Goal: Task Accomplishment & Management: Complete application form

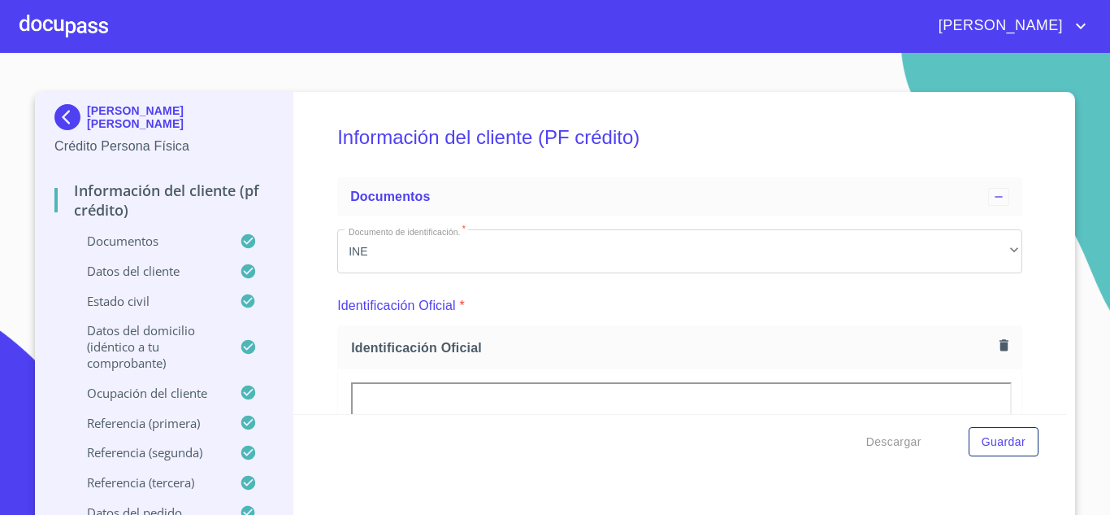
click at [56, 30] on div at bounding box center [64, 26] width 89 height 52
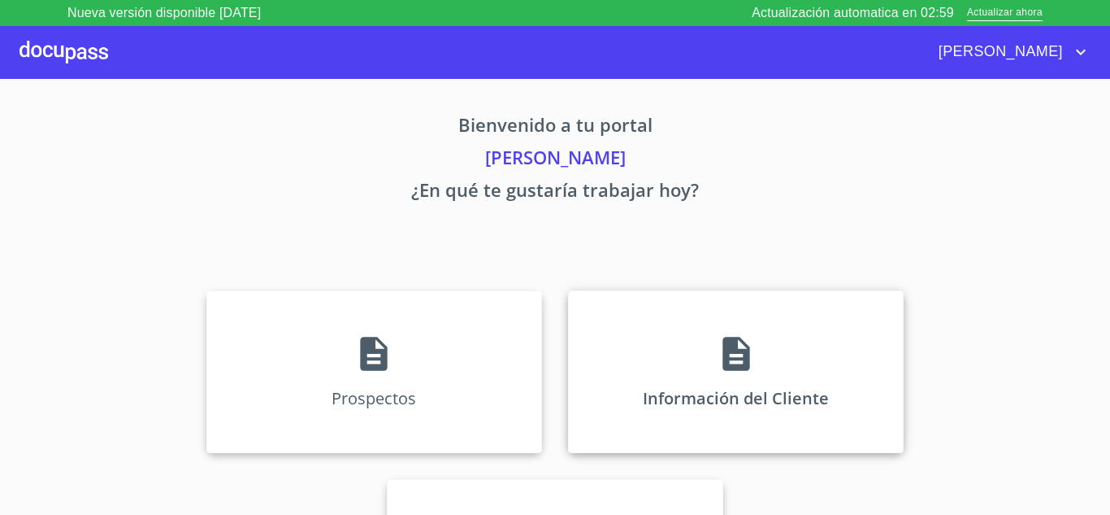
click at [730, 330] on div "Información del Cliente" at bounding box center [736, 371] width 336 height 163
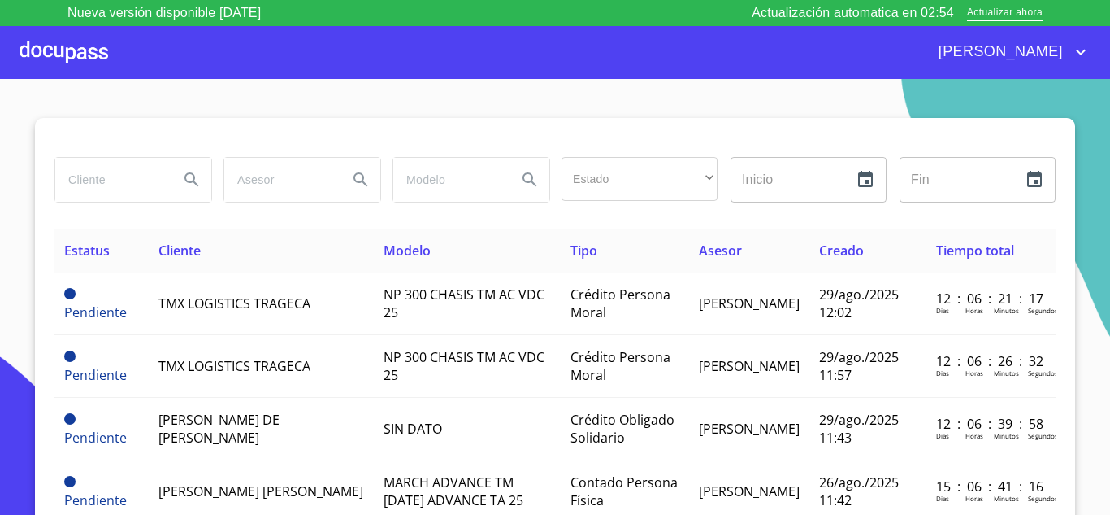
click at [102, 186] on input "search" at bounding box center [110, 180] width 111 height 44
type input "o"
type input "[PERSON_NAME]"
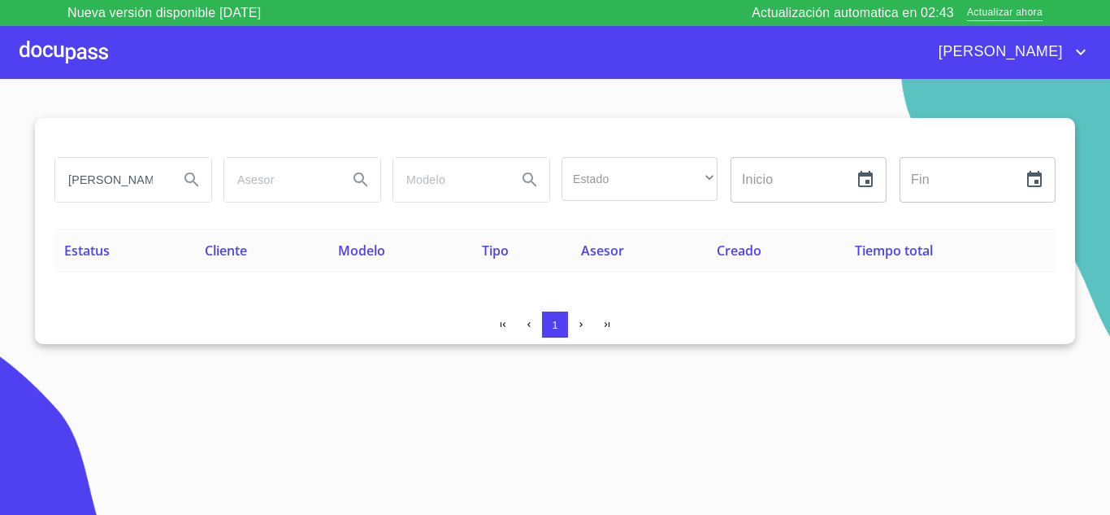
click at [65, 58] on div at bounding box center [64, 52] width 89 height 52
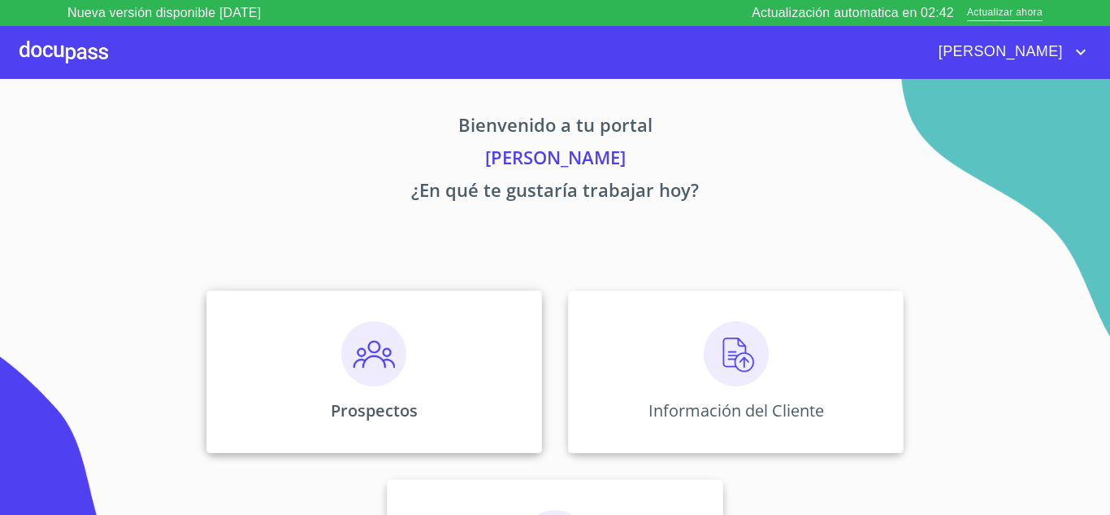
click at [373, 370] on img at bounding box center [373, 353] width 65 height 65
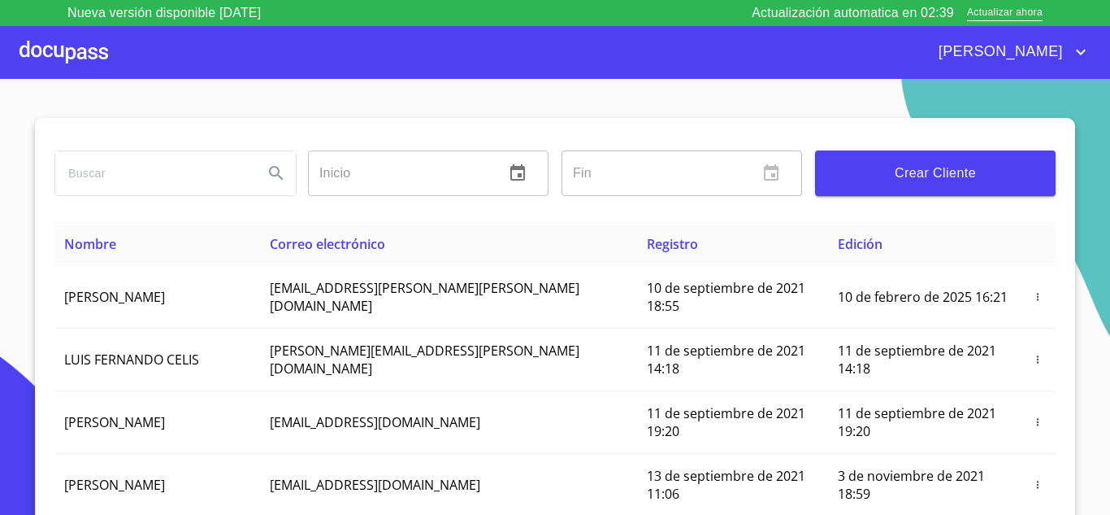
click at [851, 167] on span "Crear Cliente" at bounding box center [935, 173] width 215 height 23
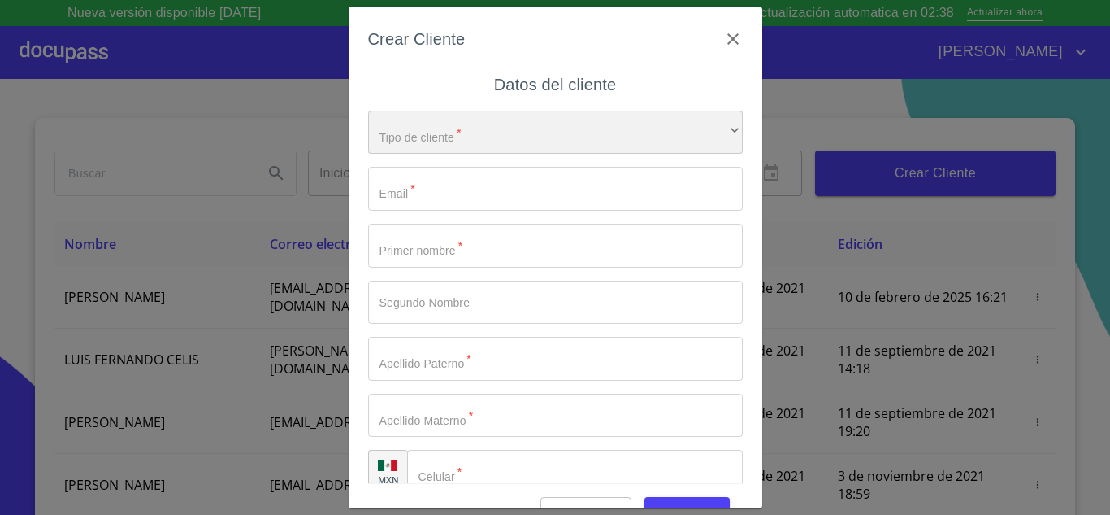
click at [420, 153] on div "​" at bounding box center [555, 133] width 375 height 44
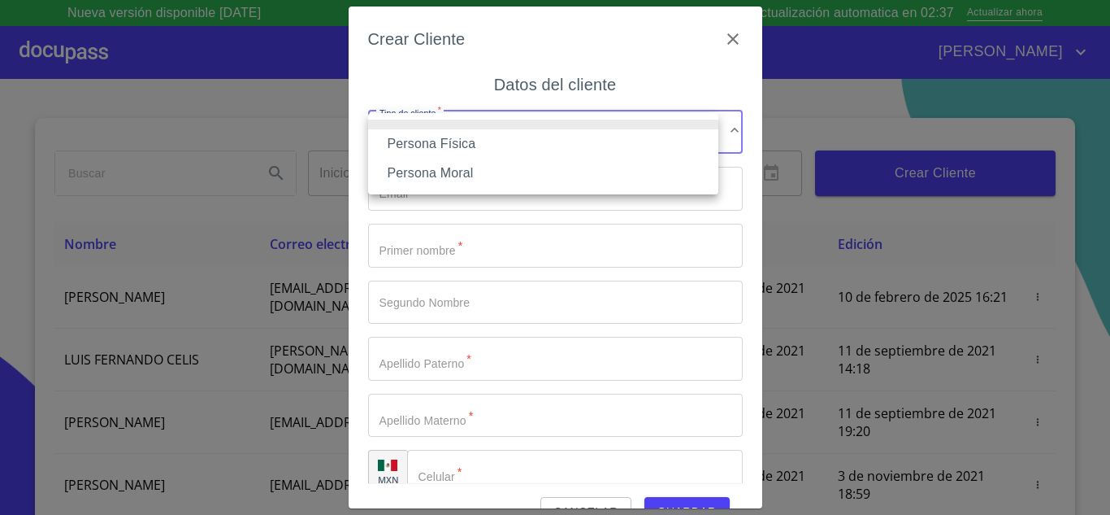
click at [416, 154] on li "Persona Física" at bounding box center [543, 143] width 350 height 29
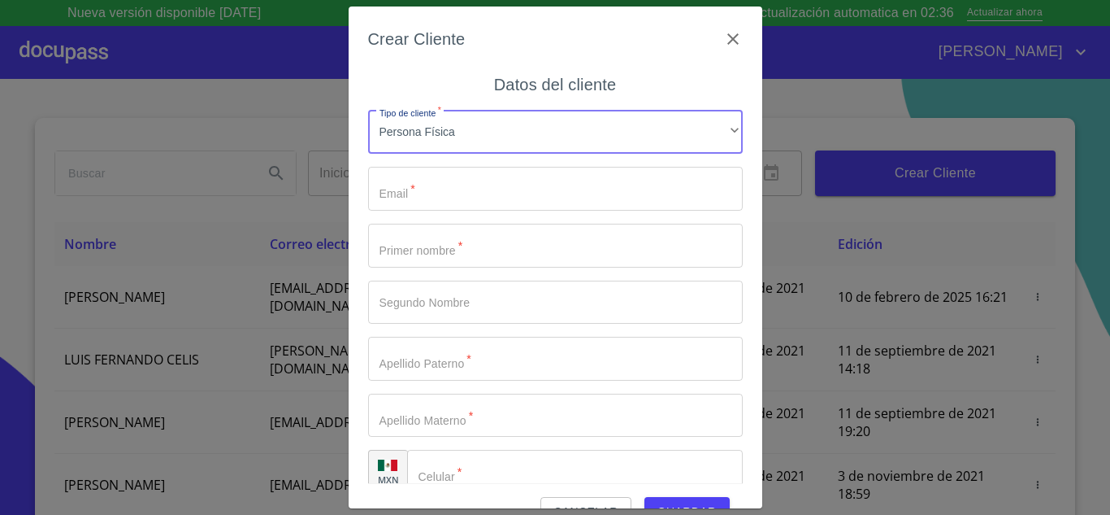
click at [404, 189] on input "Tipo de cliente   *" at bounding box center [555, 189] width 375 height 44
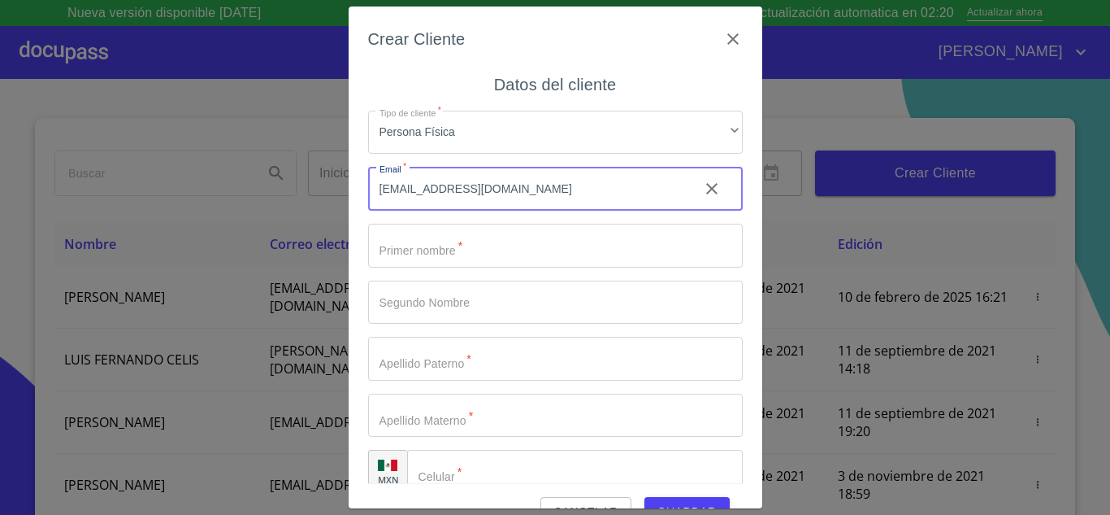
type input "[EMAIL_ADDRESS][DOMAIN_NAME]"
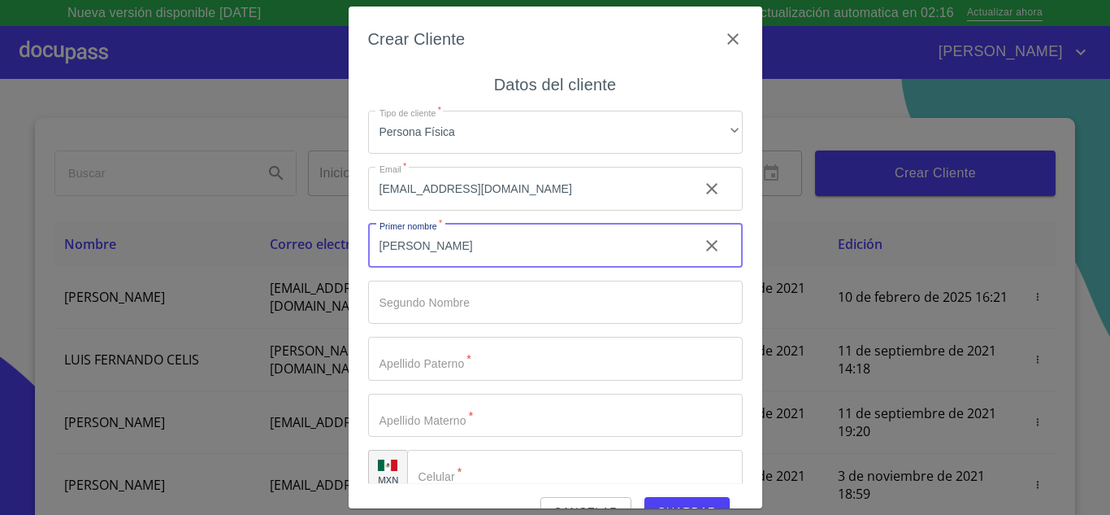
type input "[PERSON_NAME]"
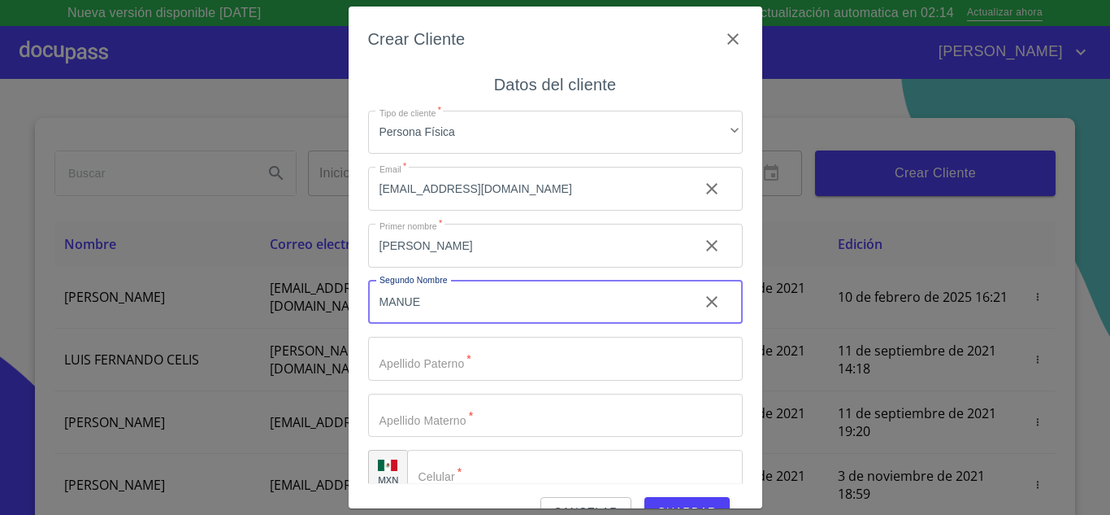
type input "MANUE"
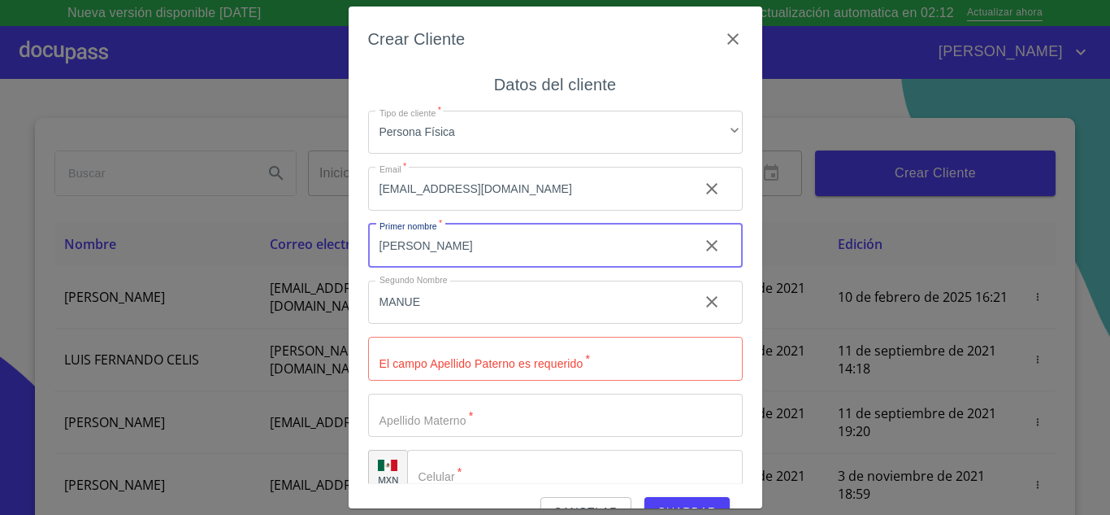
click at [492, 258] on input "[PERSON_NAME]" at bounding box center [527, 246] width 318 height 44
type input "[PERSON_NAME]"
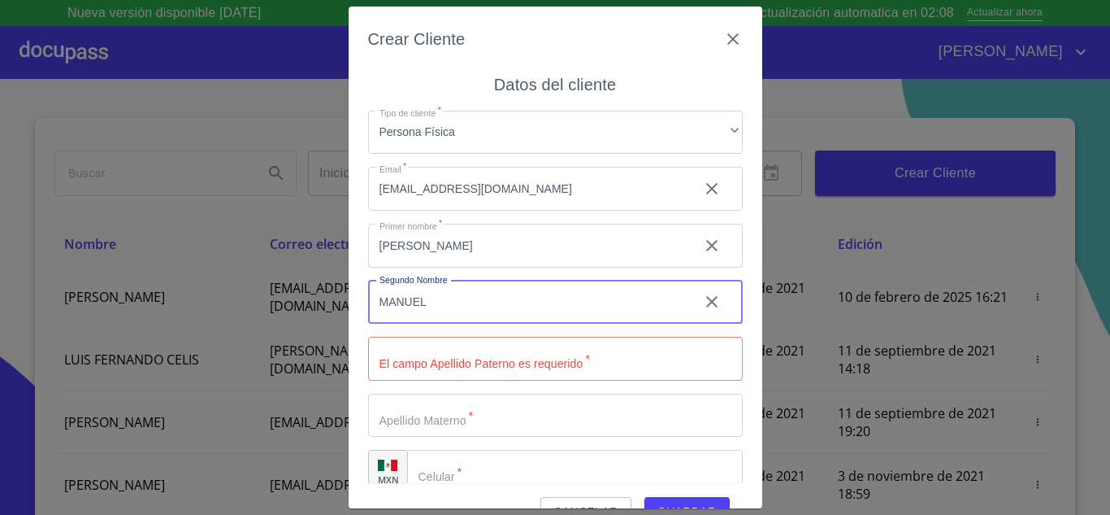
type input "MANUEL"
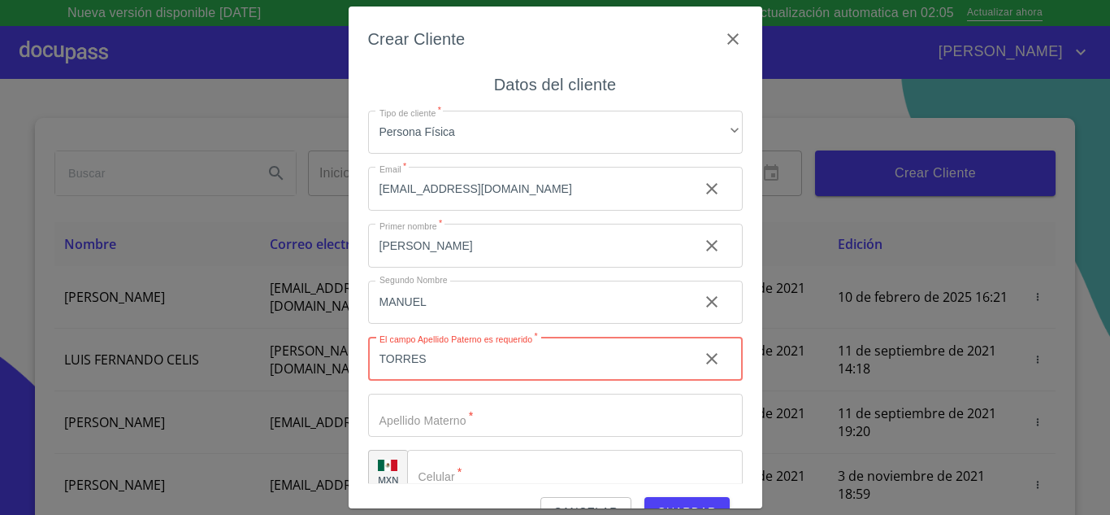
type input "TORRES"
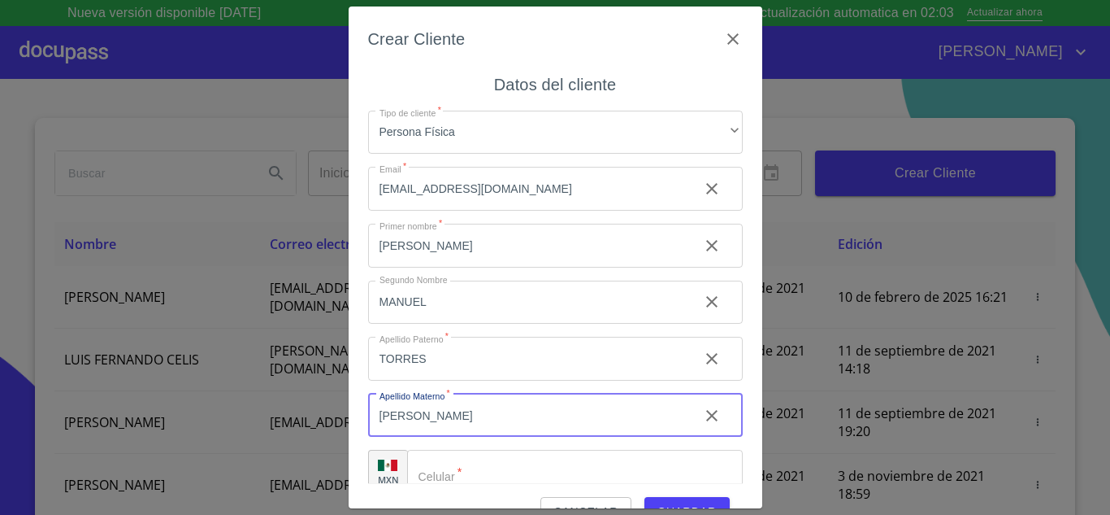
type input "[PERSON_NAME]"
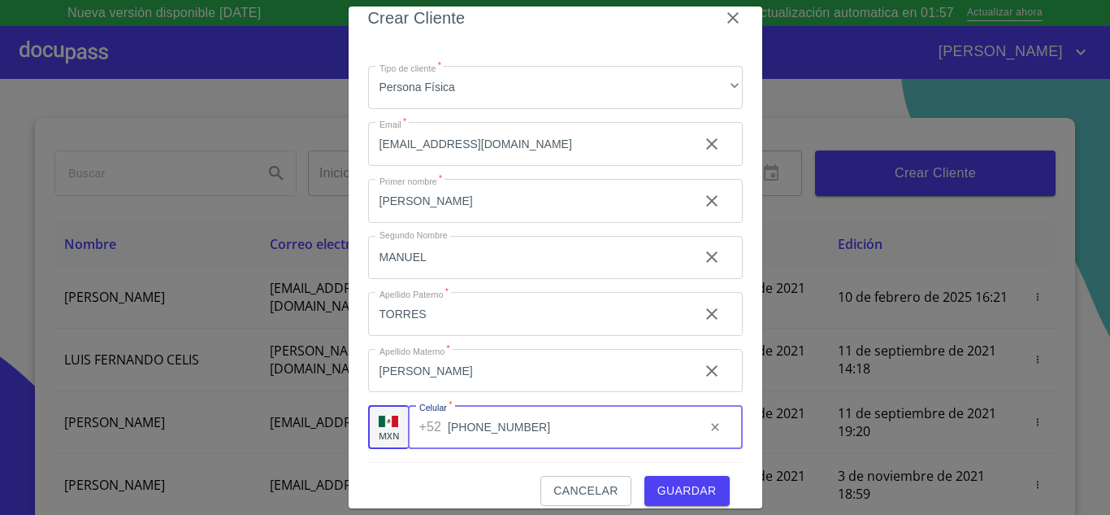
scroll to position [37, 0]
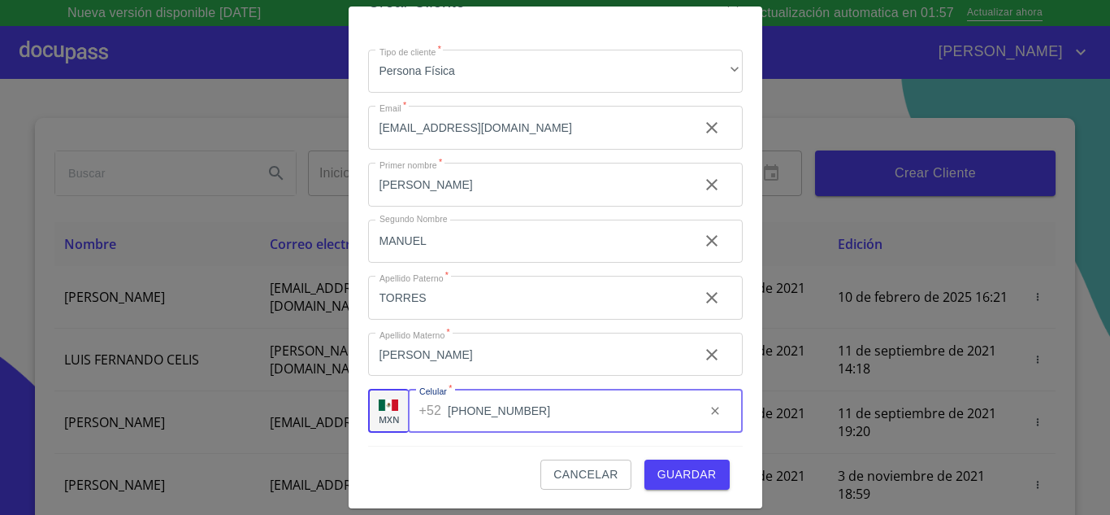
type input "[PHONE_NUMBER]"
click at [662, 471] on span "Guardar" at bounding box center [687, 474] width 59 height 20
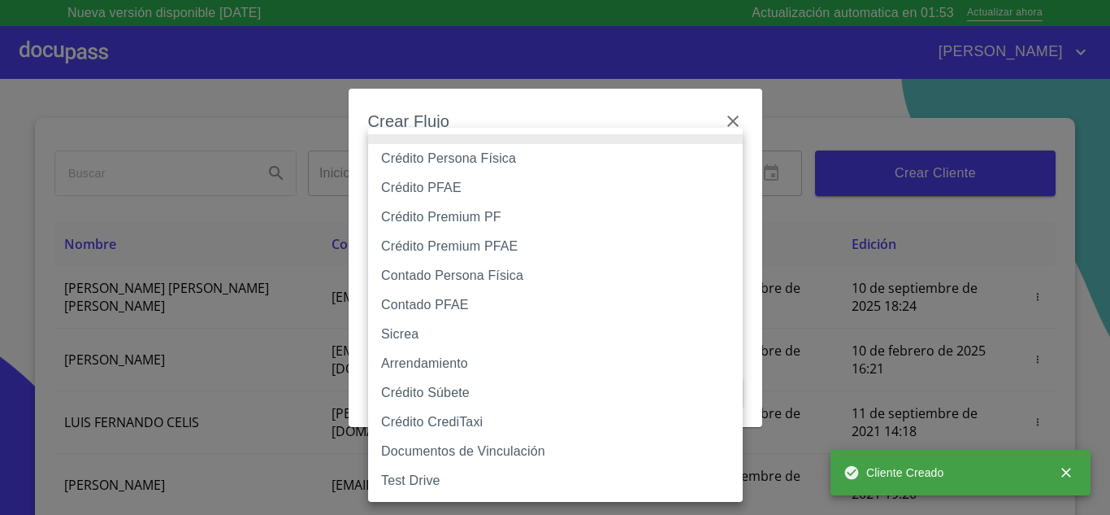
click at [423, 164] on body "Nueva versión disponible [DATE] Actualización automatica en 01:53 Actualizar ah…" at bounding box center [555, 257] width 1110 height 515
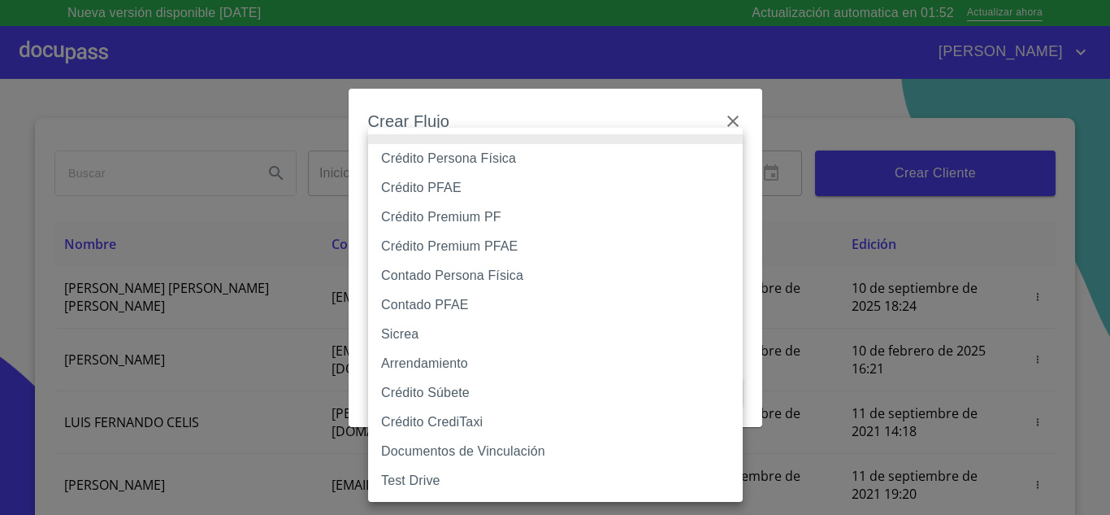
click at [439, 155] on li "Crédito Persona Física" at bounding box center [555, 158] width 375 height 29
type input "6009fb3c7d1714eb8809aa97"
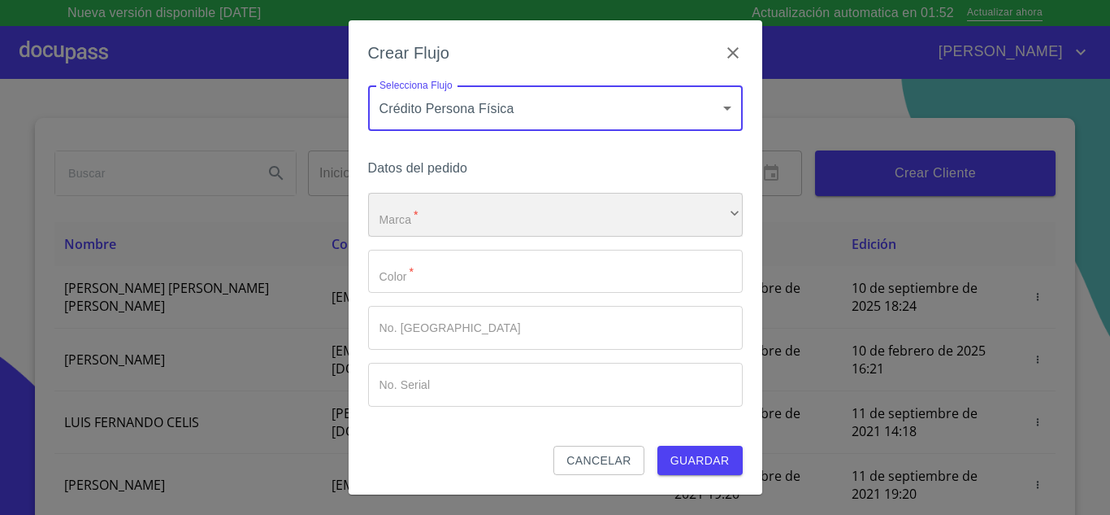
click at [475, 211] on div "​" at bounding box center [555, 215] width 375 height 44
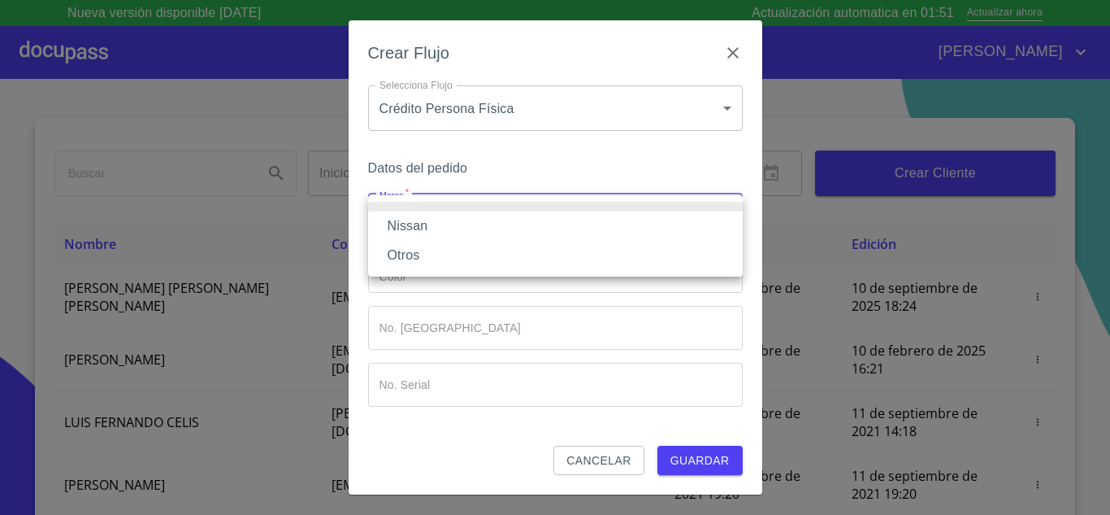
click at [411, 228] on li "Nissan" at bounding box center [555, 225] width 375 height 29
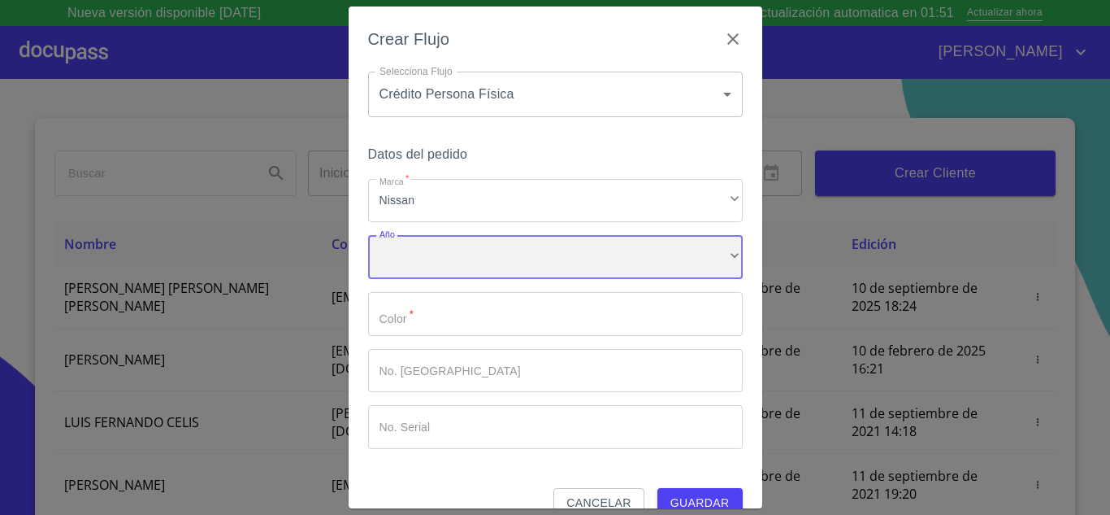
click at [467, 273] on div "​" at bounding box center [555, 257] width 375 height 44
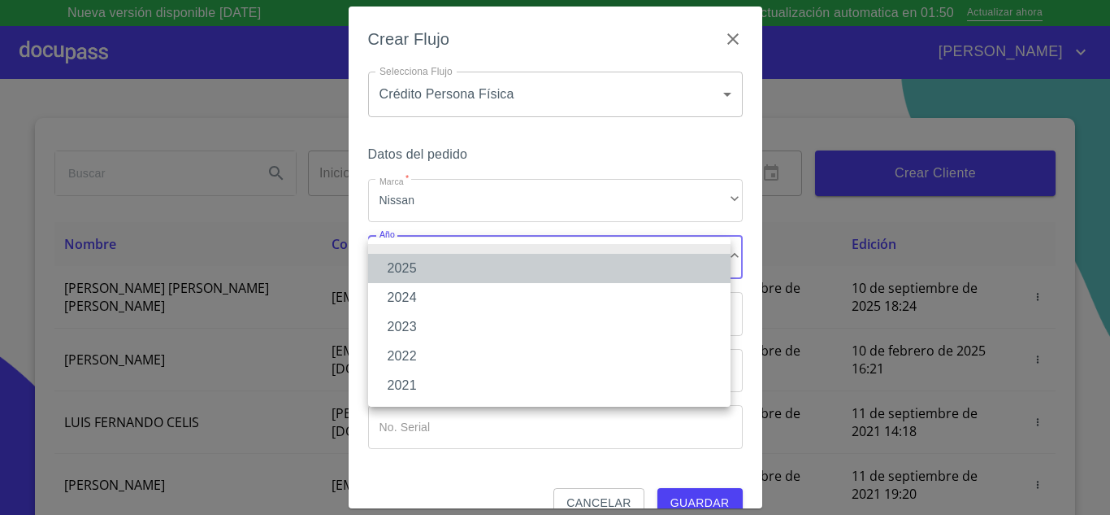
click at [423, 271] on li "2025" at bounding box center [549, 268] width 363 height 29
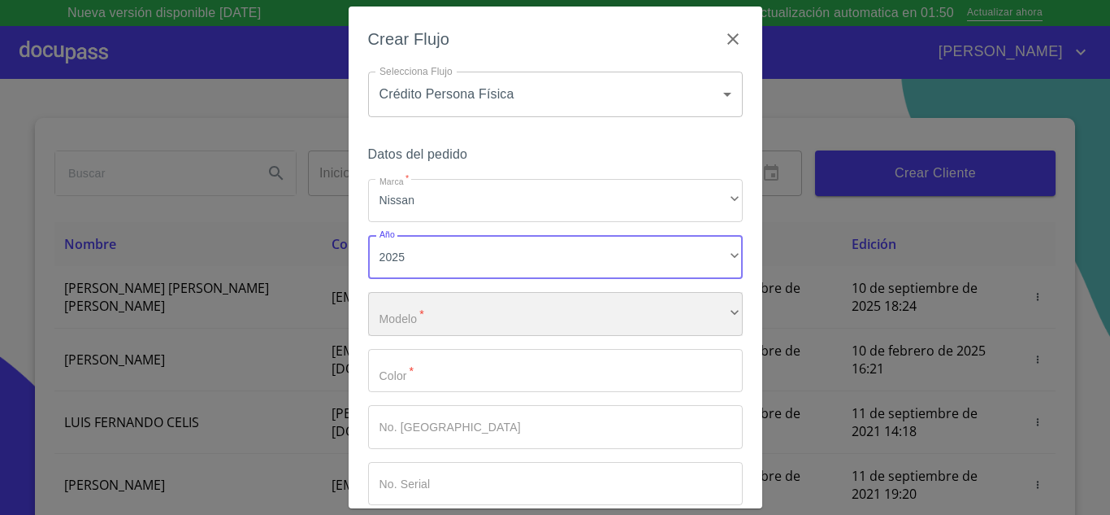
click at [423, 320] on div "​" at bounding box center [555, 314] width 375 height 44
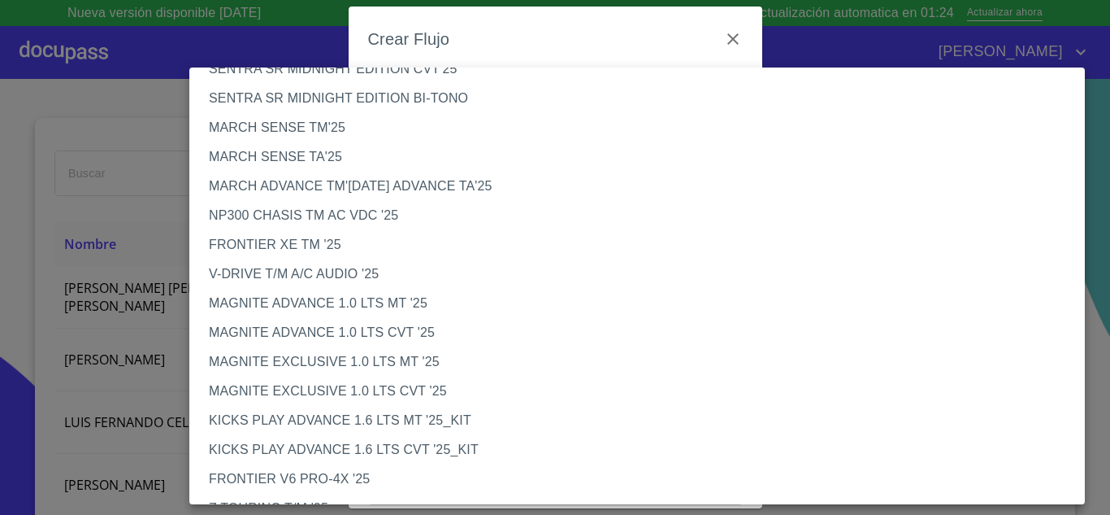
scroll to position [0, 0]
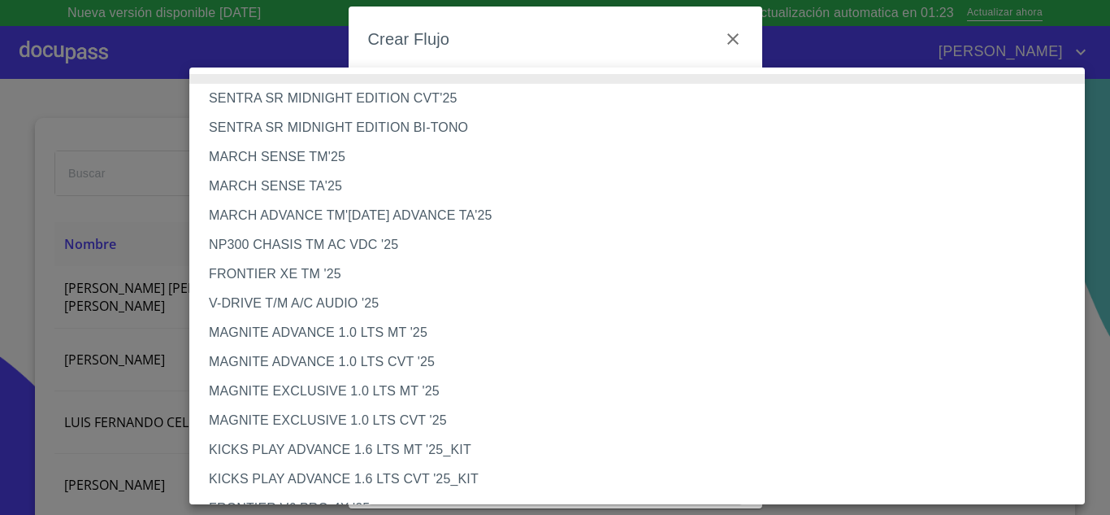
click at [263, 302] on li "V-DRIVE T/M A/C AUDIO '25" at bounding box center [643, 303] width 908 height 29
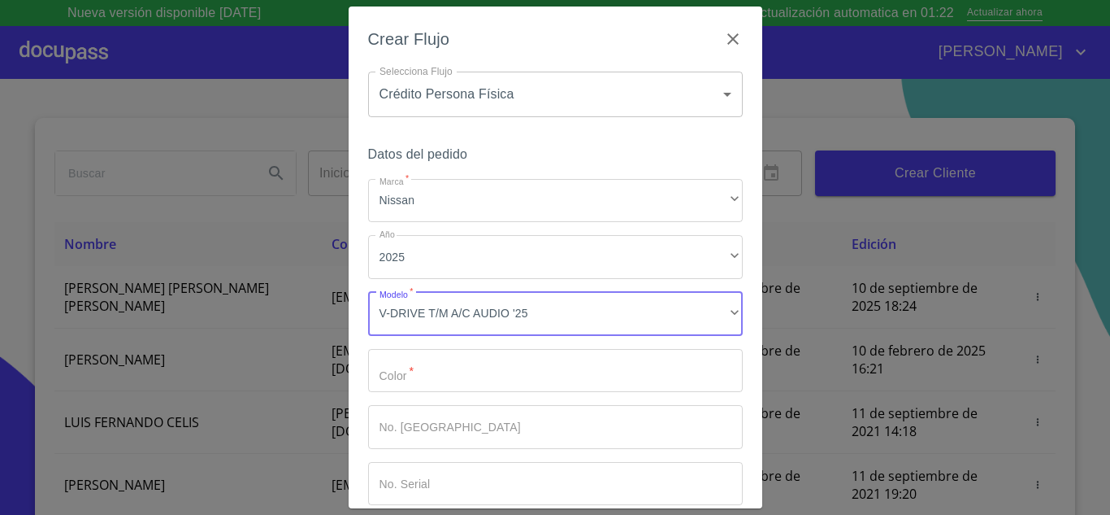
click at [392, 372] on input "Marca   *" at bounding box center [555, 371] width 375 height 44
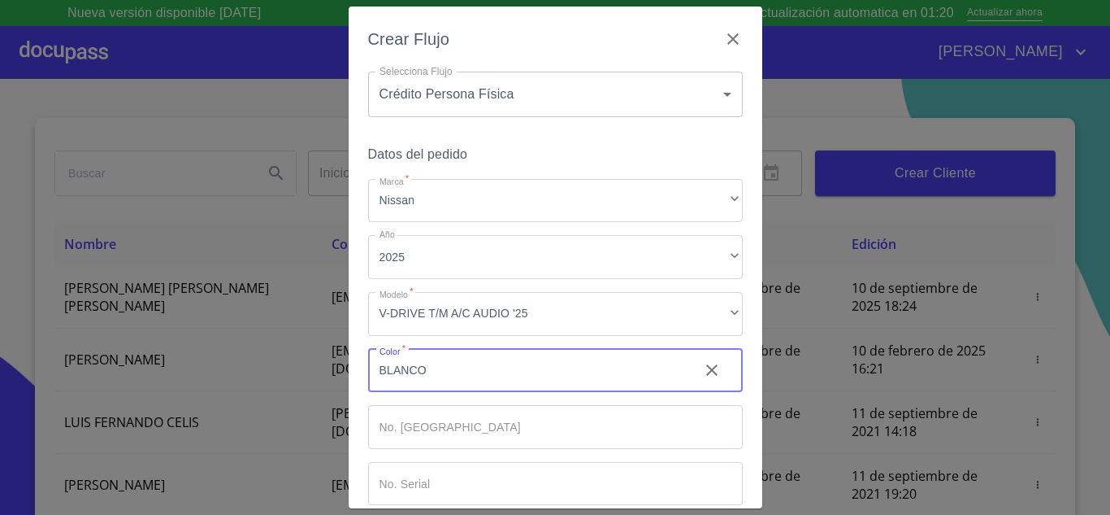
type input "BLANCO"
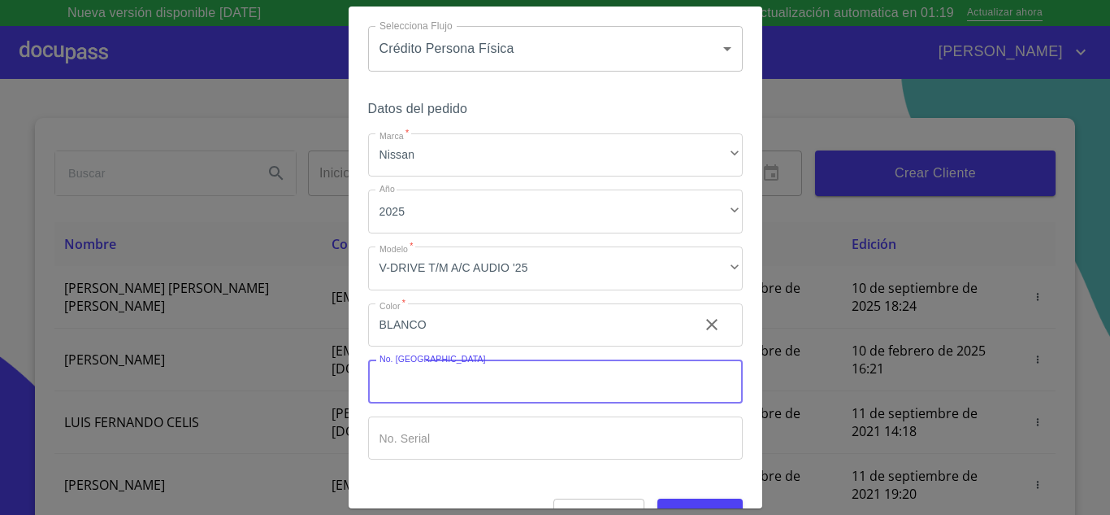
scroll to position [85, 0]
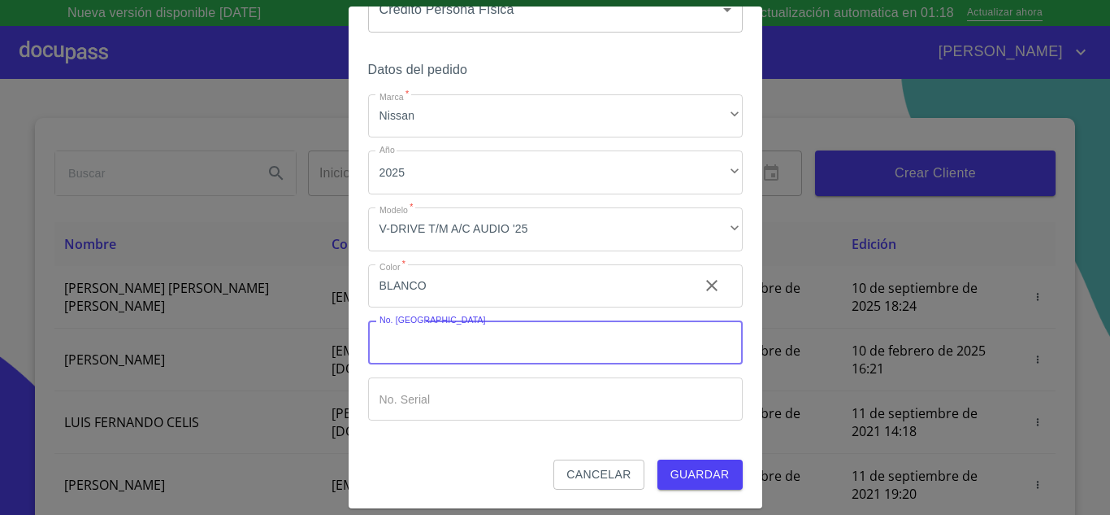
click at [461, 340] on input "Marca   *" at bounding box center [555, 342] width 375 height 44
type input "149138"
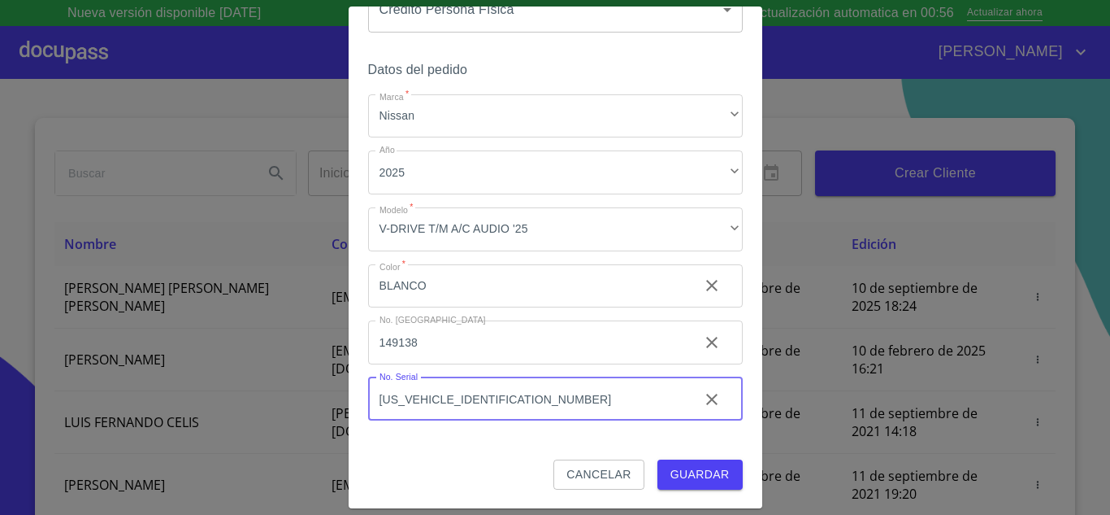
type input "[US_VEHICLE_IDENTIFICATION_NUMBER]"
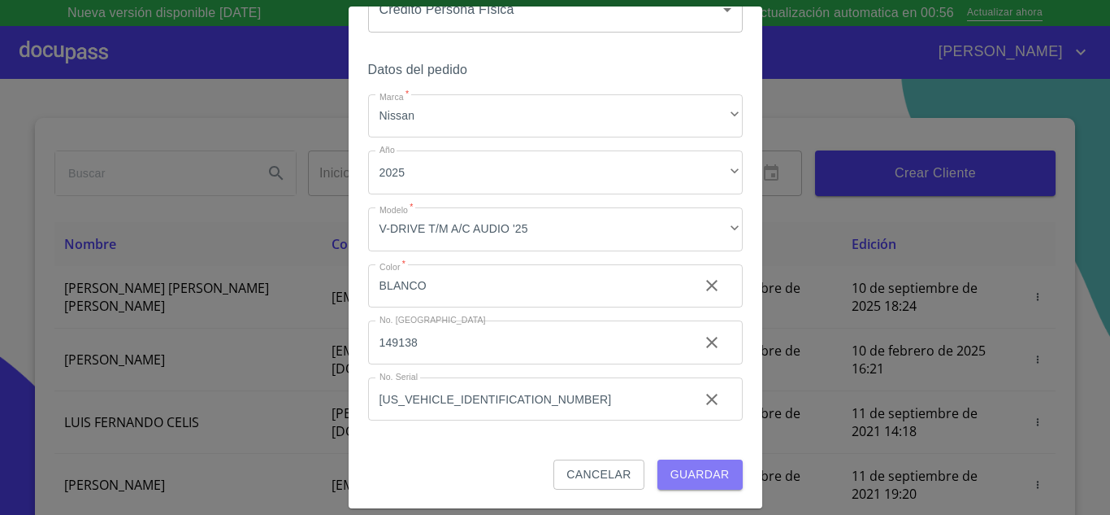
click at [690, 477] on span "Guardar" at bounding box center [700, 474] width 59 height 20
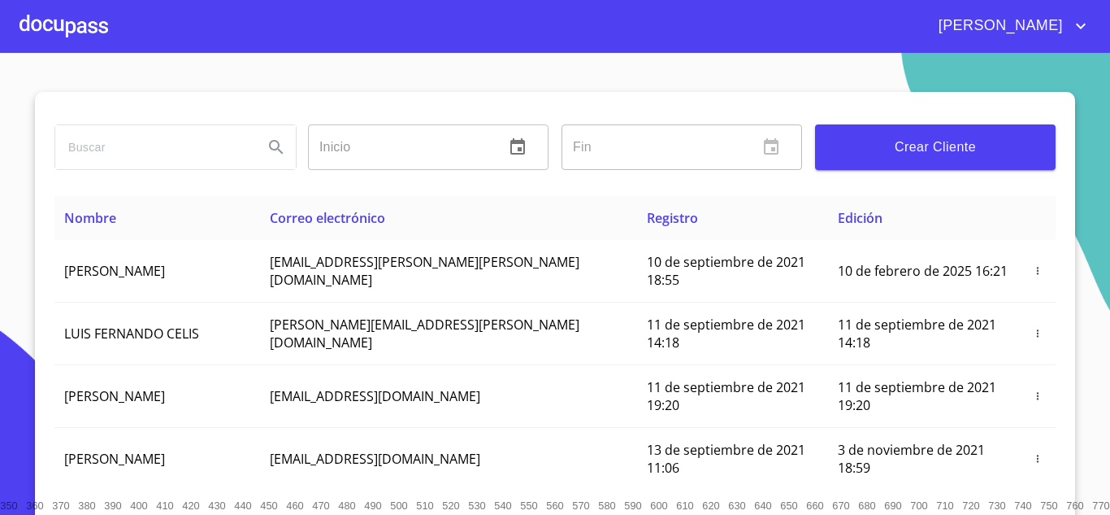
click at [67, 23] on div at bounding box center [64, 26] width 89 height 52
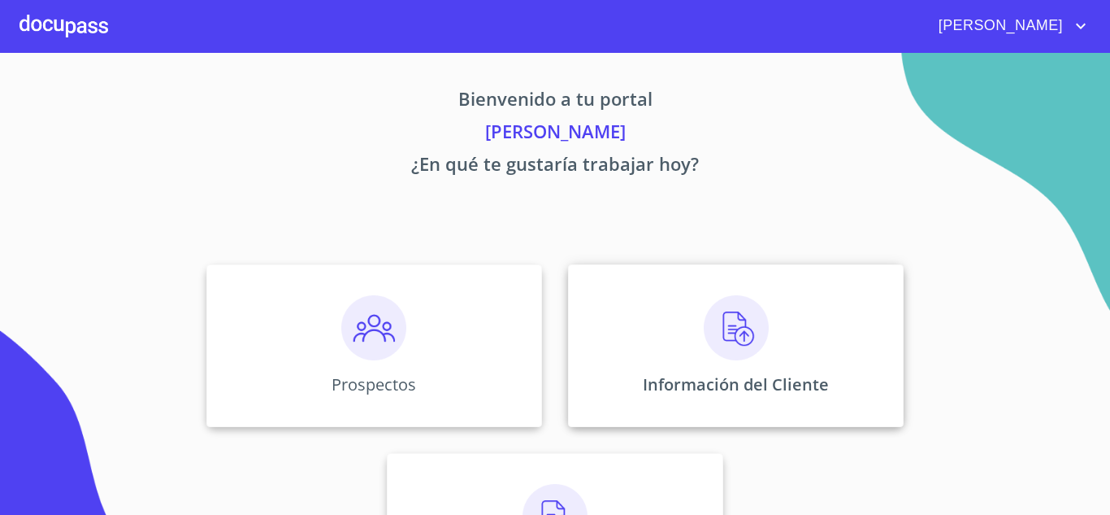
click at [742, 331] on img at bounding box center [736, 327] width 65 height 65
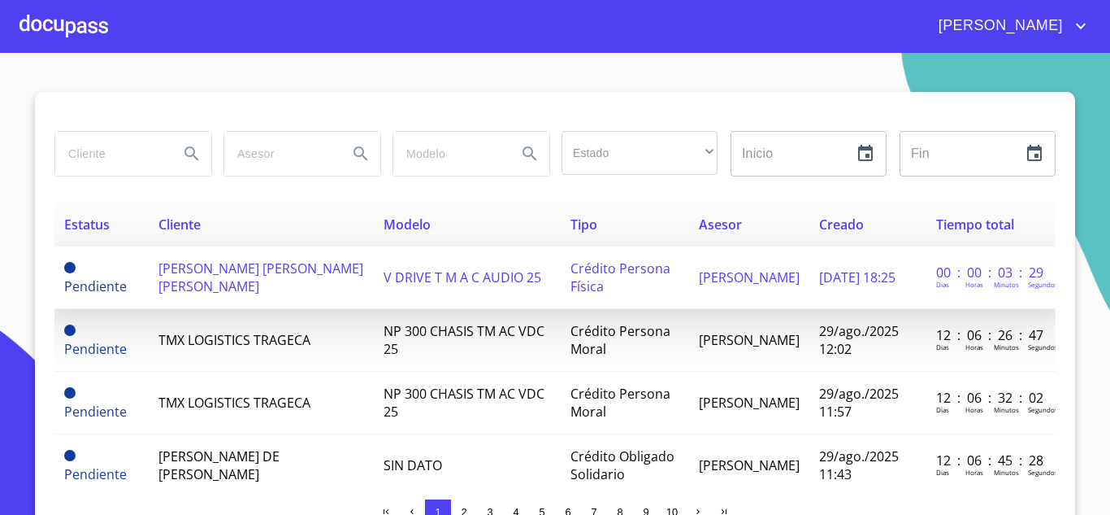
click at [223, 278] on span "[PERSON_NAME] [PERSON_NAME] [PERSON_NAME]" at bounding box center [260, 277] width 205 height 36
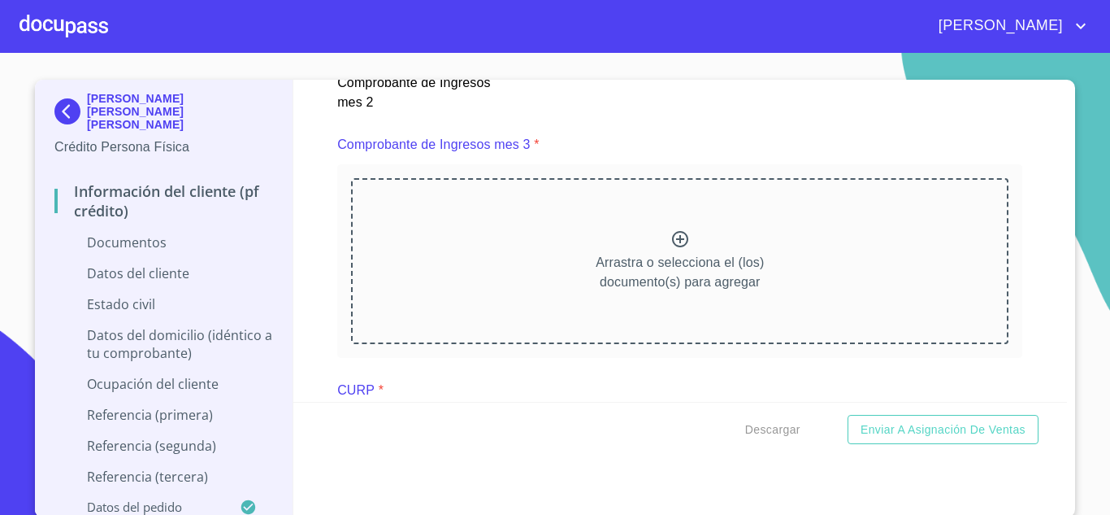
scroll to position [3033, 0]
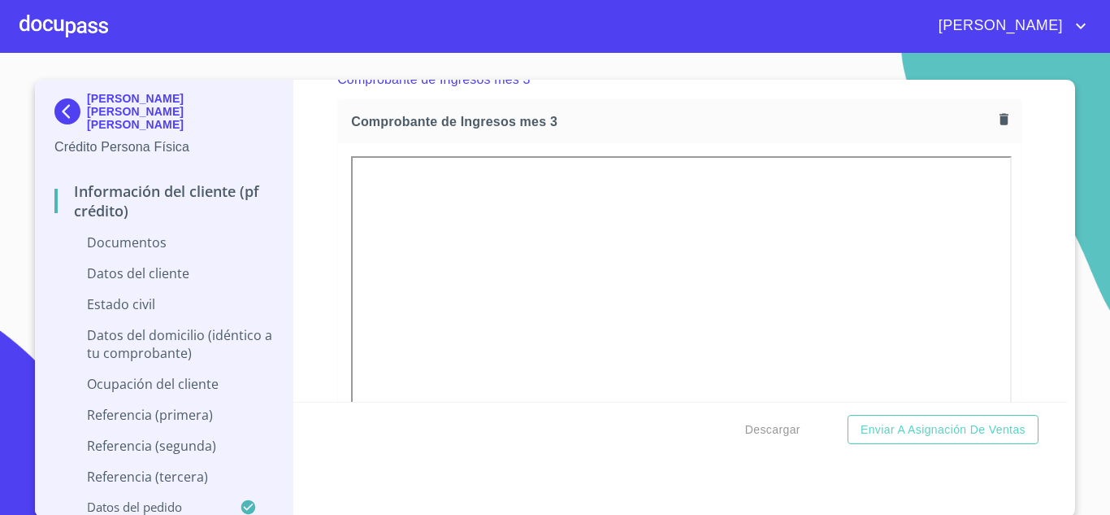
click at [72, 29] on div at bounding box center [64, 26] width 89 height 52
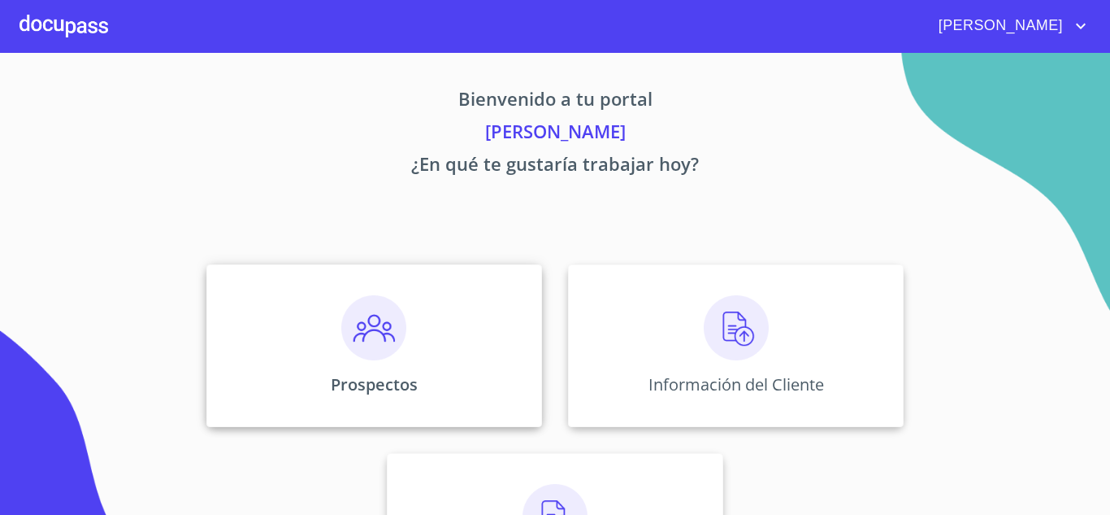
click at [377, 318] on img at bounding box center [373, 327] width 65 height 65
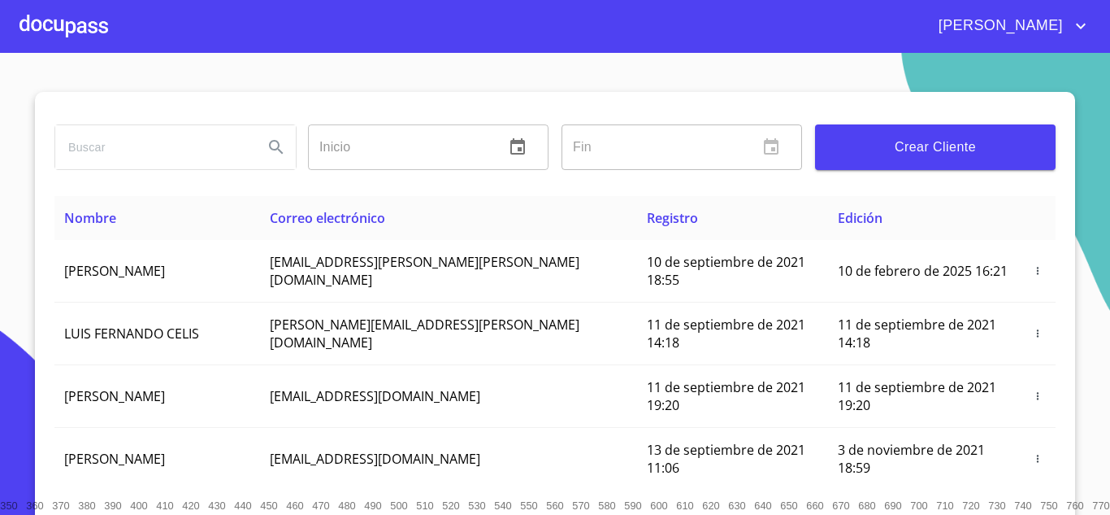
click at [90, 26] on div at bounding box center [64, 26] width 89 height 52
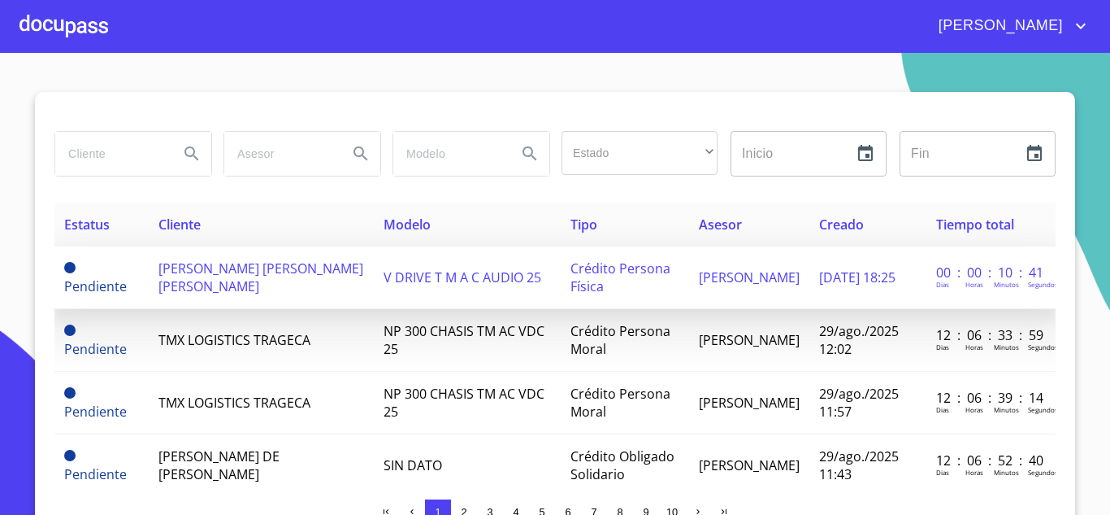
click at [268, 278] on span "[PERSON_NAME] [PERSON_NAME] [PERSON_NAME]" at bounding box center [260, 277] width 205 height 36
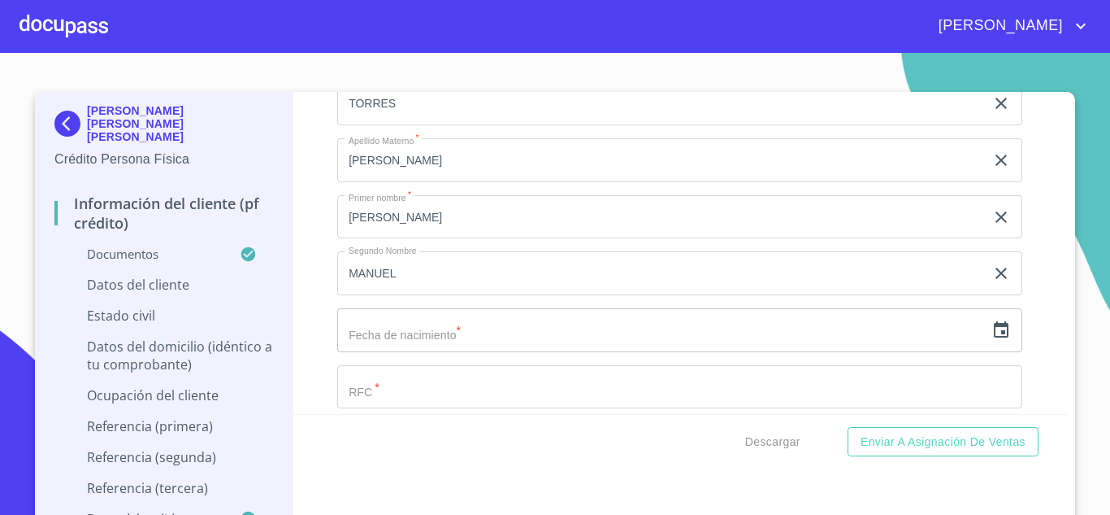
scroll to position [5283, 0]
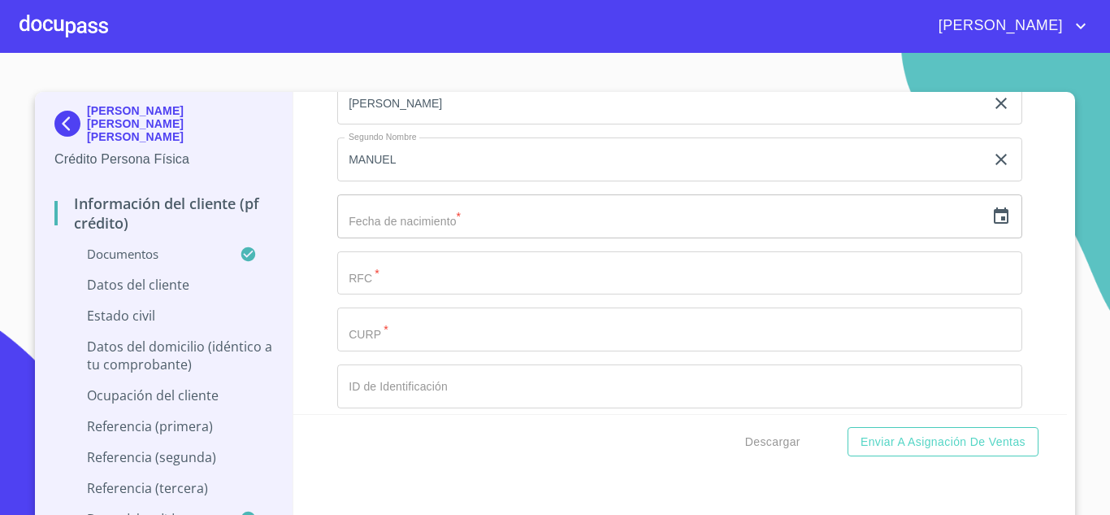
click at [422, 238] on input "text" at bounding box center [661, 216] width 648 height 44
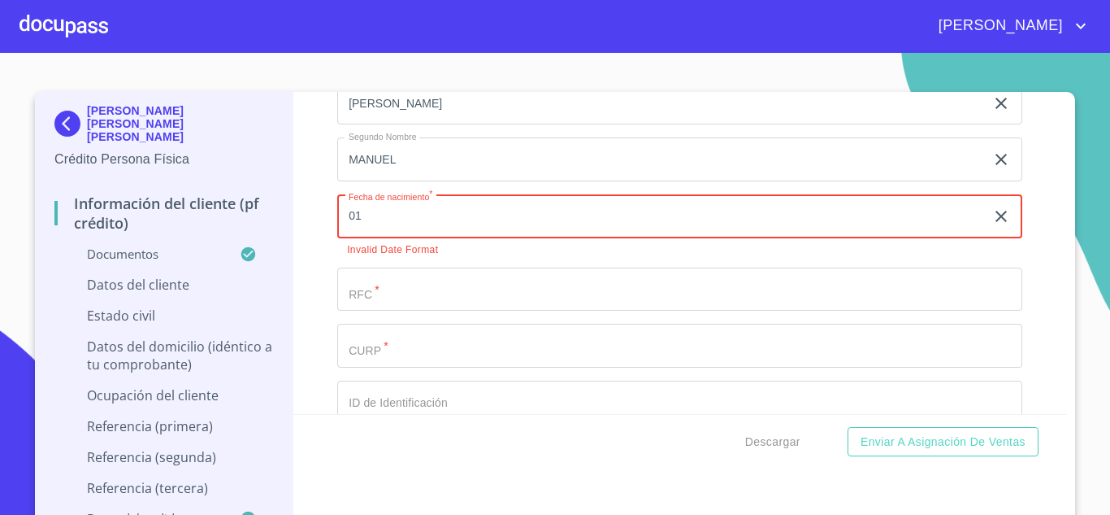
type input "01"
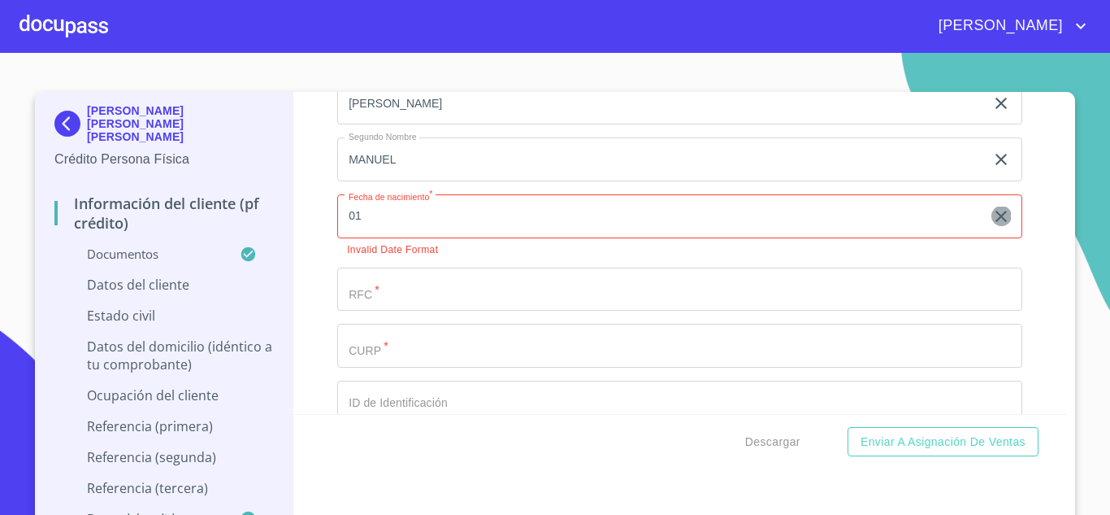
click at [996, 222] on icon "button" at bounding box center [1001, 216] width 11 height 11
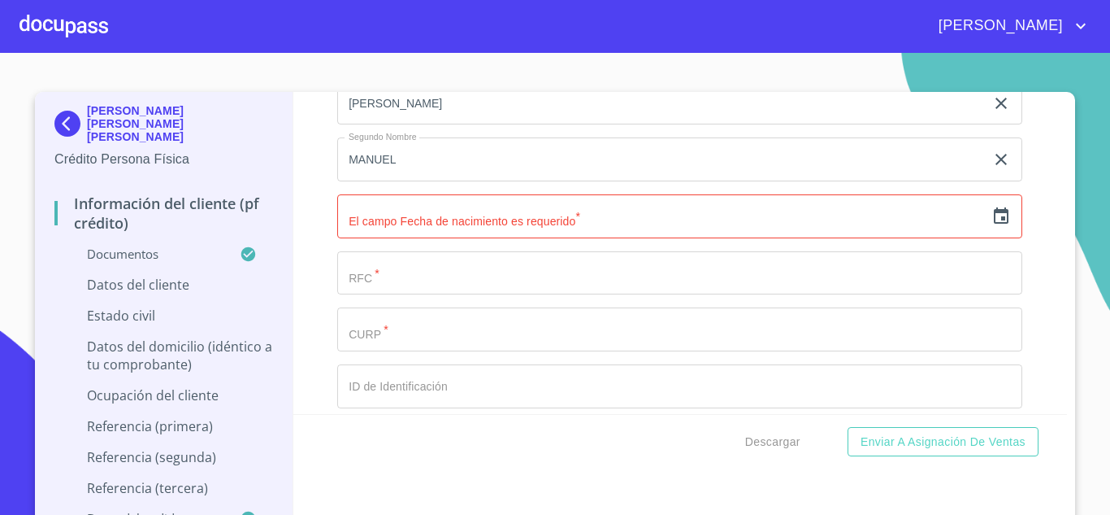
click at [994, 224] on icon "button" at bounding box center [1001, 215] width 15 height 16
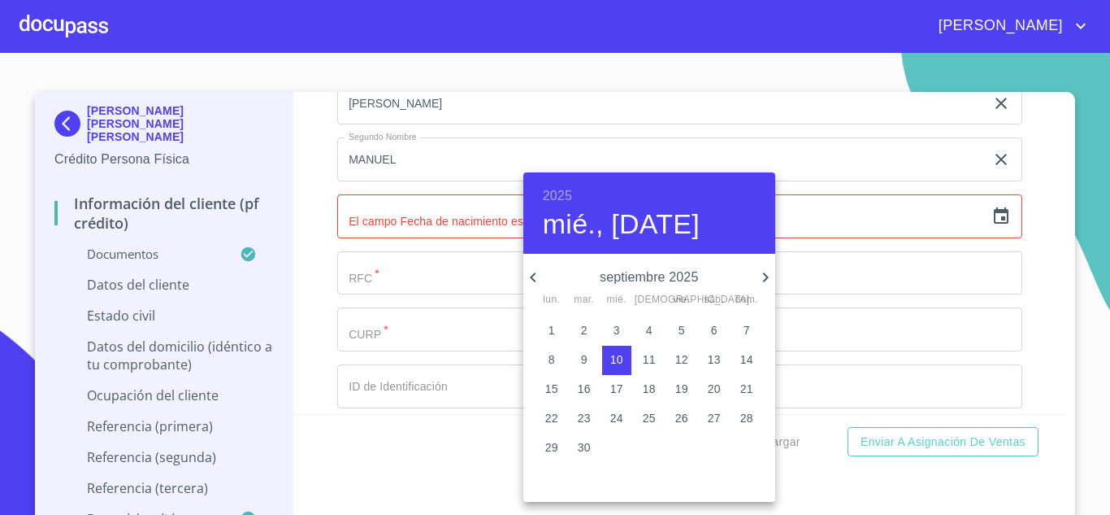
click at [559, 330] on span "1" at bounding box center [551, 330] width 29 height 16
type input "1 de sep. de 2025"
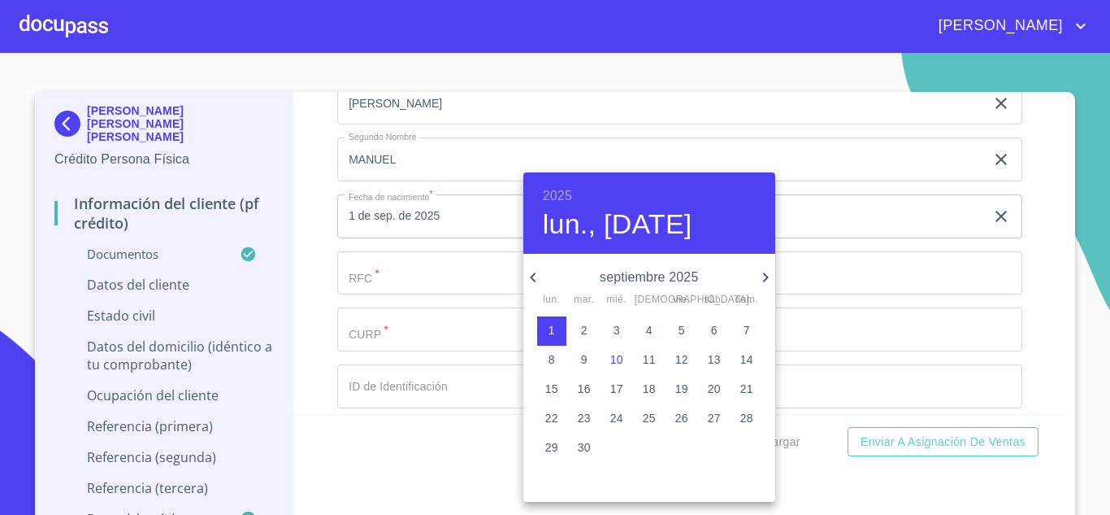
click at [874, 302] on div at bounding box center [555, 257] width 1110 height 515
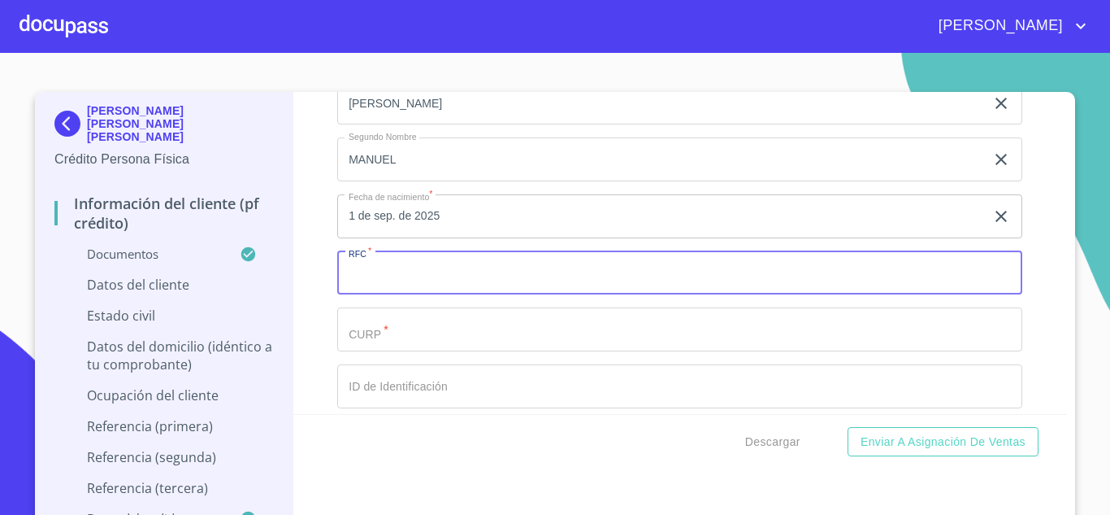
click at [391, 295] on input "Documento de identificación.   *" at bounding box center [679, 273] width 685 height 44
type input "0"
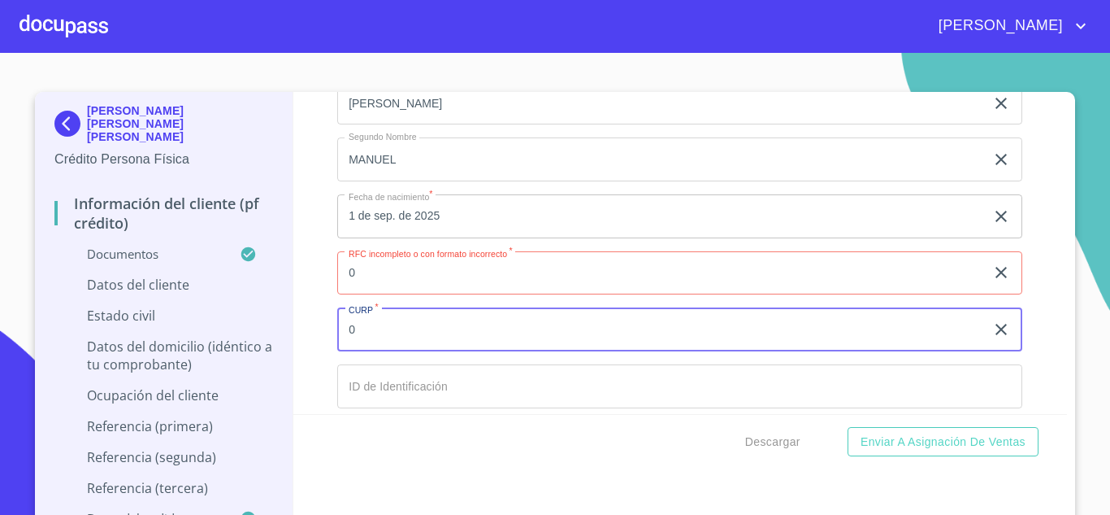
type input "0"
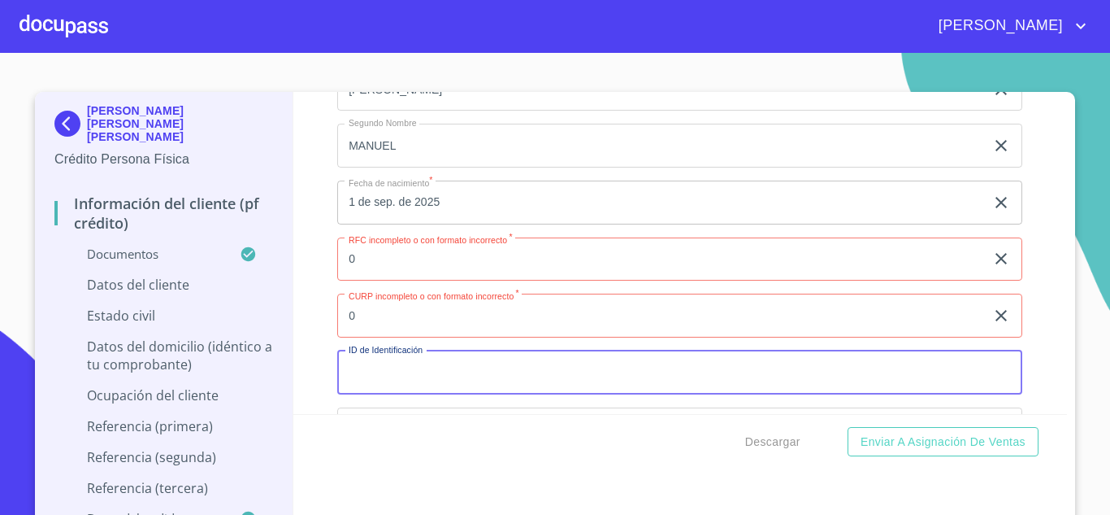
click at [408, 281] on input "0" at bounding box center [661, 259] width 648 height 44
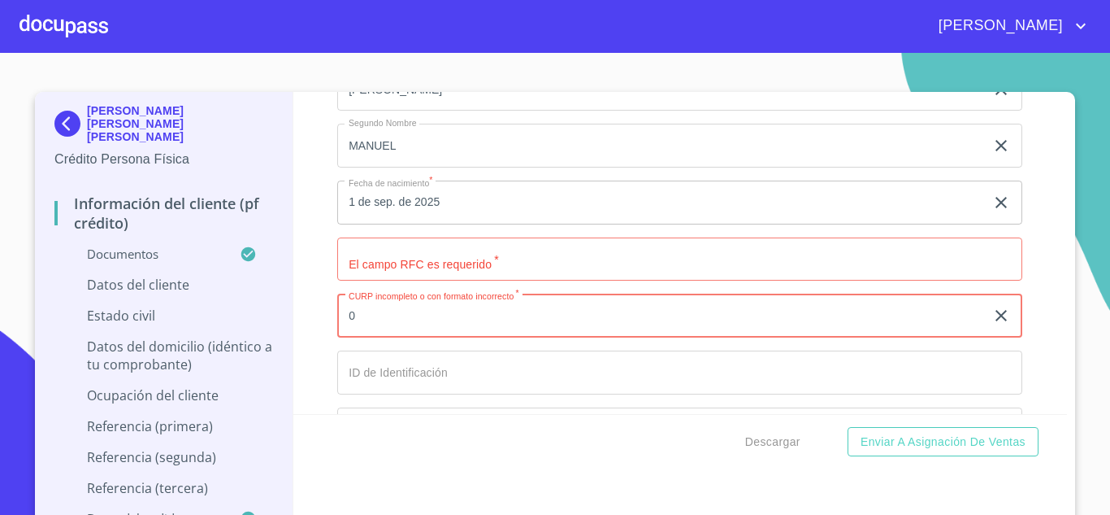
paste input "TOSM610601HJCRGN05"
click at [367, 332] on input "TOSM610601HJCRGN05" at bounding box center [661, 315] width 648 height 44
type input "TOSM610601HJCRGN05"
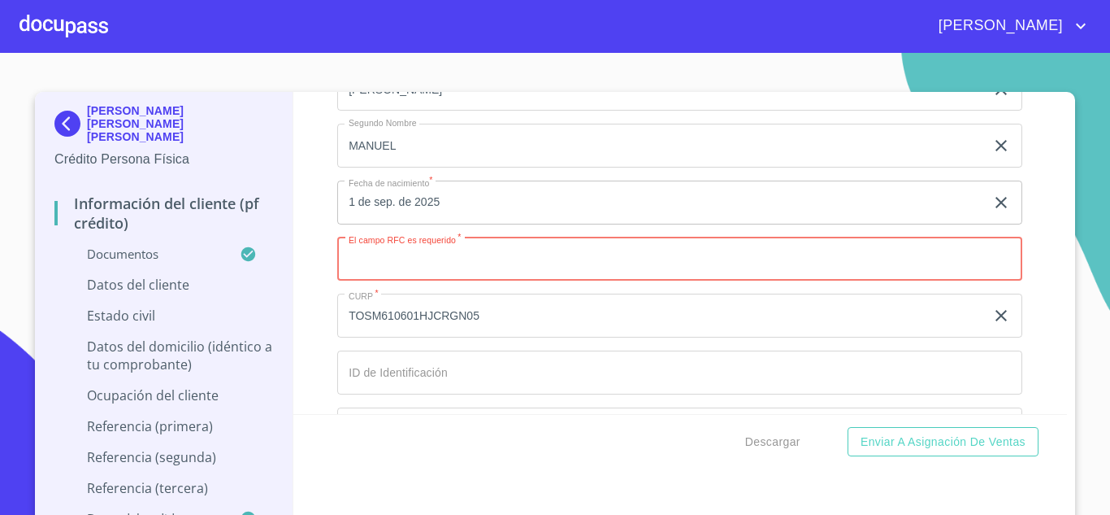
click at [415, 281] on input "Documento de identificación.   *" at bounding box center [679, 259] width 685 height 44
paste input "TOSM610601HJCRGN05"
click at [367, 278] on input "TOSM610601HJCRGN05" at bounding box center [661, 259] width 648 height 44
click at [483, 265] on input "TOSM610601HJCRGN05" at bounding box center [661, 259] width 648 height 44
type input "TOSM610601HHG"
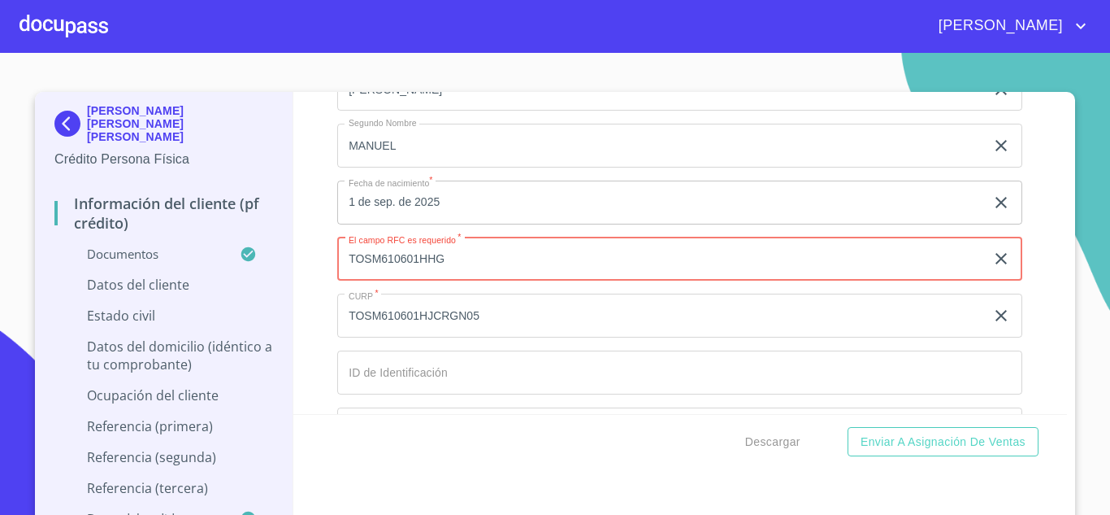
click at [483, 377] on input "Documento de identificación.   *" at bounding box center [679, 372] width 685 height 44
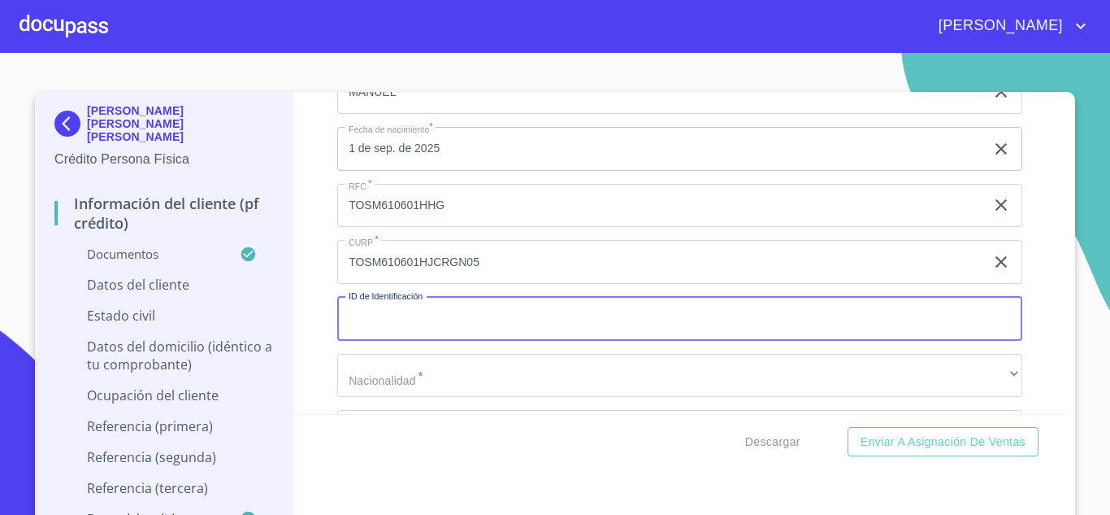
scroll to position [5378, 0]
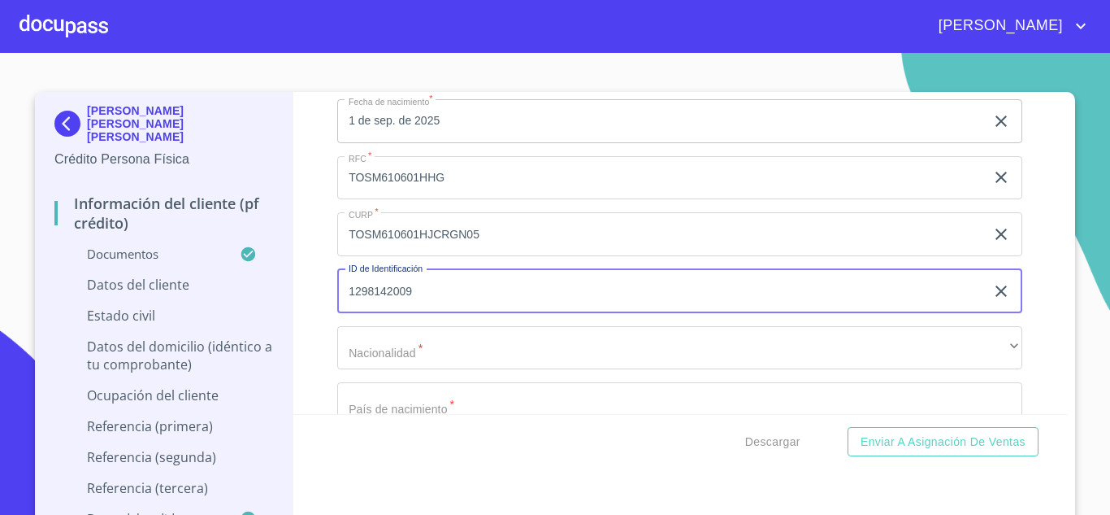
type input "1298142009"
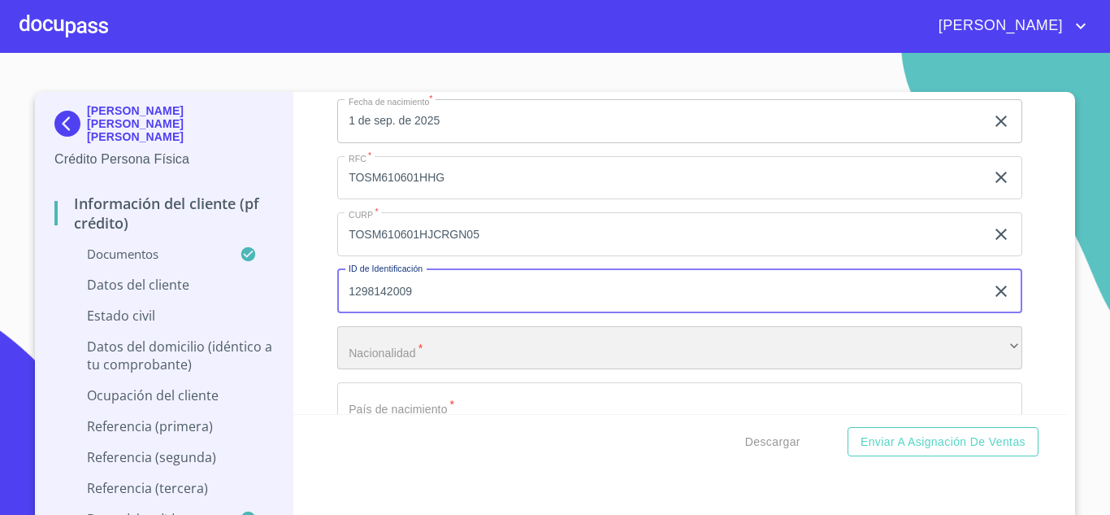
click at [383, 370] on div "​" at bounding box center [679, 348] width 685 height 44
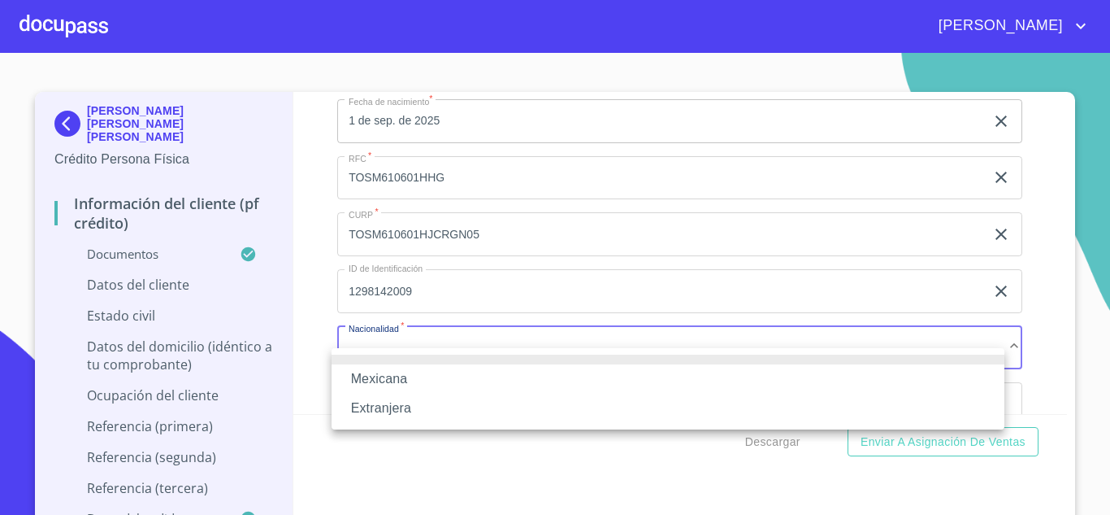
click at [392, 376] on li "Mexicana" at bounding box center [668, 378] width 673 height 29
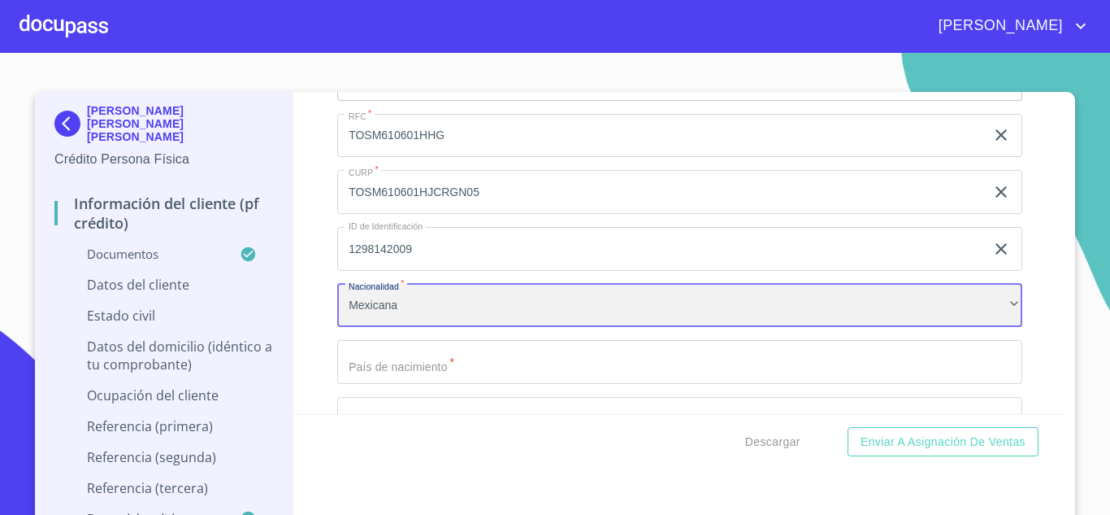
scroll to position [5460, 0]
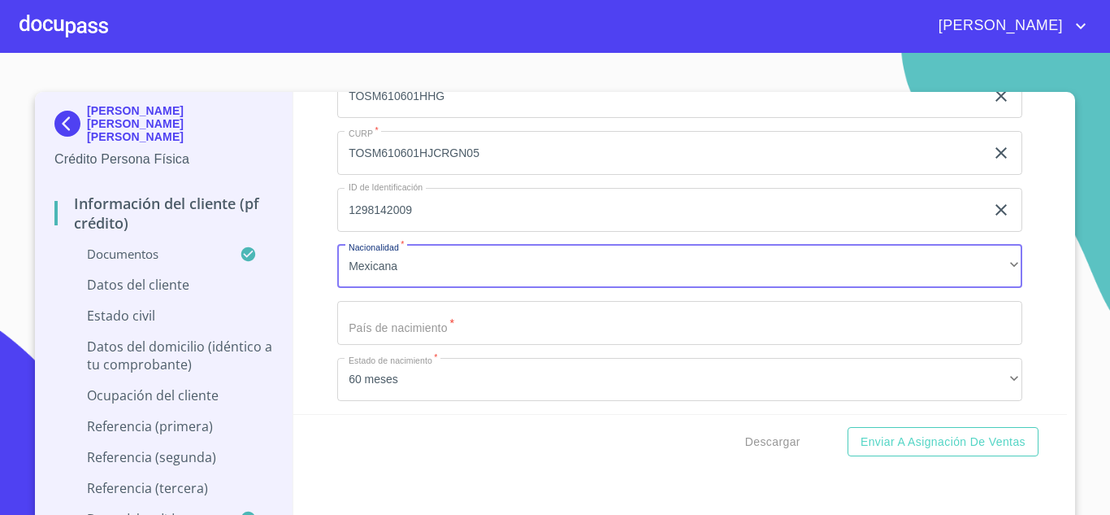
click at [392, 344] on input "Documento de identificación.   *" at bounding box center [679, 323] width 685 height 44
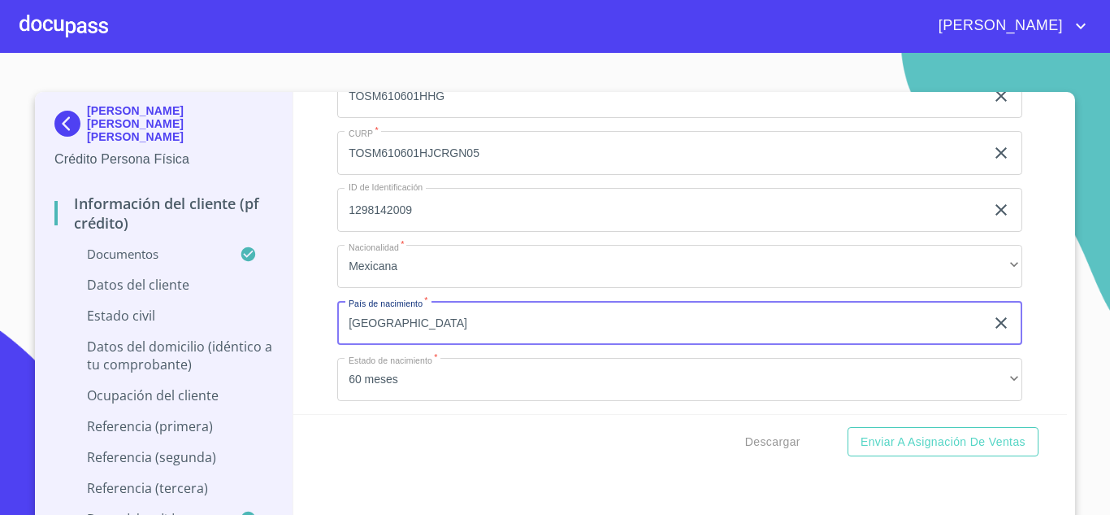
type input "[GEOGRAPHIC_DATA]"
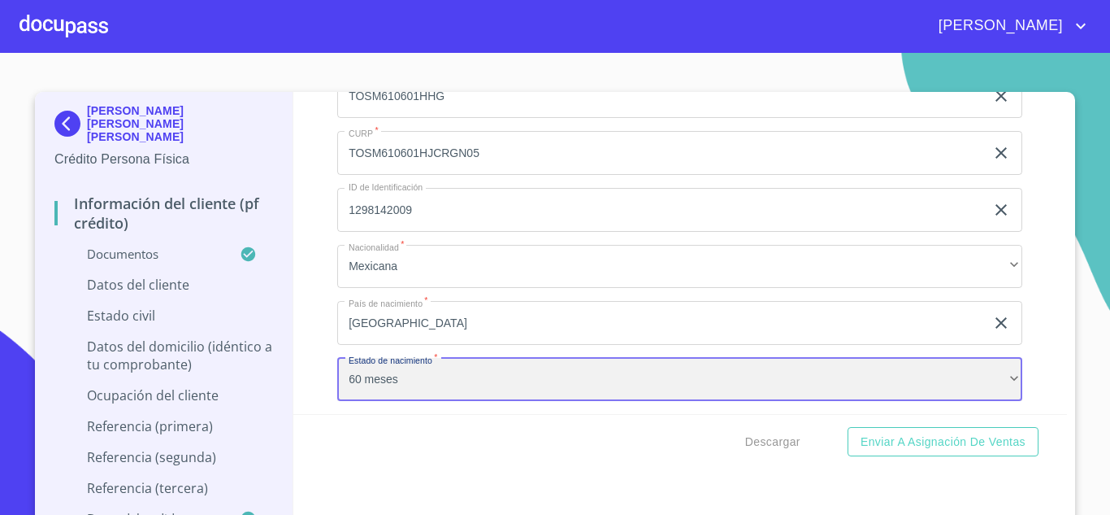
scroll to position [5467, 0]
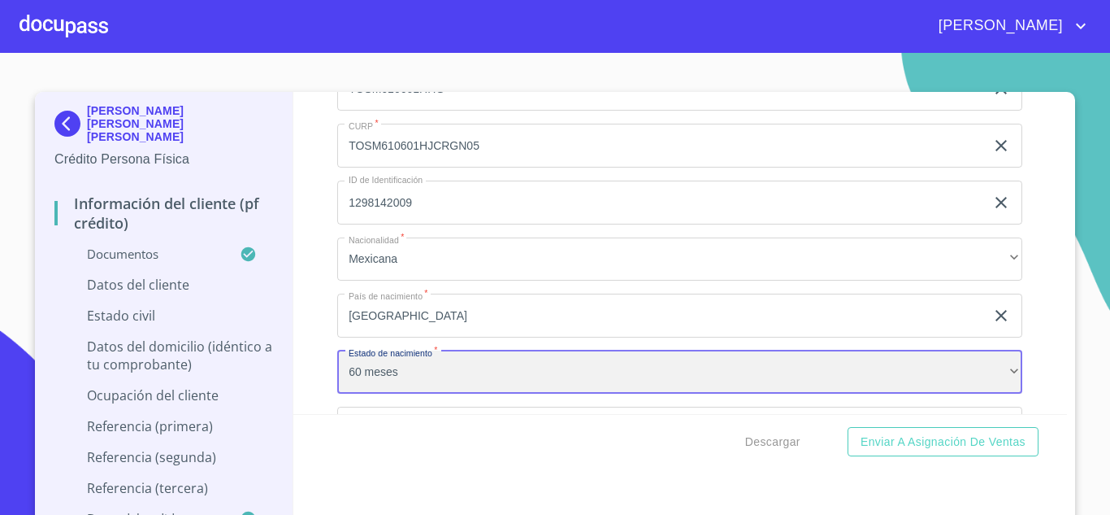
click at [428, 384] on div "60 meses" at bounding box center [679, 372] width 685 height 44
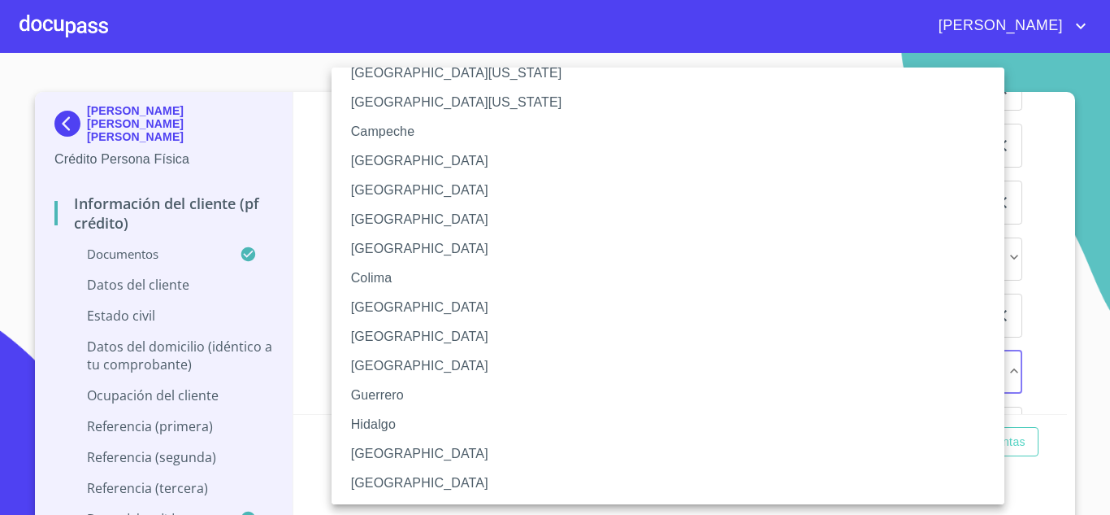
scroll to position [81, 0]
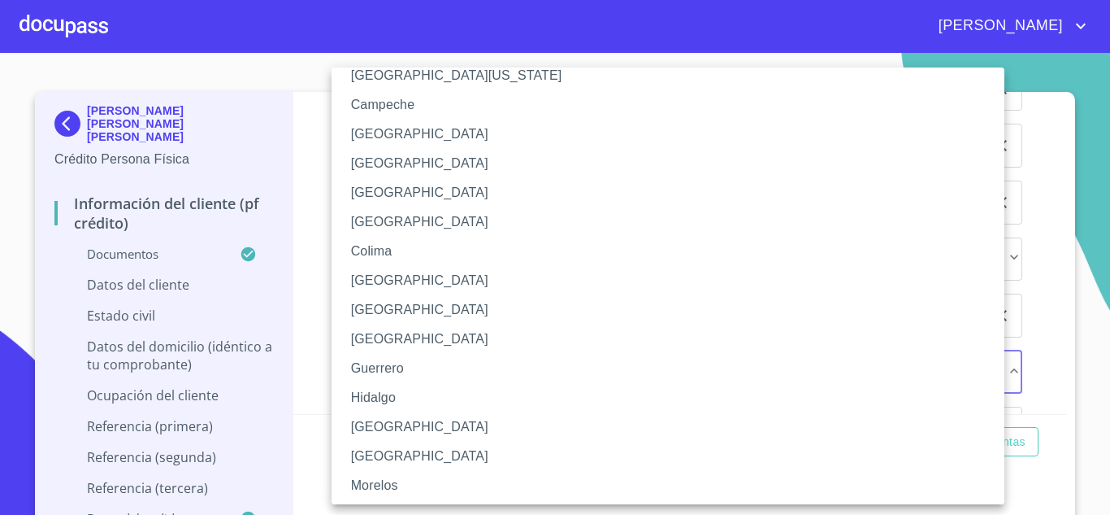
click at [387, 431] on li "[GEOGRAPHIC_DATA]" at bounding box center [674, 426] width 685 height 29
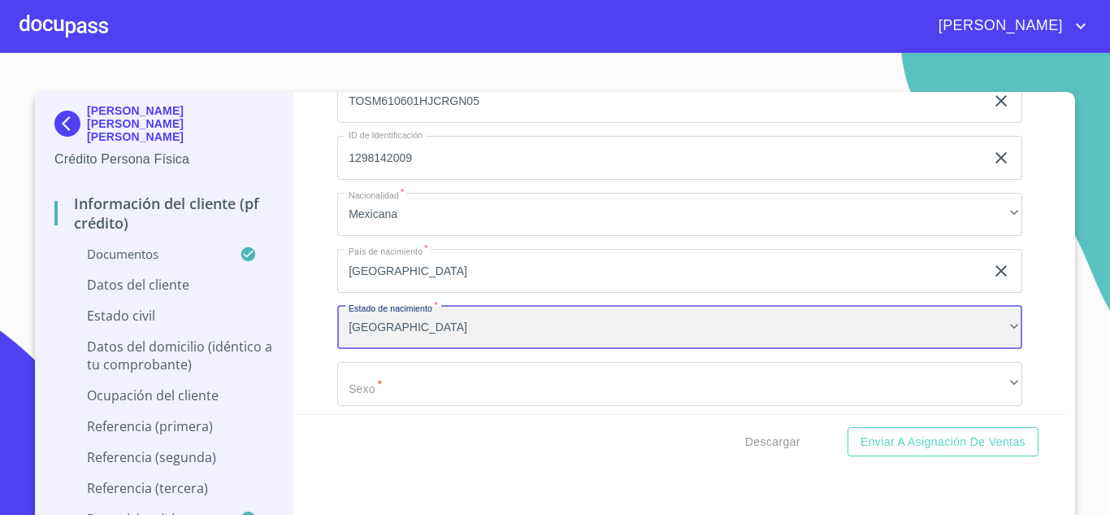
scroll to position [5548, 0]
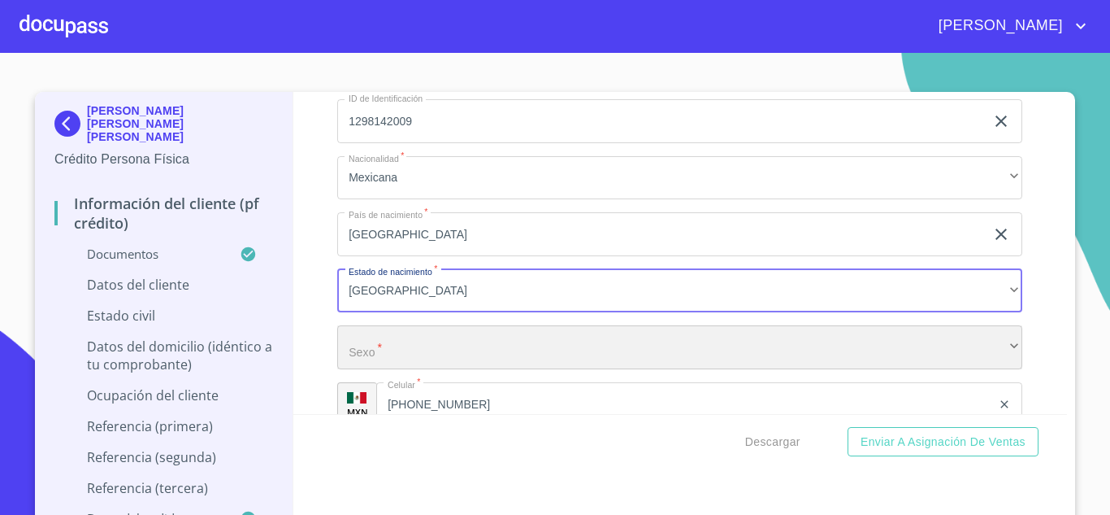
click at [383, 365] on div "​" at bounding box center [679, 347] width 685 height 44
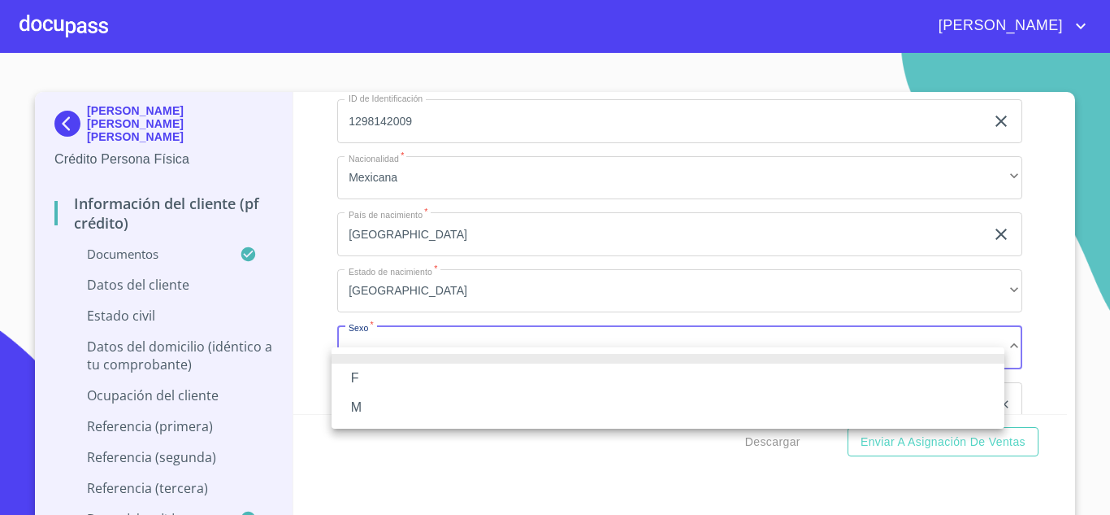
click at [374, 381] on li "F" at bounding box center [668, 377] width 673 height 29
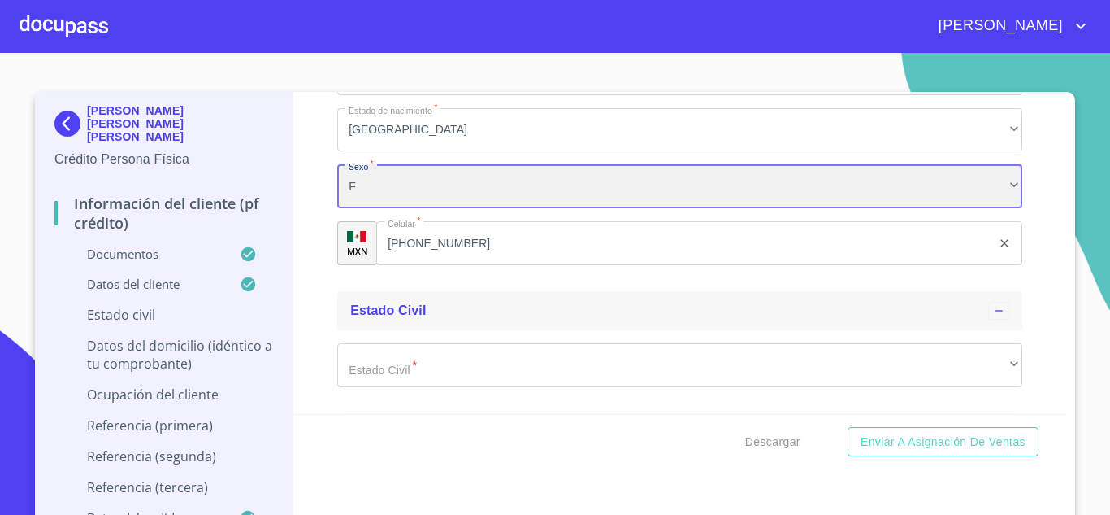
scroll to position [5711, 0]
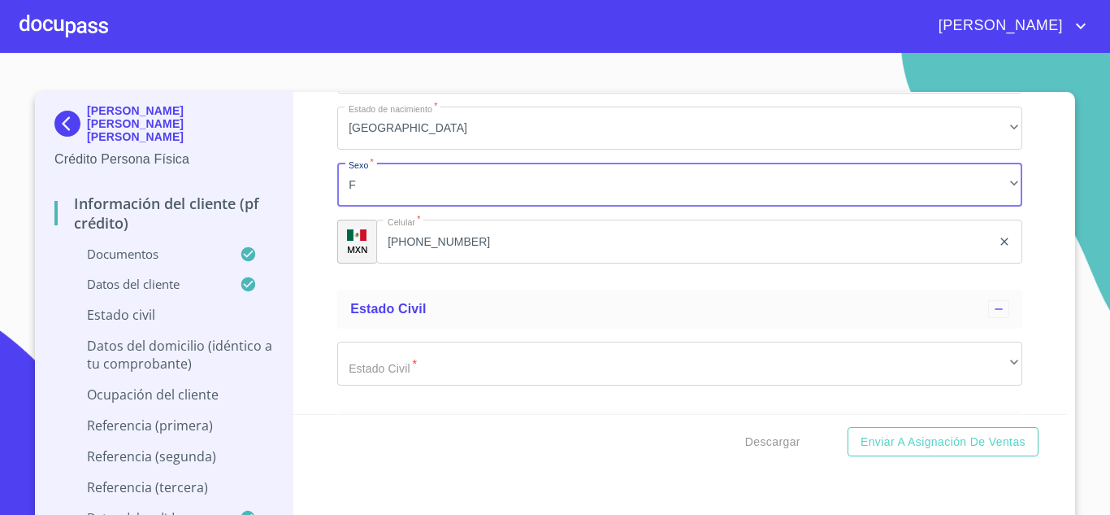
drag, startPoint x: 322, startPoint y: 190, endPoint x: 354, endPoint y: 204, distance: 34.6
click at [334, 198] on div "Información del cliente (PF crédito) Documentos Documento de identificación.   …" at bounding box center [680, 253] width 775 height 322
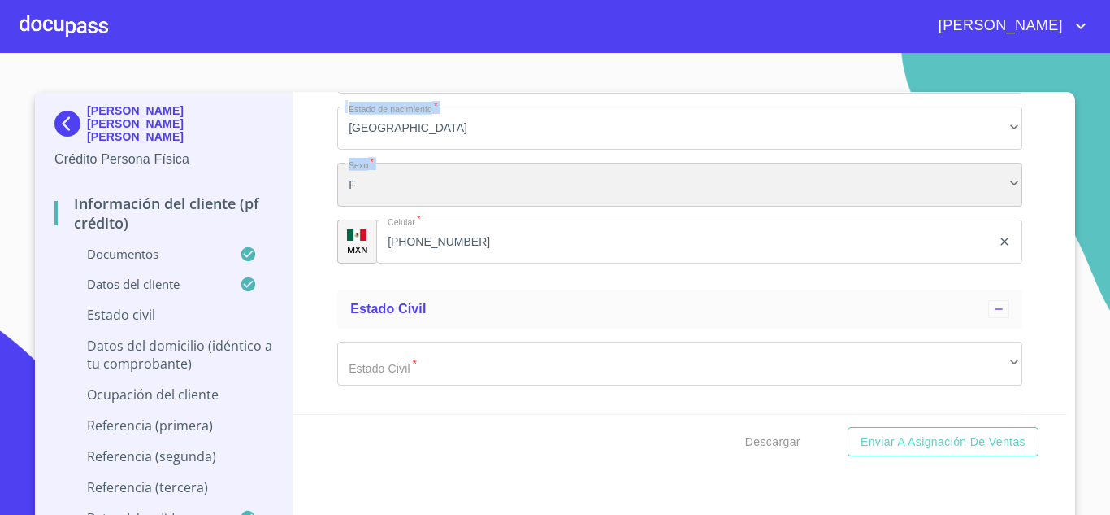
click at [362, 206] on div "F" at bounding box center [679, 185] width 685 height 44
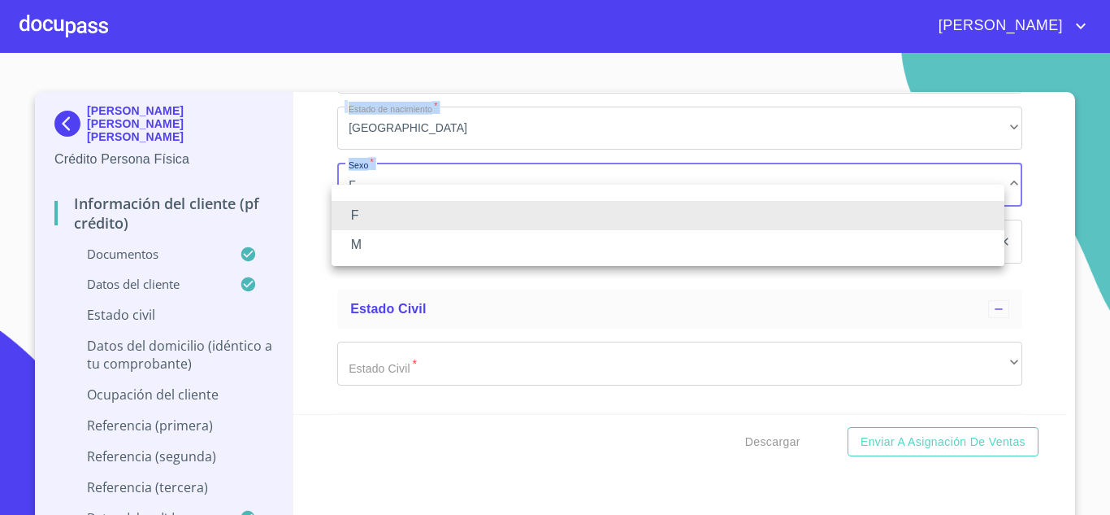
click at [382, 249] on li "M" at bounding box center [668, 244] width 673 height 29
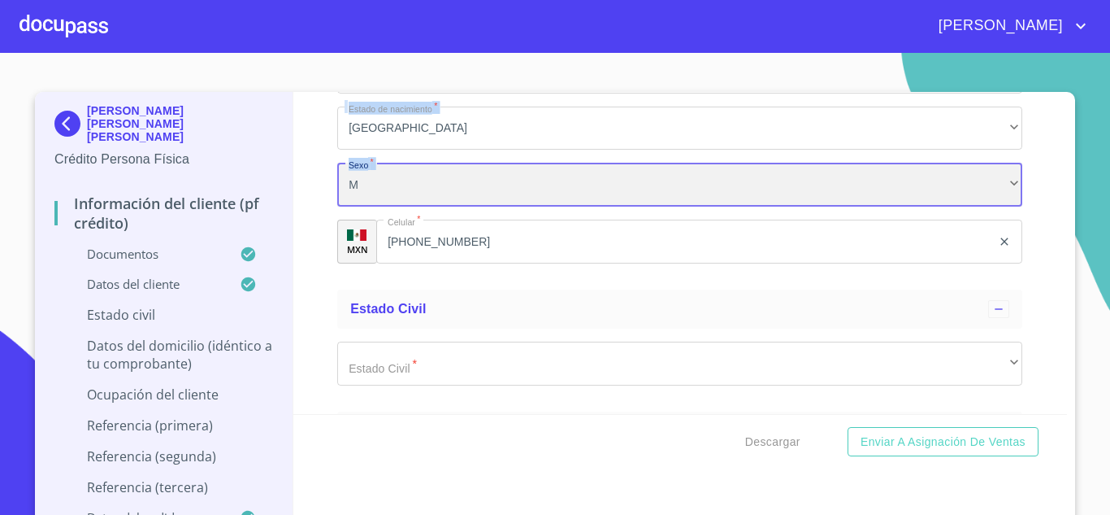
scroll to position [5792, 0]
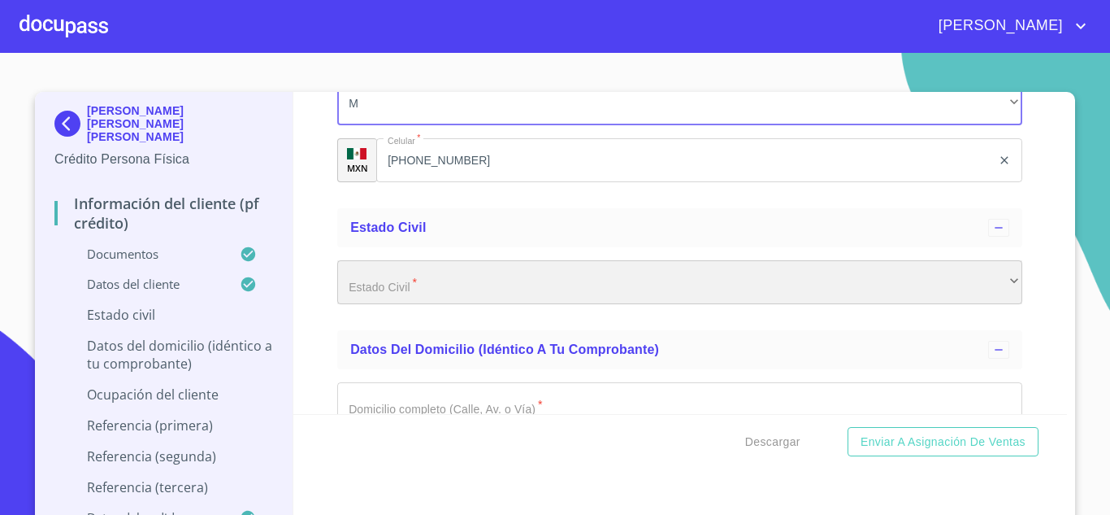
click at [397, 288] on div "​" at bounding box center [679, 282] width 685 height 44
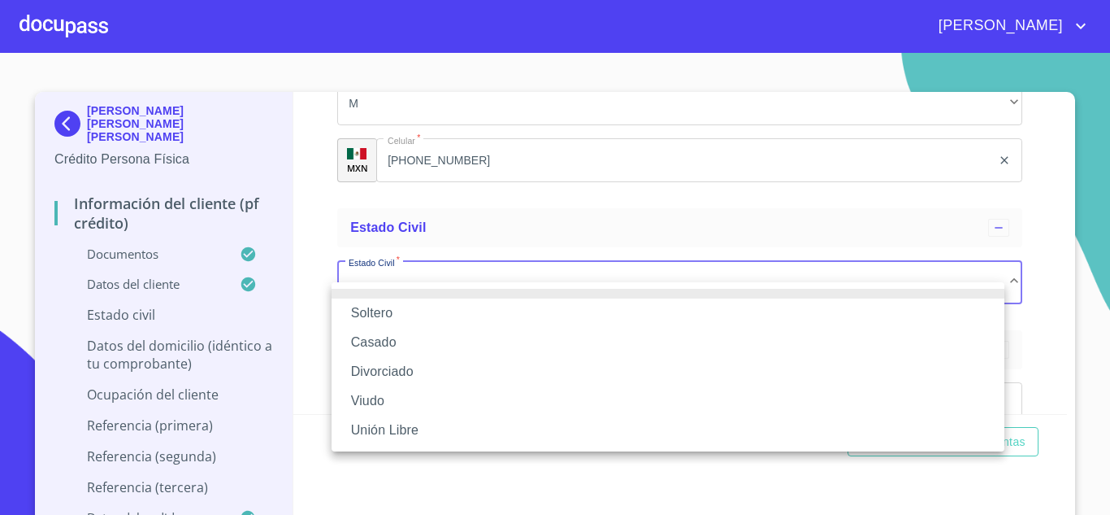
click at [391, 303] on li "Soltero" at bounding box center [668, 312] width 673 height 29
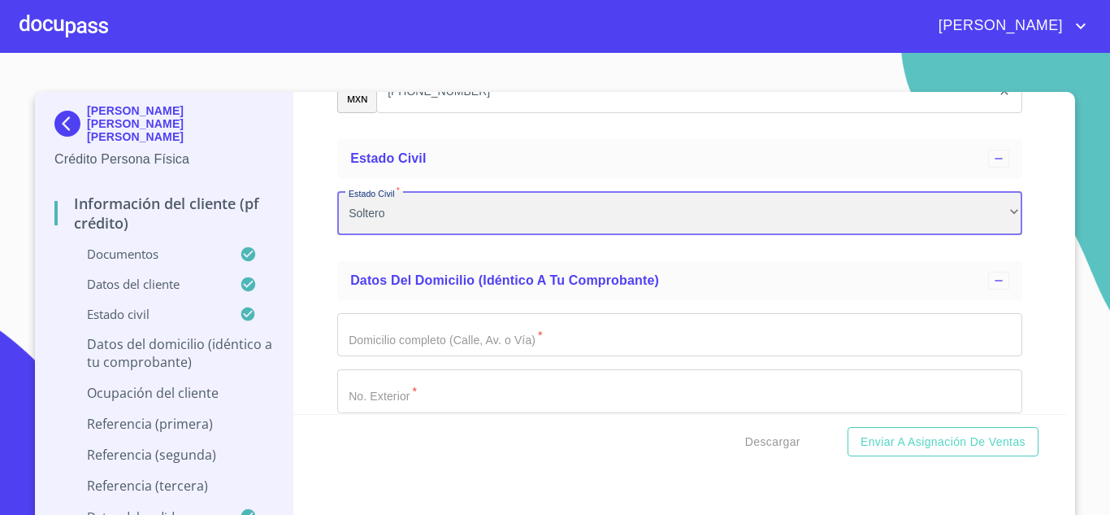
scroll to position [5955, 0]
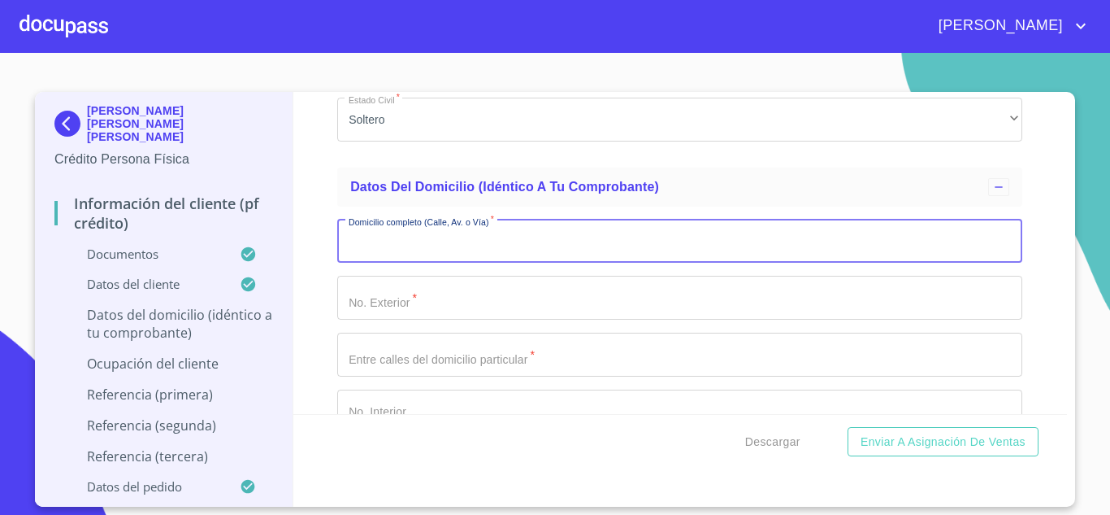
click at [399, 262] on input "Documento de identificación.   *" at bounding box center [679, 241] width 685 height 44
type input ","
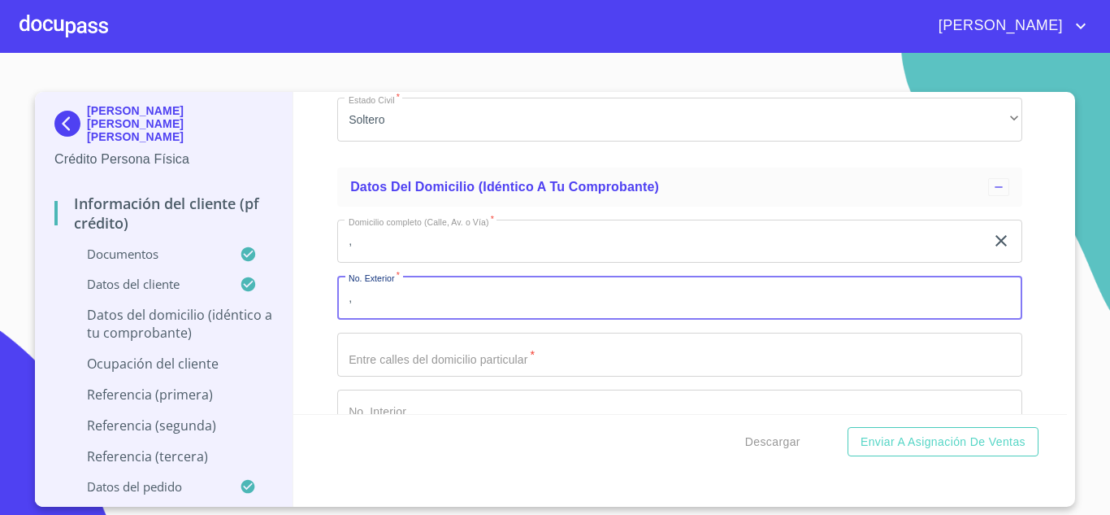
type input ","
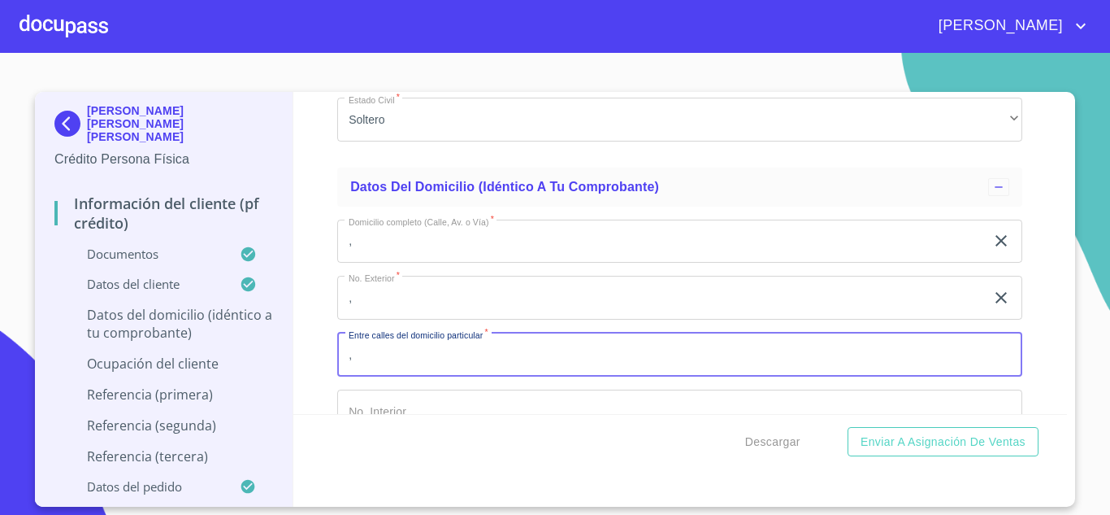
type input ","
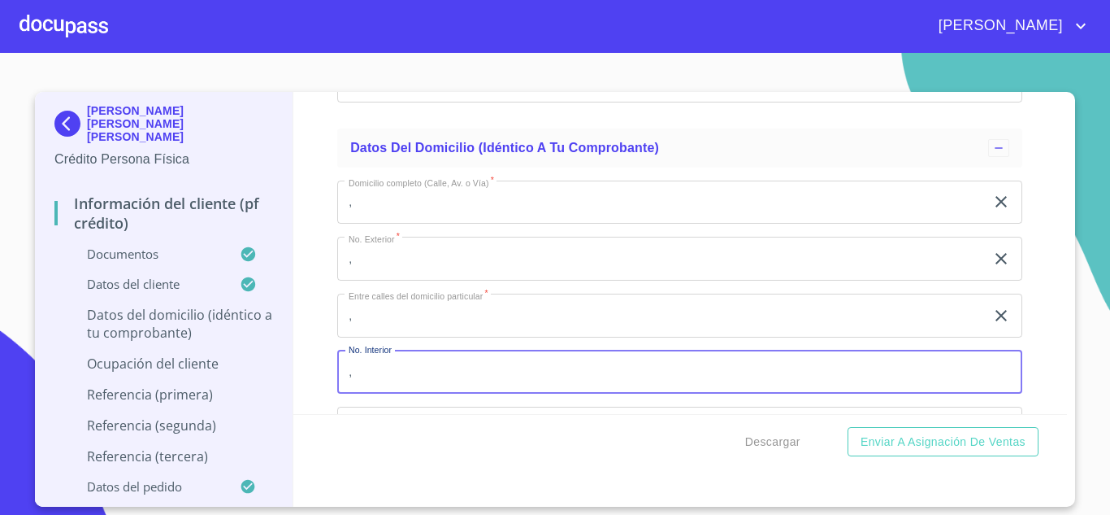
type input ","
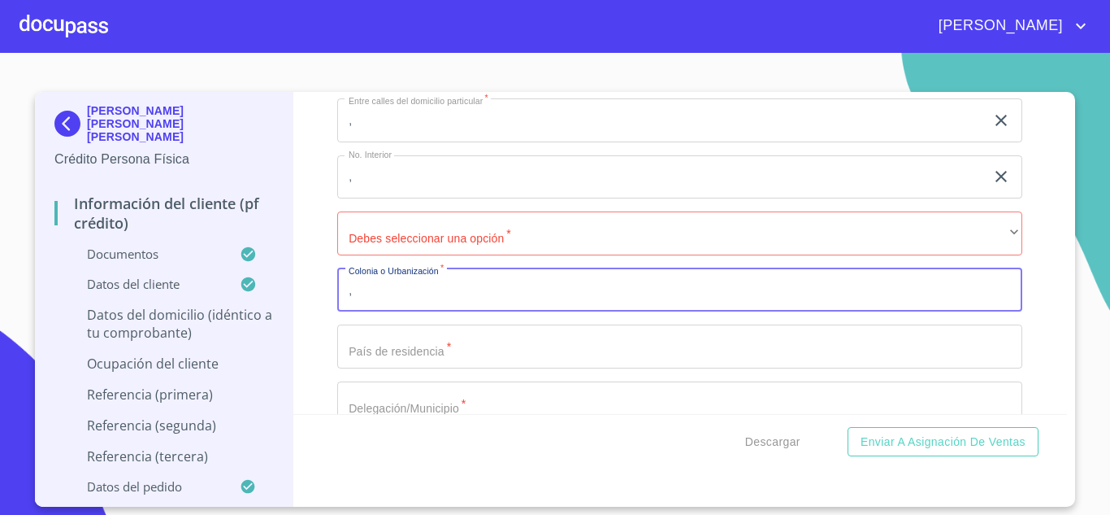
type input ","
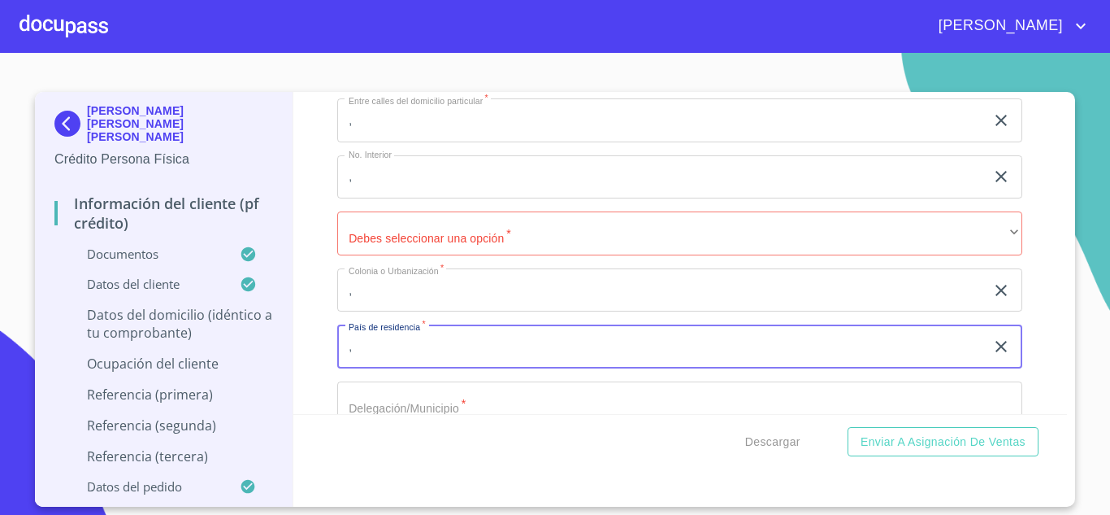
type input ","
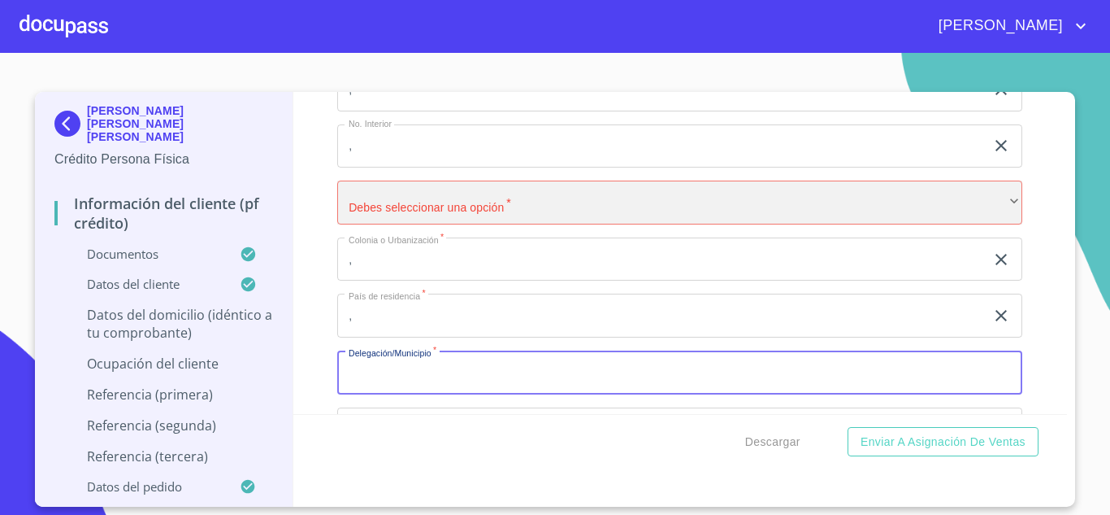
click at [414, 223] on div "​" at bounding box center [679, 202] width 685 height 44
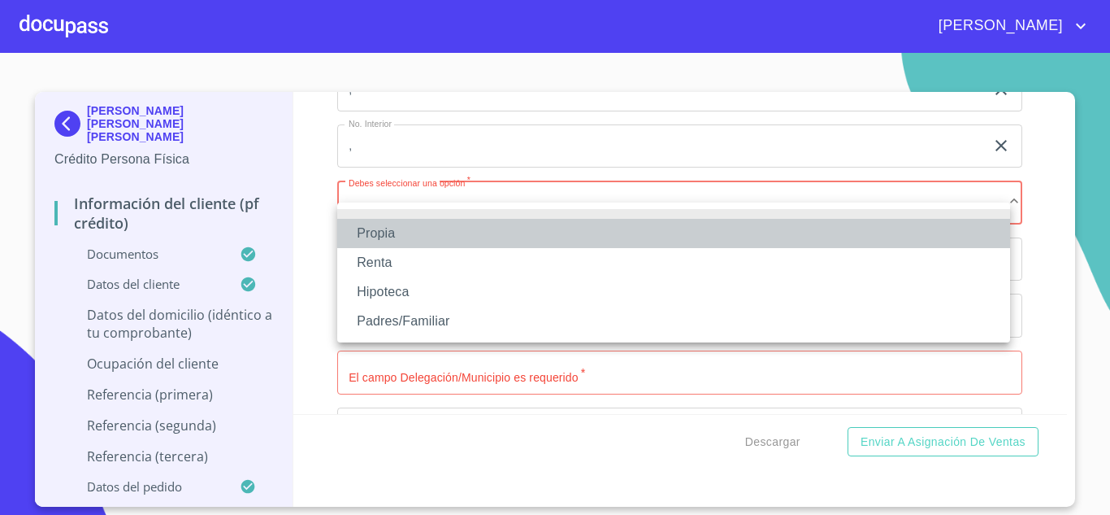
click at [382, 232] on li "Propia" at bounding box center [673, 233] width 673 height 29
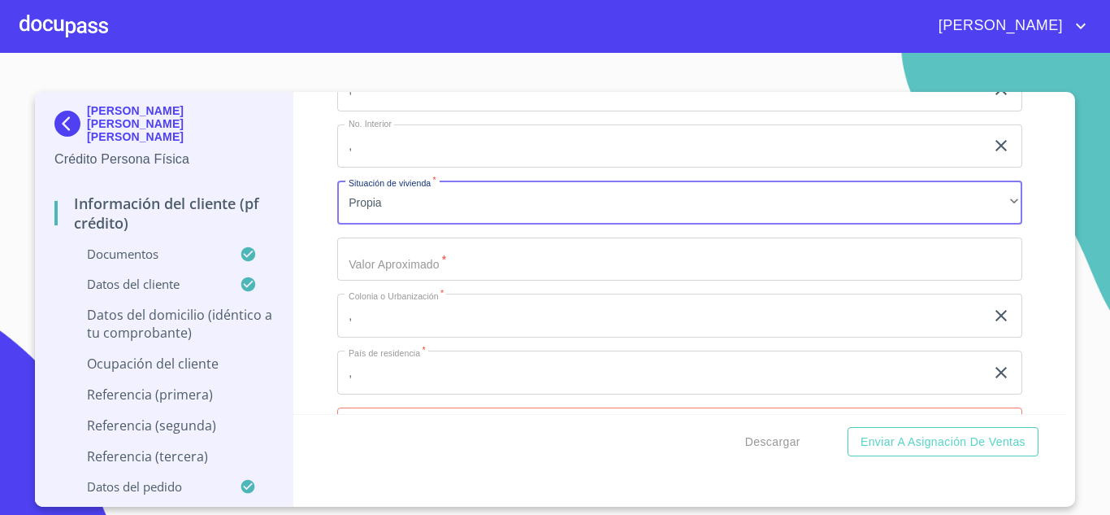
click at [385, 281] on input "Documento de identificación.   *" at bounding box center [679, 259] width 685 height 44
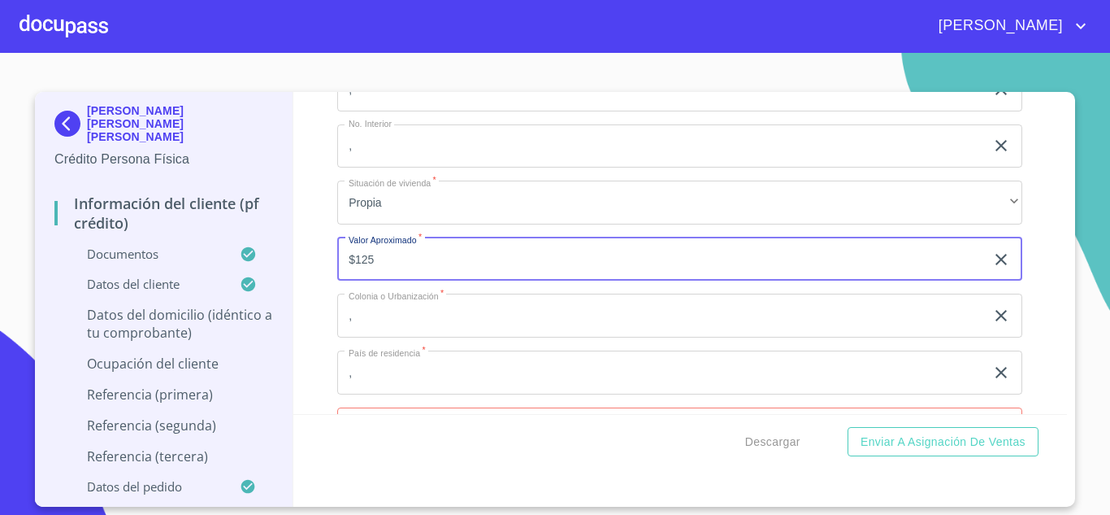
type input "$125"
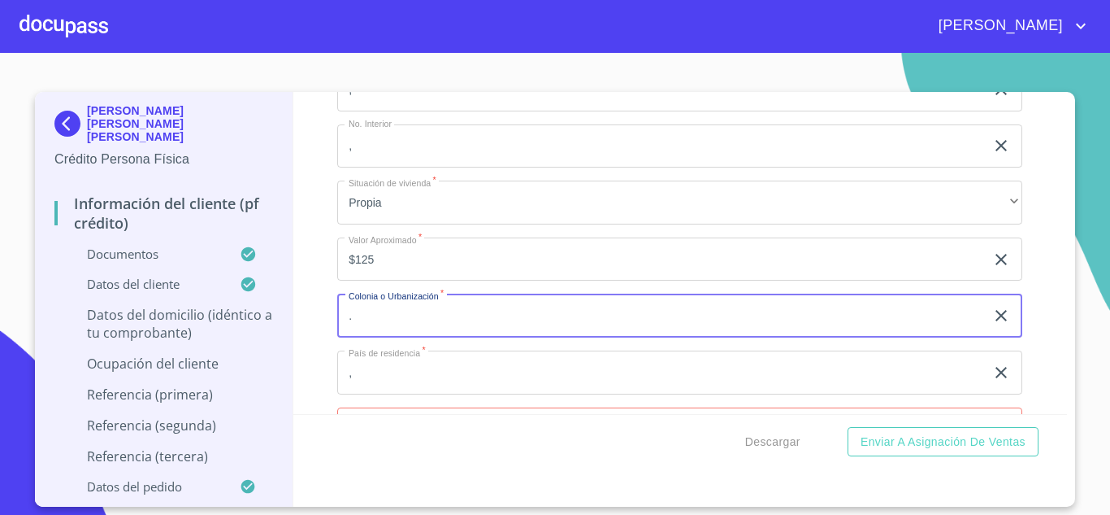
type input "."
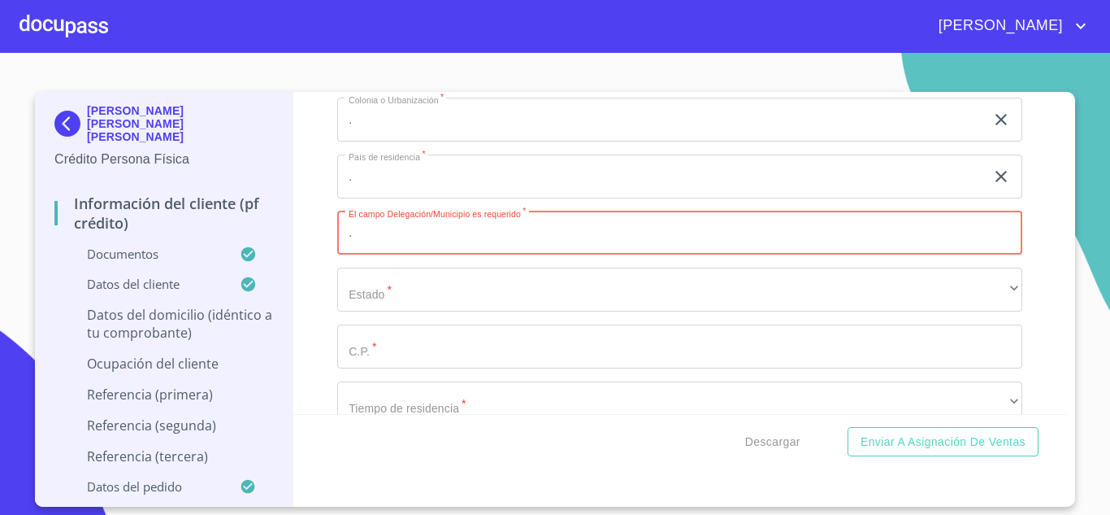
type input "."
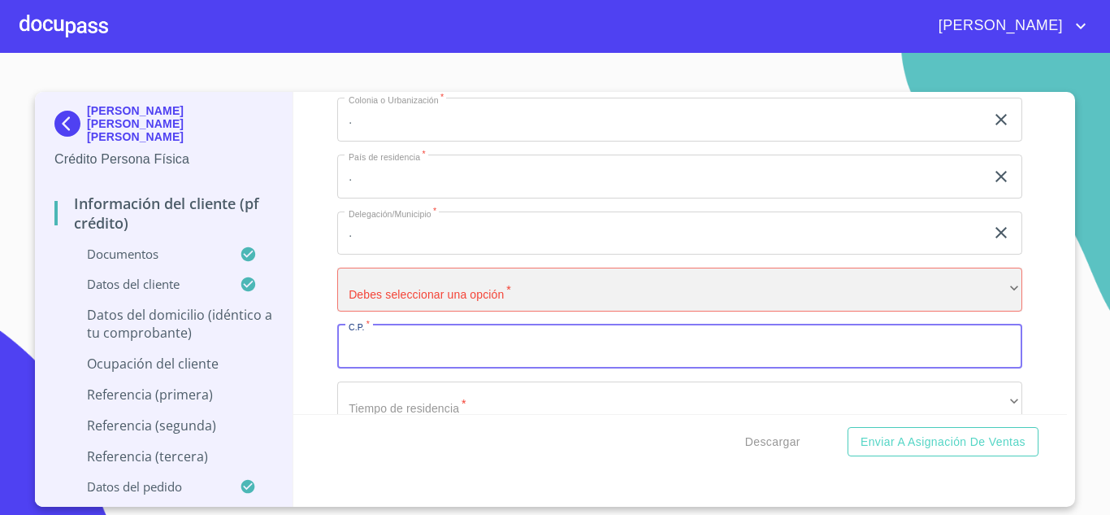
click at [381, 307] on div "​" at bounding box center [679, 289] width 685 height 44
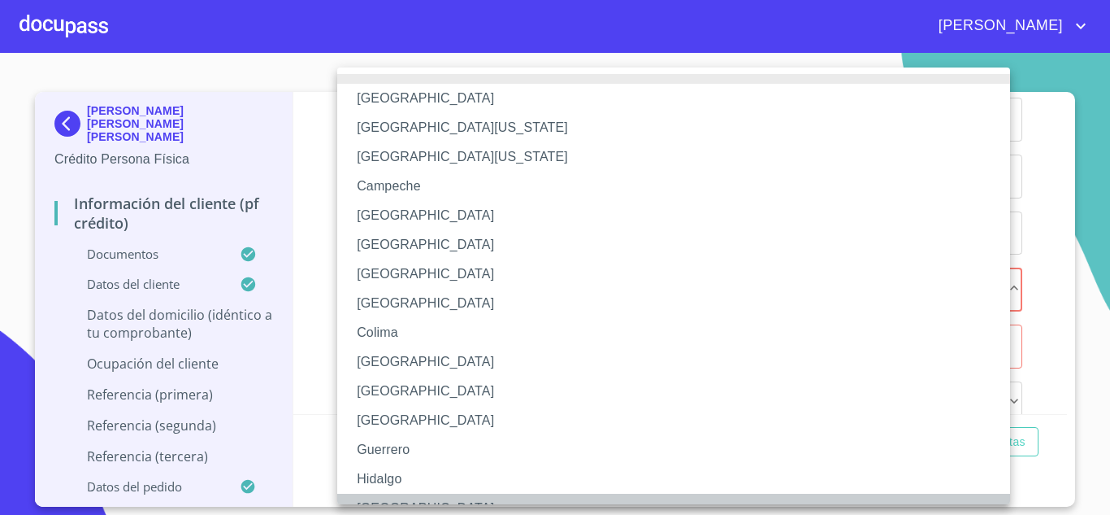
click at [375, 497] on li "[GEOGRAPHIC_DATA]" at bounding box center [679, 507] width 685 height 29
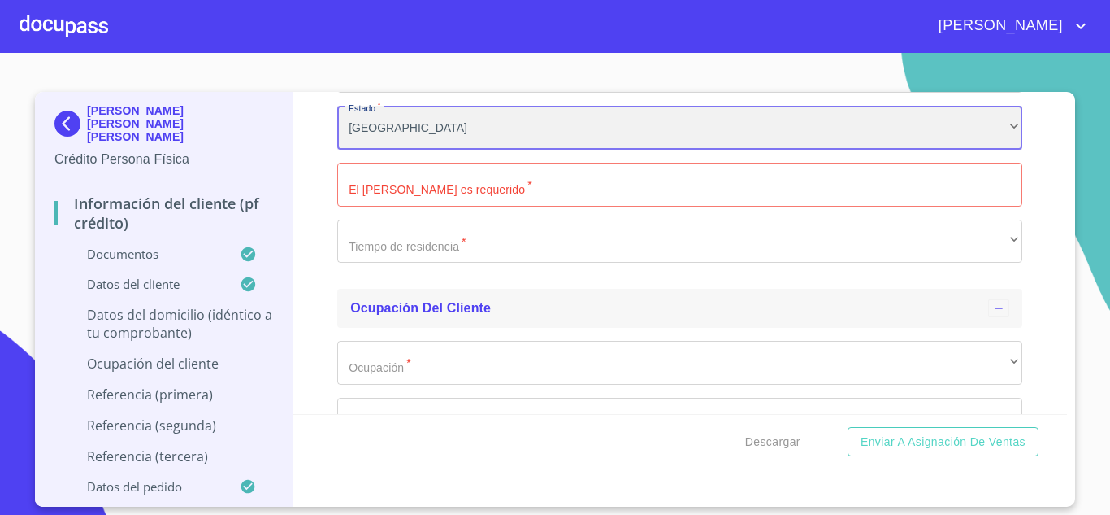
scroll to position [6578, 0]
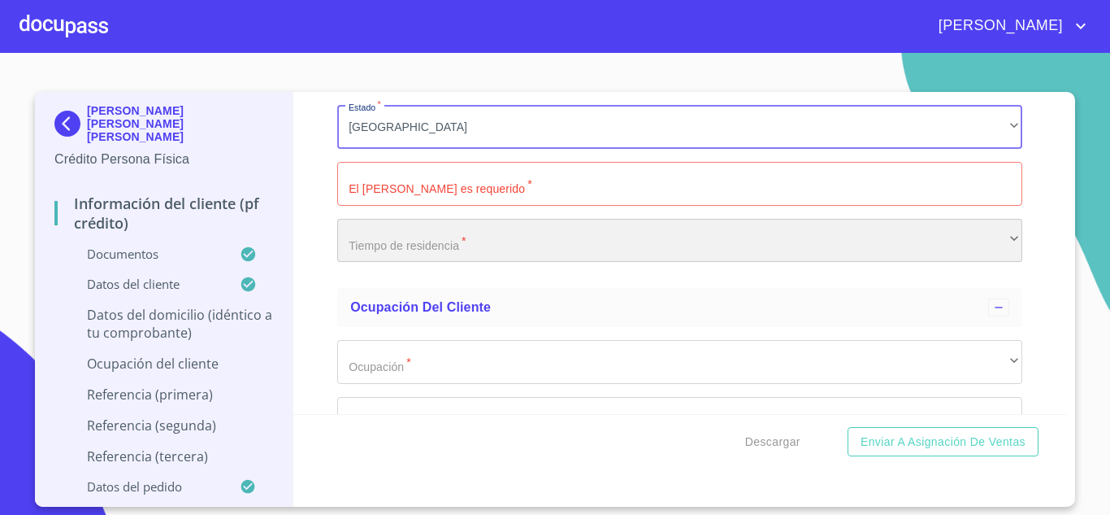
click at [382, 263] on div "​" at bounding box center [679, 241] width 685 height 44
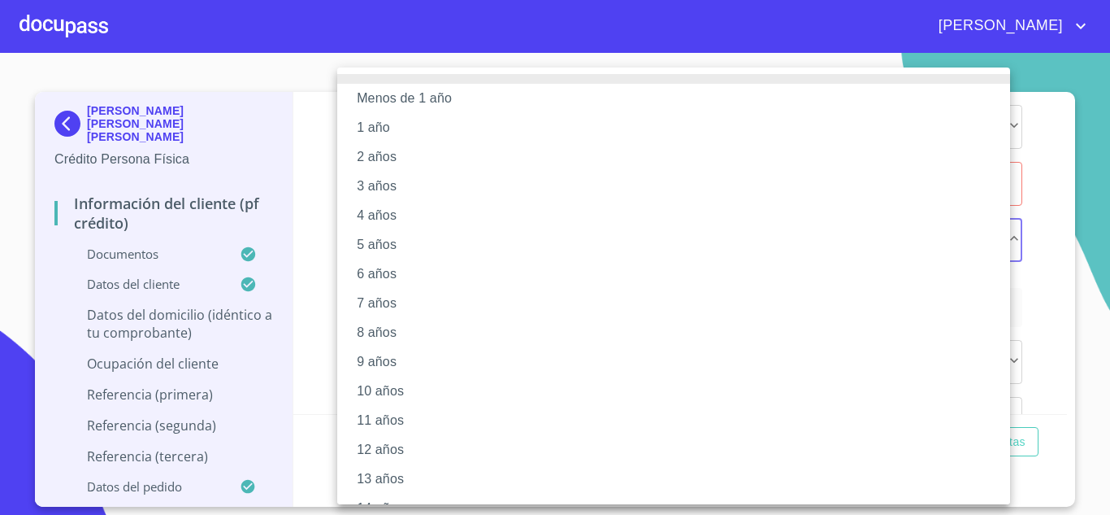
click at [376, 247] on li "5 años" at bounding box center [679, 244] width 685 height 29
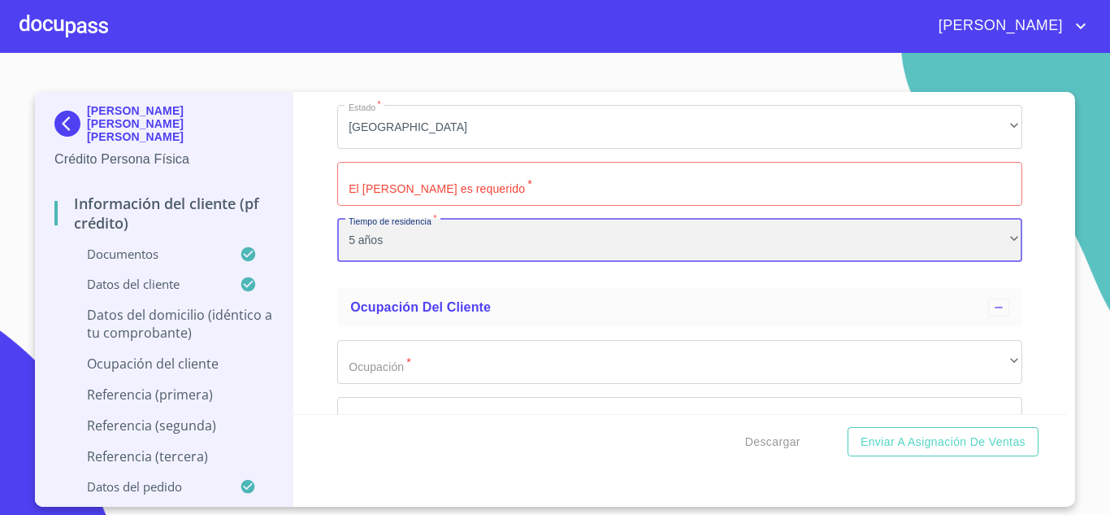
scroll to position [6659, 0]
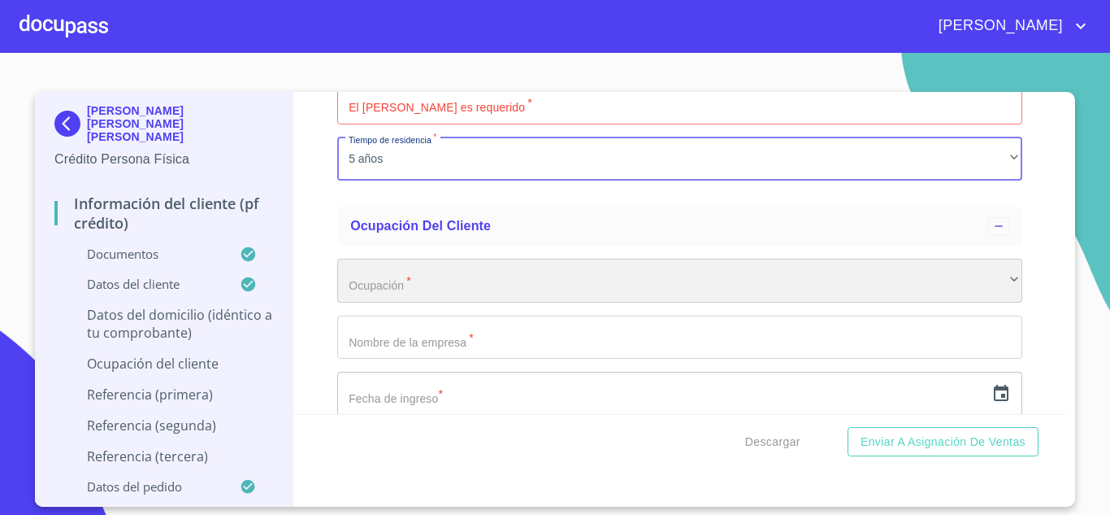
click at [393, 302] on div "​" at bounding box center [679, 280] width 685 height 44
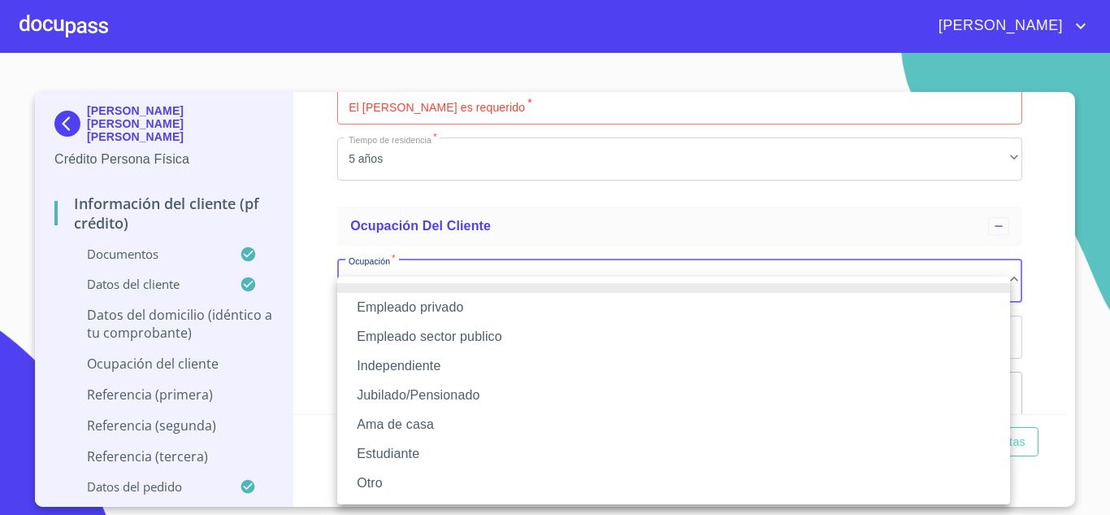
click at [397, 363] on li "Independiente" at bounding box center [673, 365] width 673 height 29
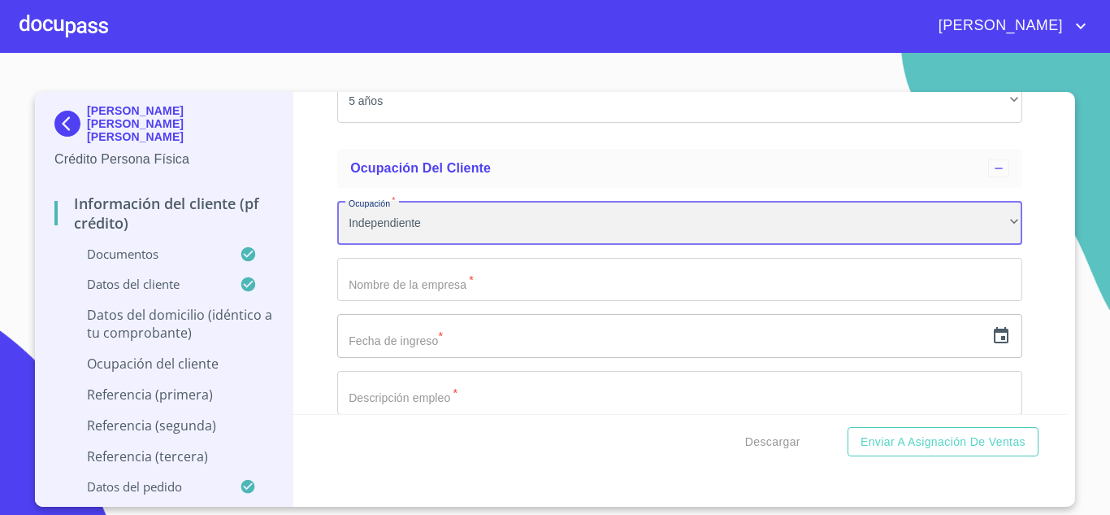
scroll to position [6741, 0]
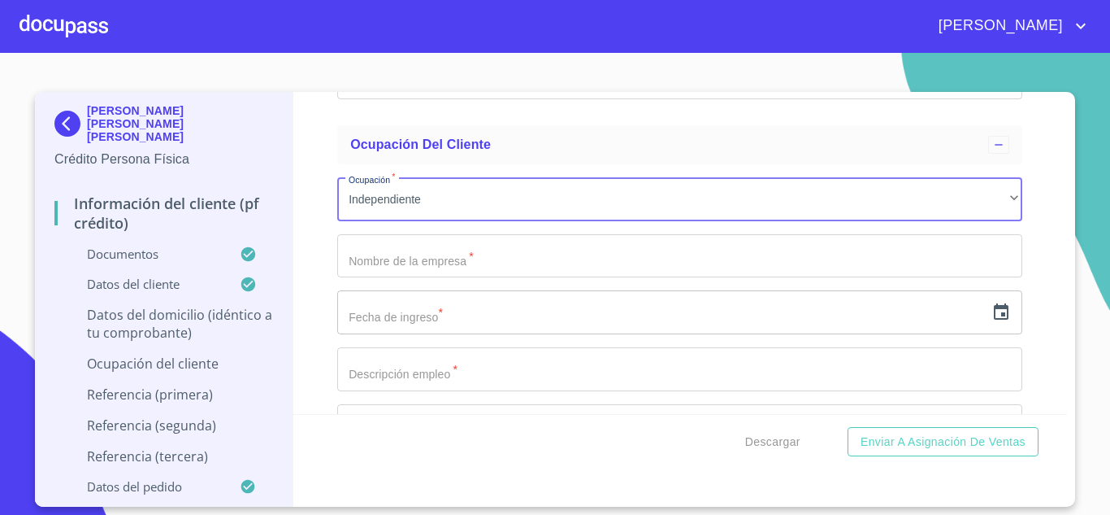
click at [415, 278] on input "Documento de identificación.   *" at bounding box center [679, 256] width 685 height 44
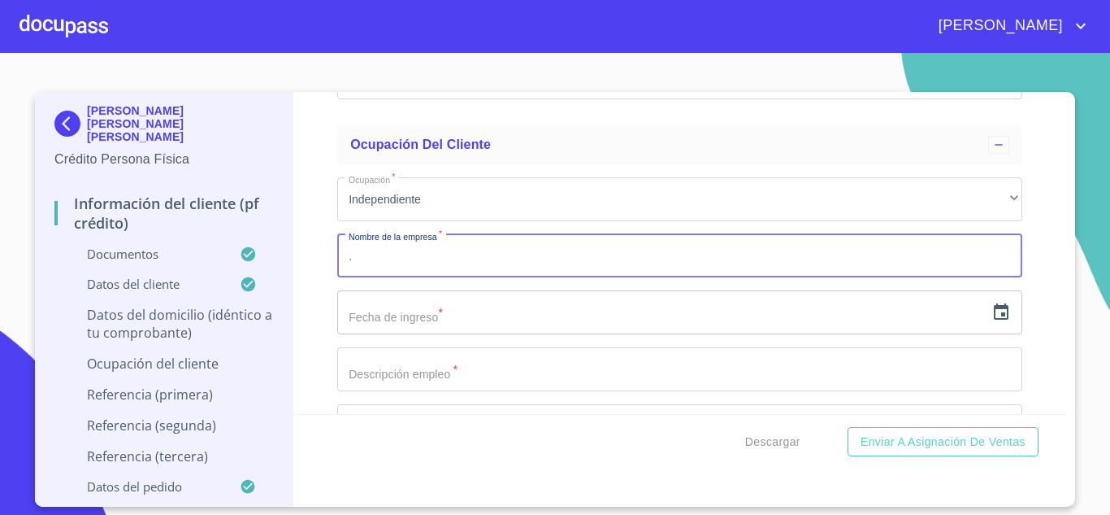
type input "."
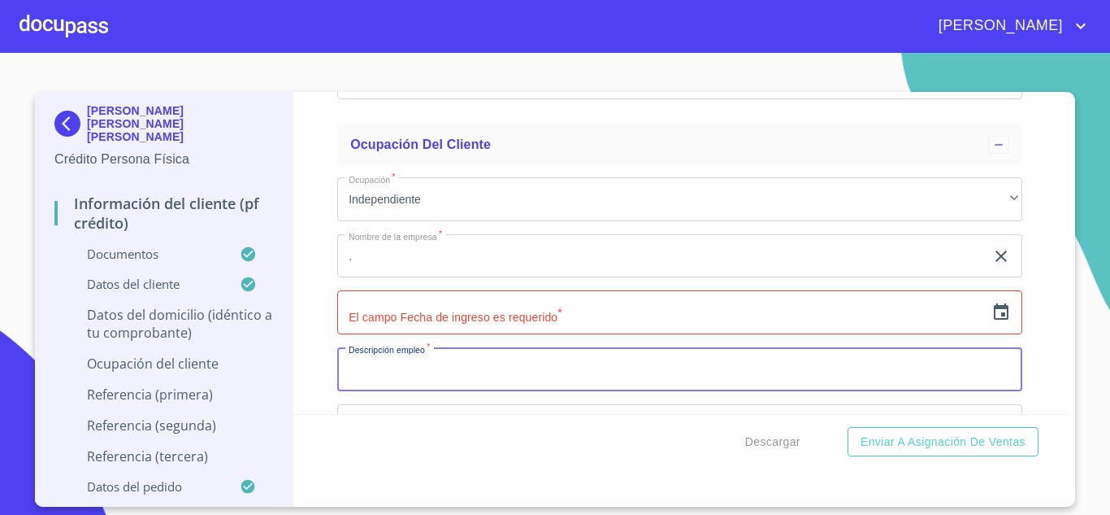
click at [439, 325] on input "text" at bounding box center [661, 312] width 648 height 44
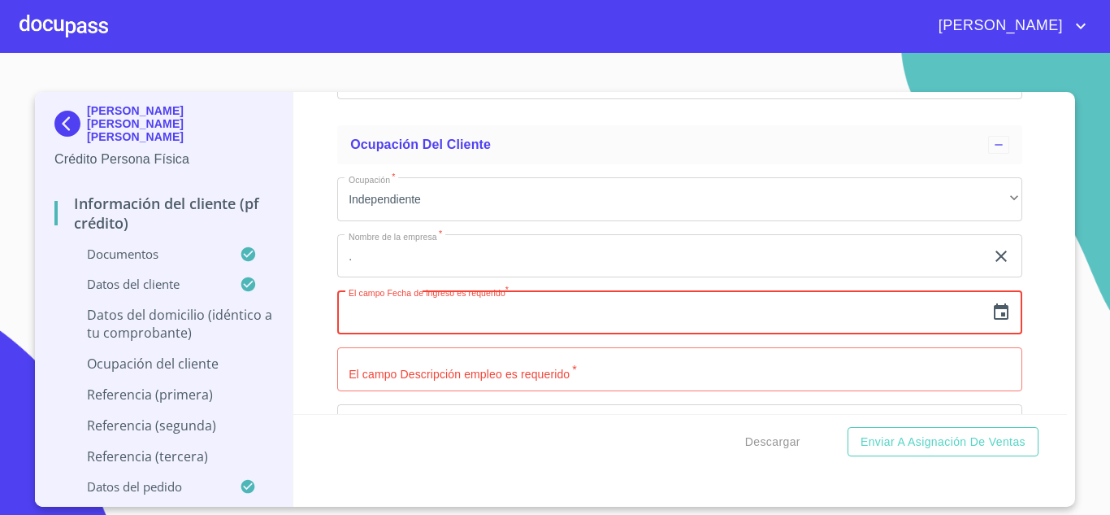
click at [995, 322] on icon "button" at bounding box center [1002, 312] width 20 height 20
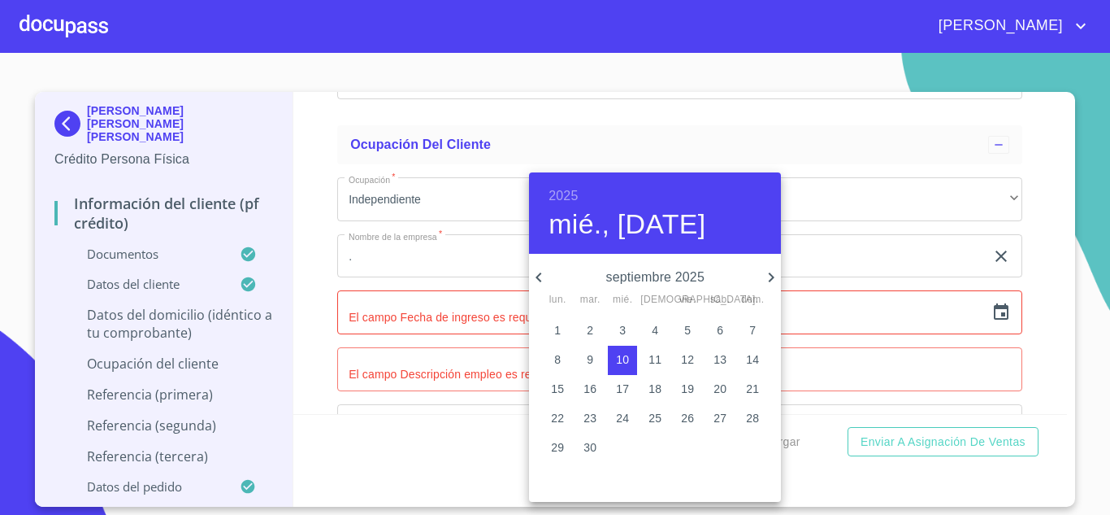
drag, startPoint x: 567, startPoint y: 332, endPoint x: 766, endPoint y: 306, distance: 200.9
click at [572, 332] on span "1" at bounding box center [557, 330] width 29 height 16
type input "1 de sep. de 2025"
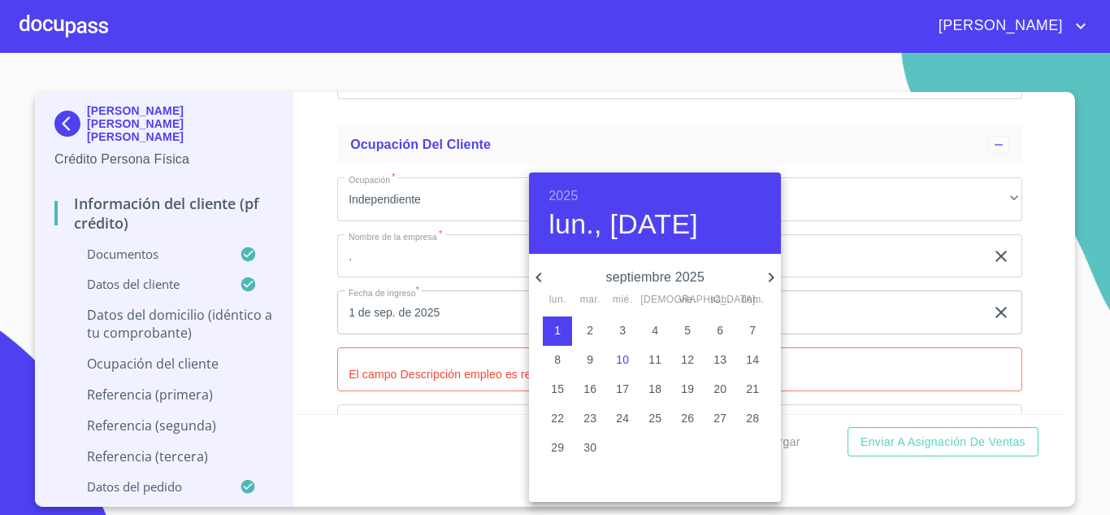
click at [819, 302] on div at bounding box center [555, 257] width 1110 height 515
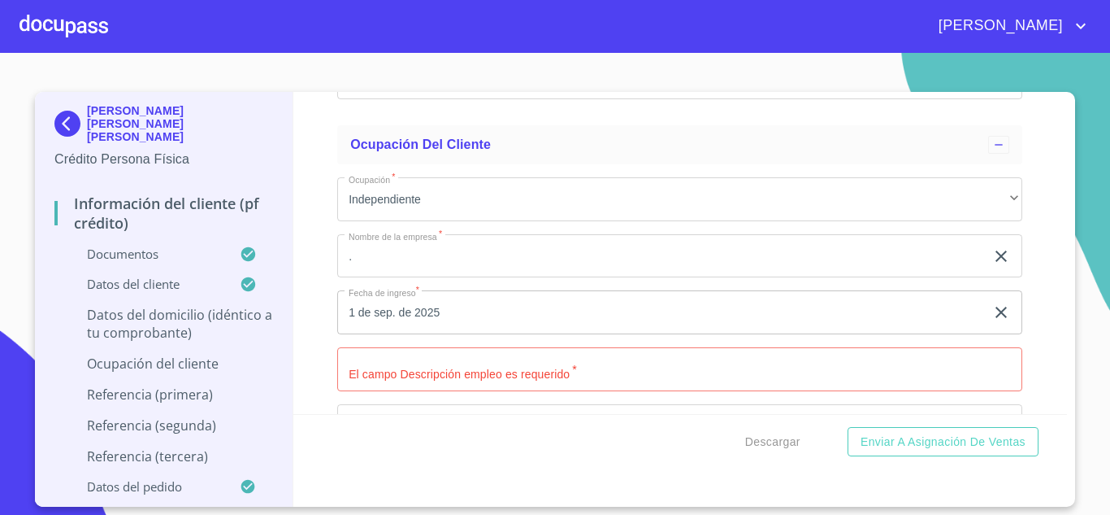
click at [364, 391] on input "Documento de identificación.   *" at bounding box center [679, 369] width 685 height 44
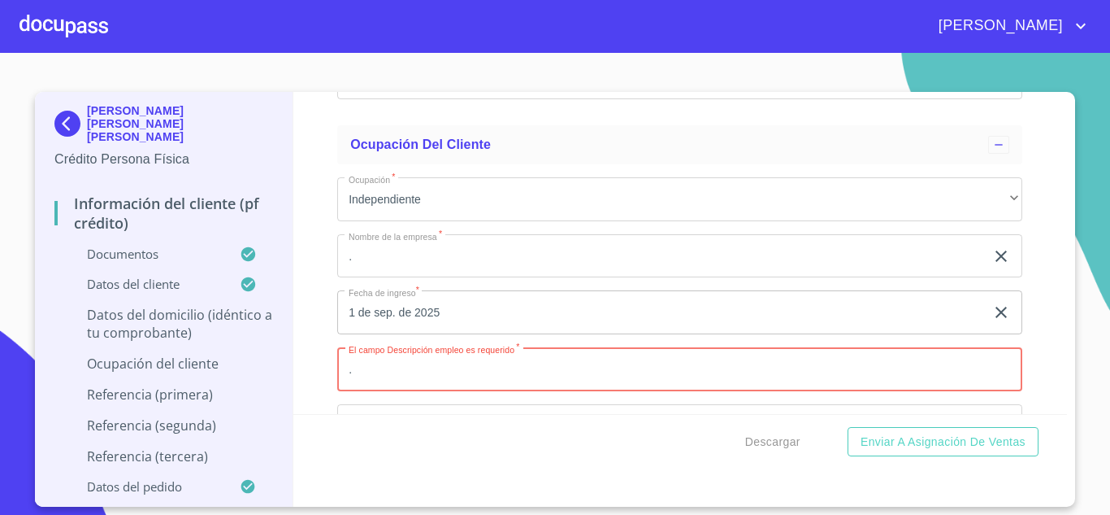
type input "."
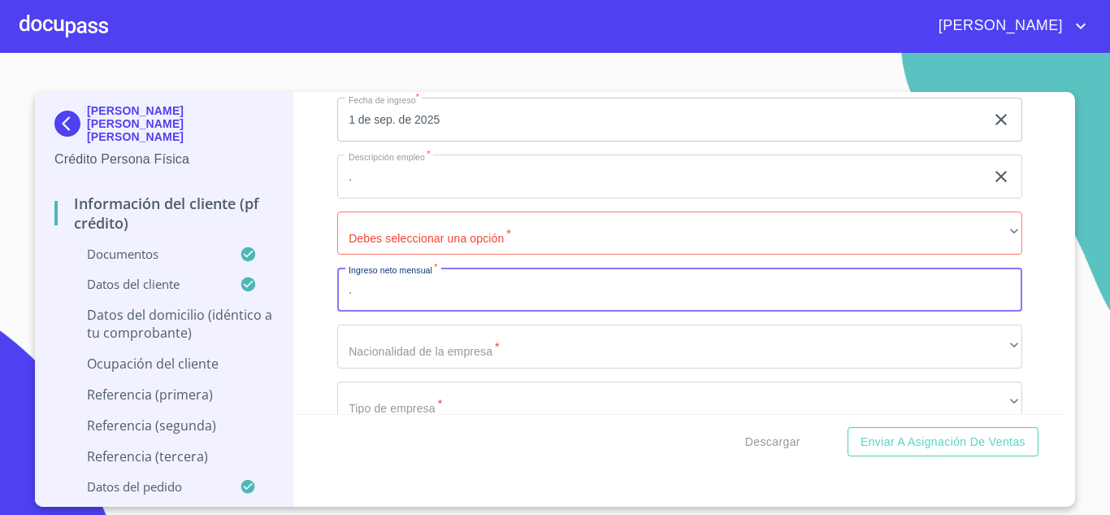
type input "."
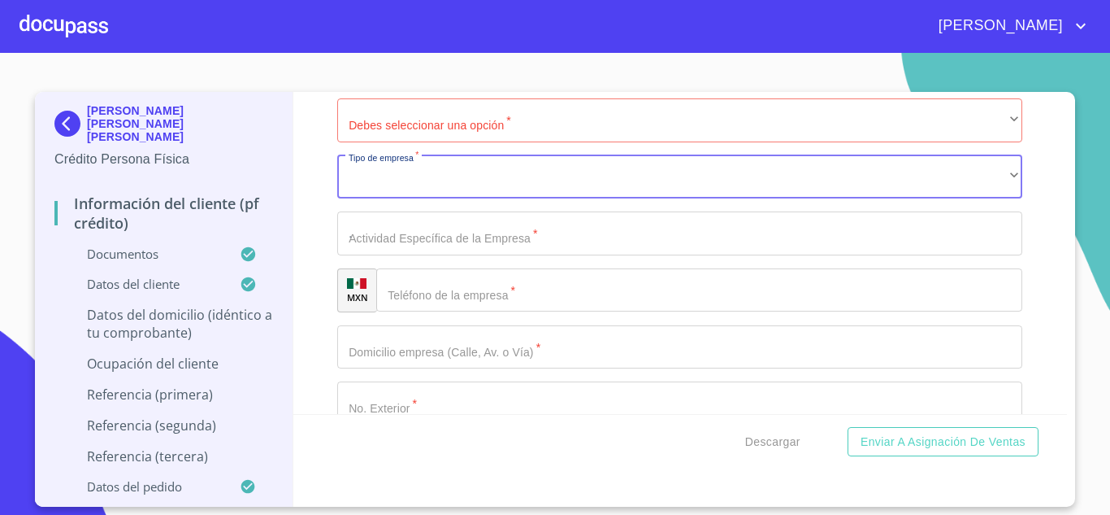
type input "."
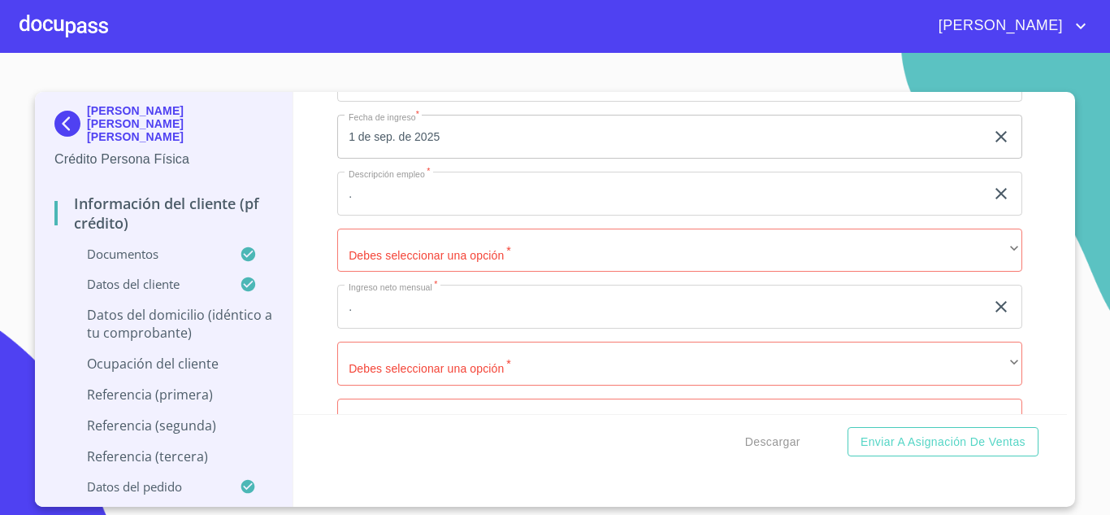
scroll to position [6915, 0]
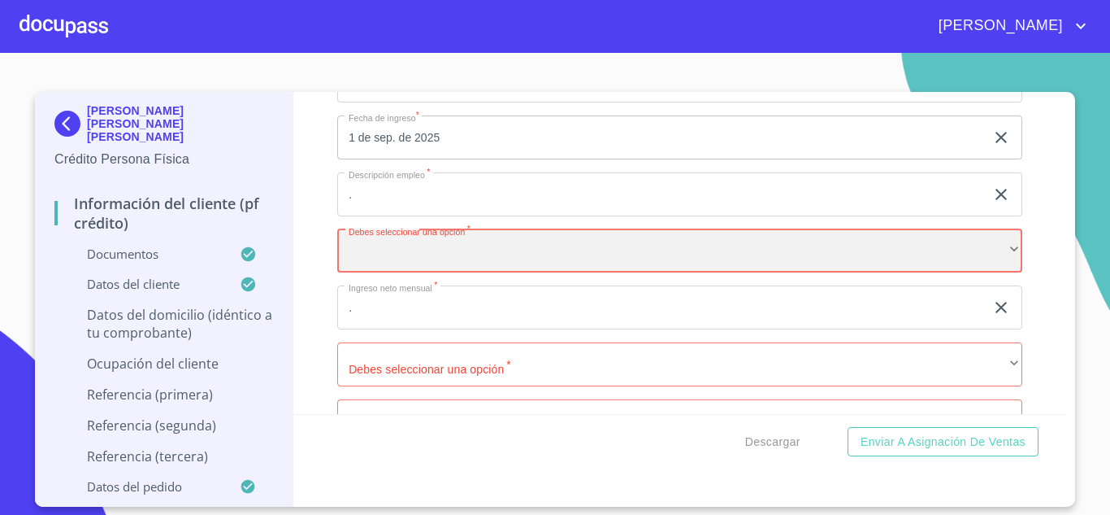
click at [398, 271] on div "​" at bounding box center [679, 251] width 685 height 44
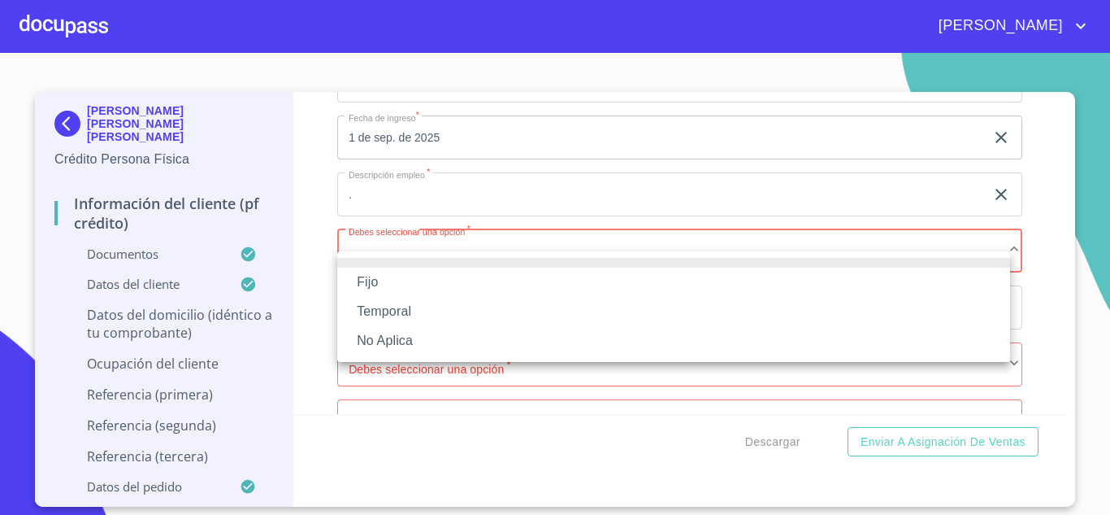
click at [367, 284] on li "Fijo" at bounding box center [673, 281] width 673 height 29
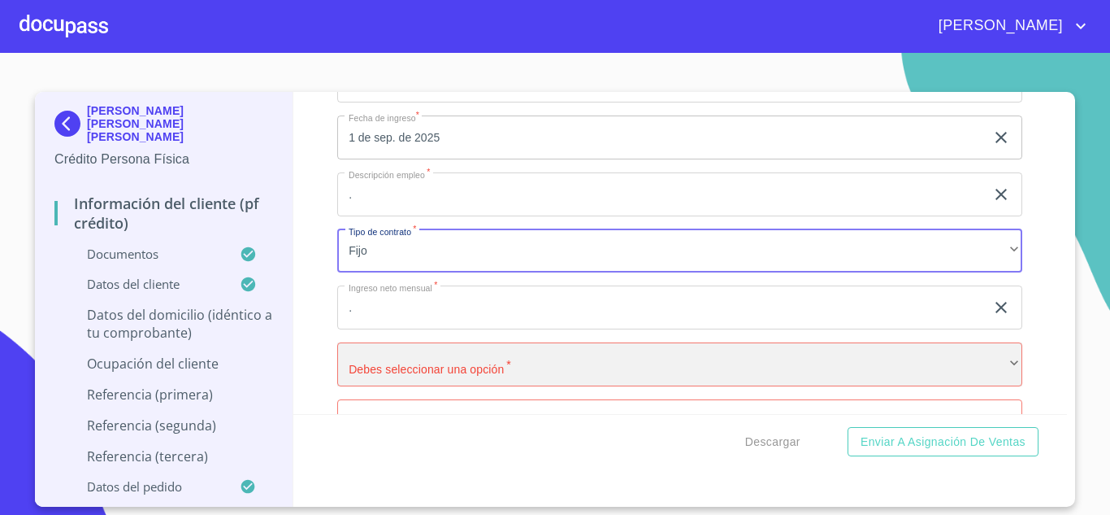
click at [381, 381] on div "​" at bounding box center [679, 364] width 685 height 44
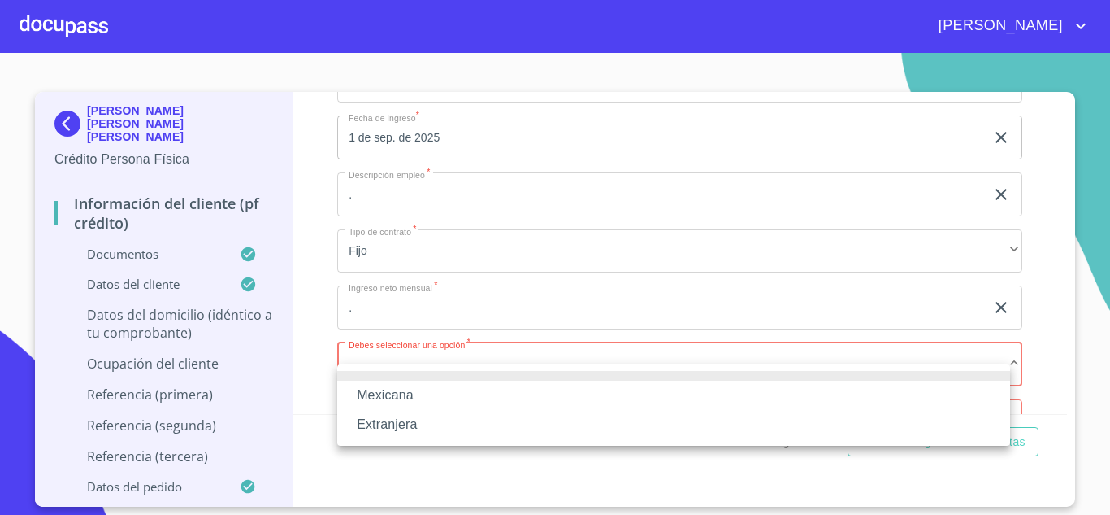
click at [424, 400] on li "Mexicana" at bounding box center [673, 394] width 673 height 29
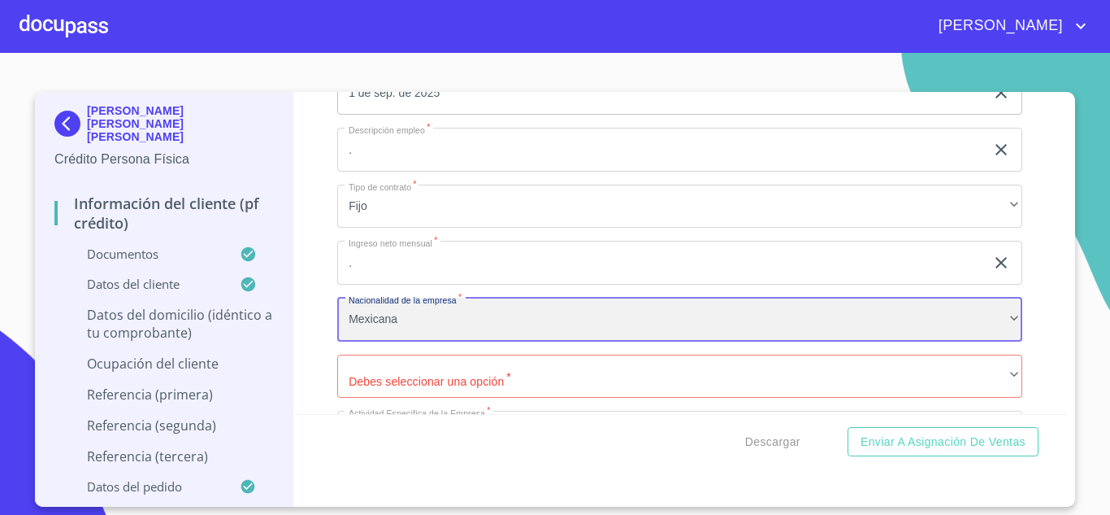
scroll to position [6997, 0]
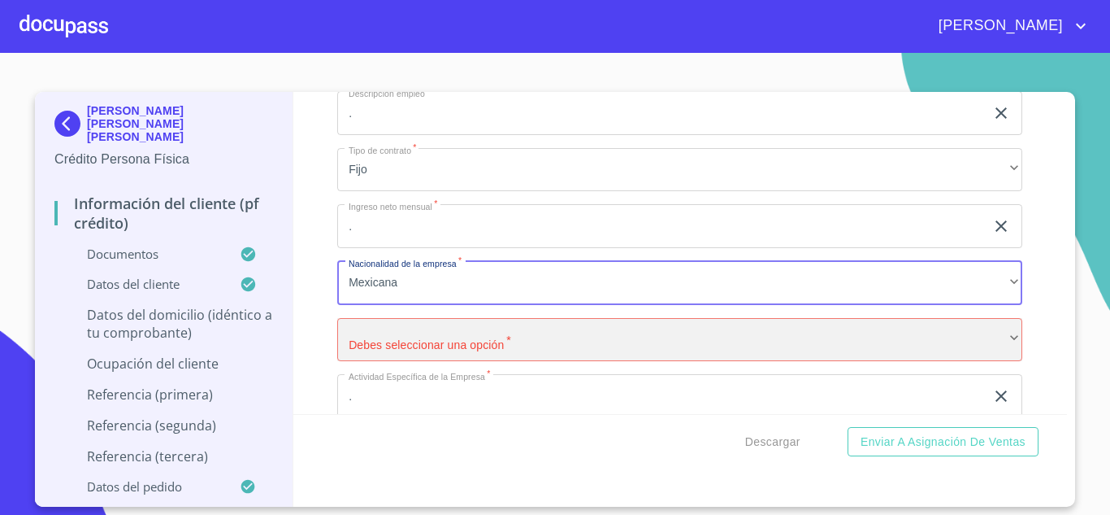
click at [403, 359] on div "​" at bounding box center [679, 340] width 685 height 44
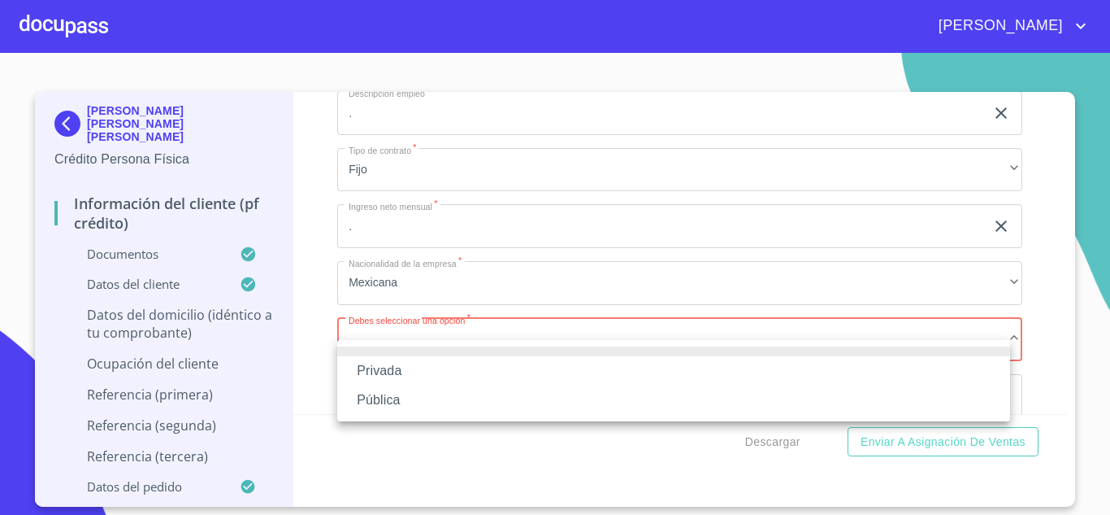
click at [384, 371] on li "Privada" at bounding box center [673, 370] width 673 height 29
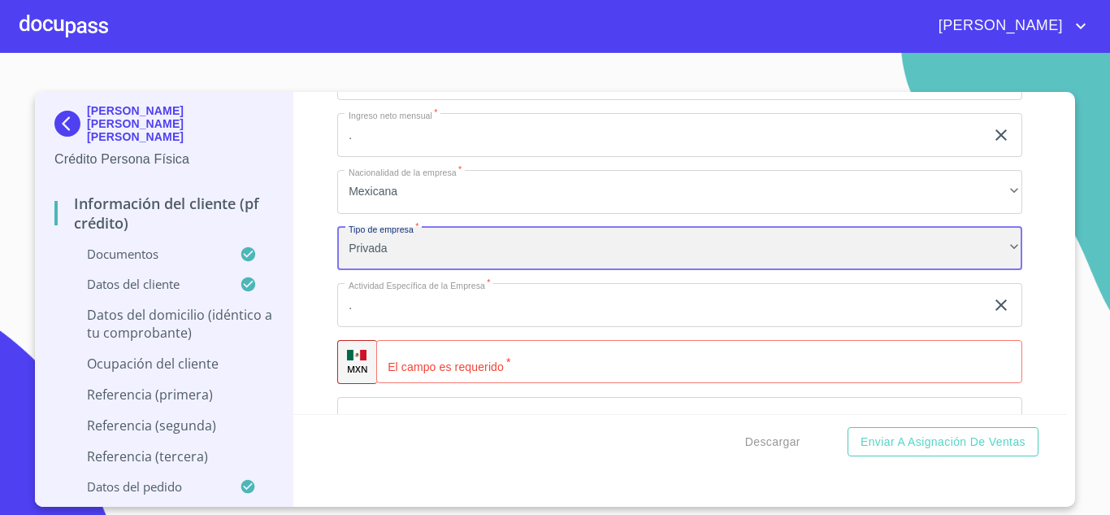
scroll to position [7159, 0]
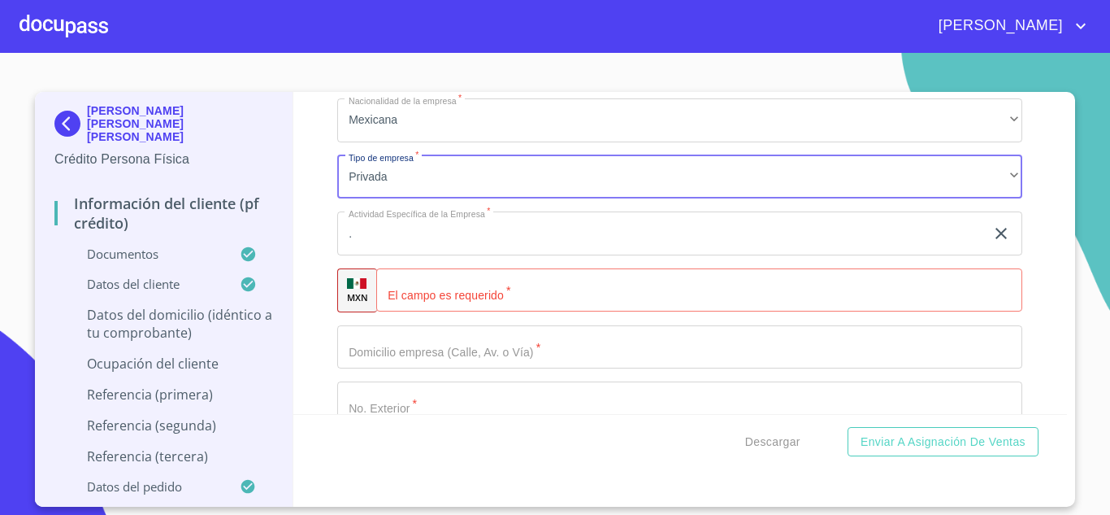
click at [400, 255] on input "." at bounding box center [661, 233] width 648 height 44
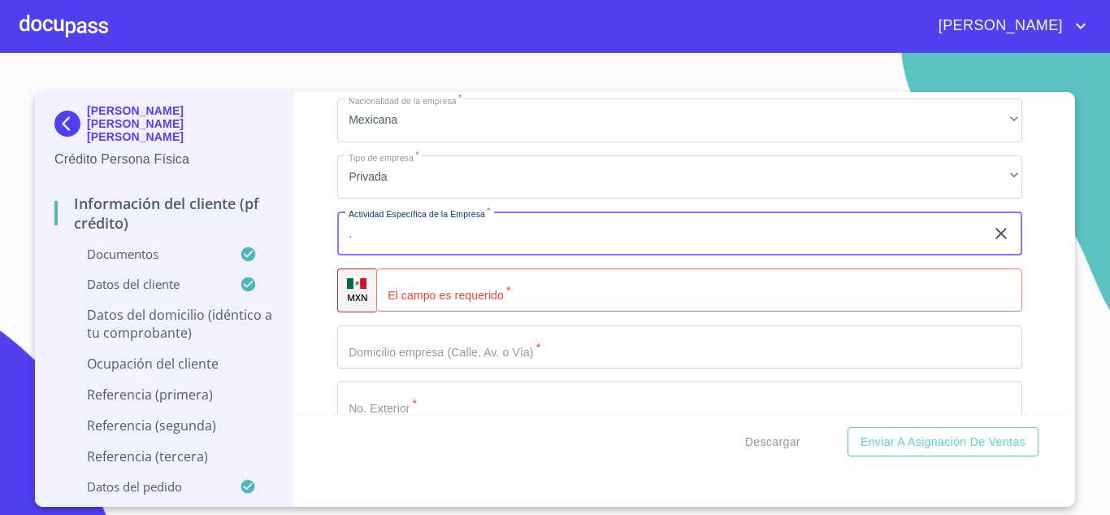
click at [445, 312] on input "Documento de identificación.   *" at bounding box center [699, 290] width 646 height 44
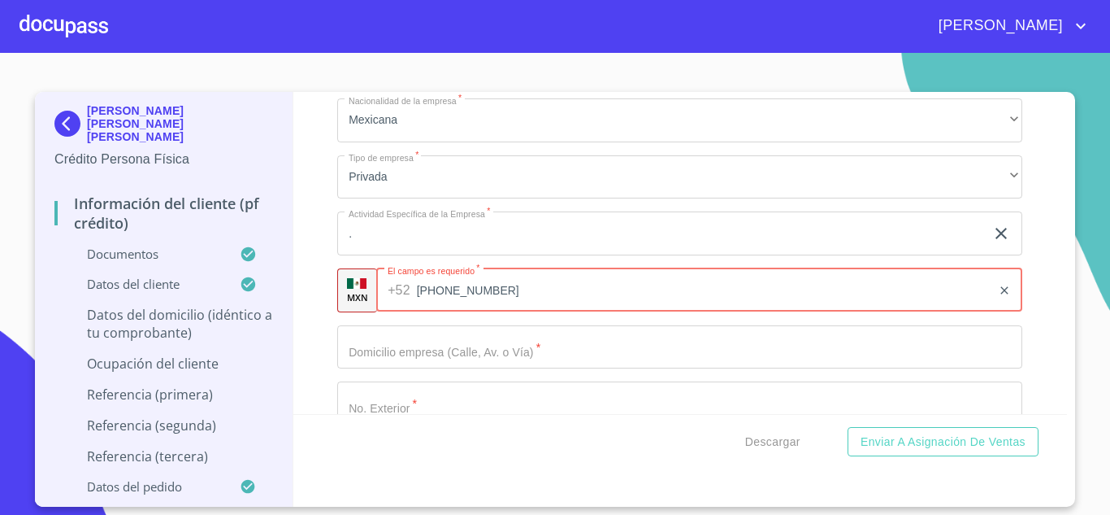
type input "[PHONE_NUMBER]"
click at [453, 361] on input "Documento de identificación.   *" at bounding box center [679, 347] width 685 height 44
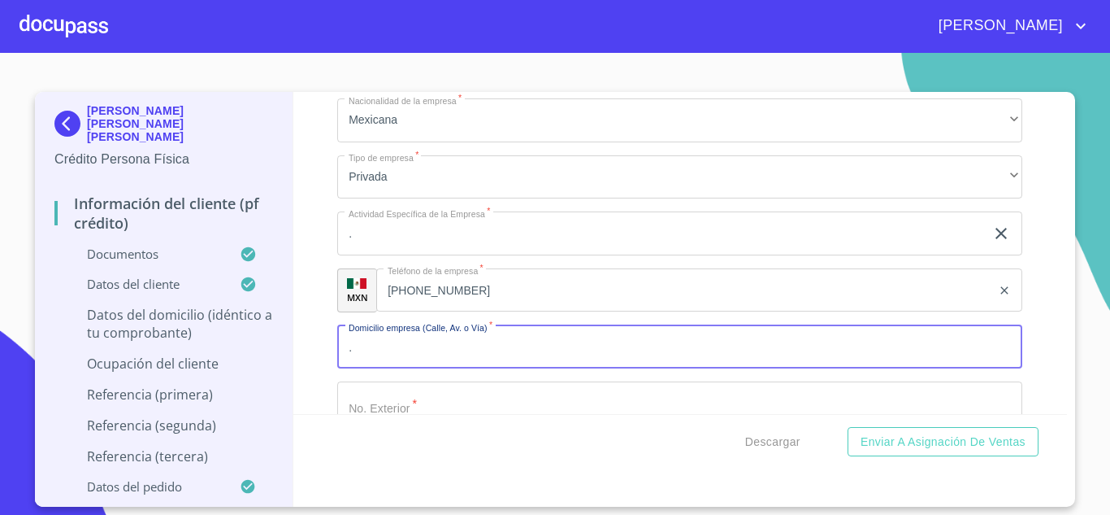
type input "."
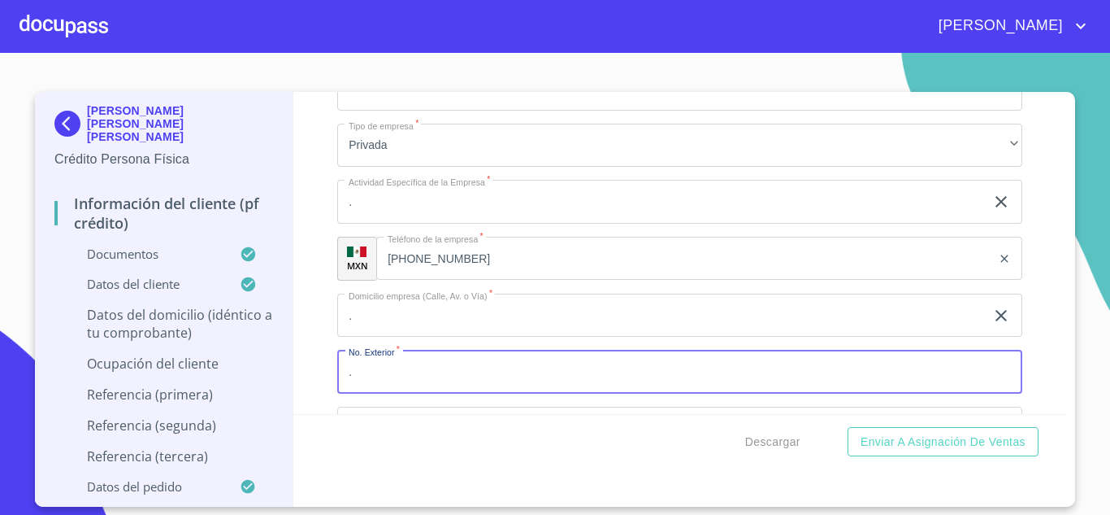
type input "."
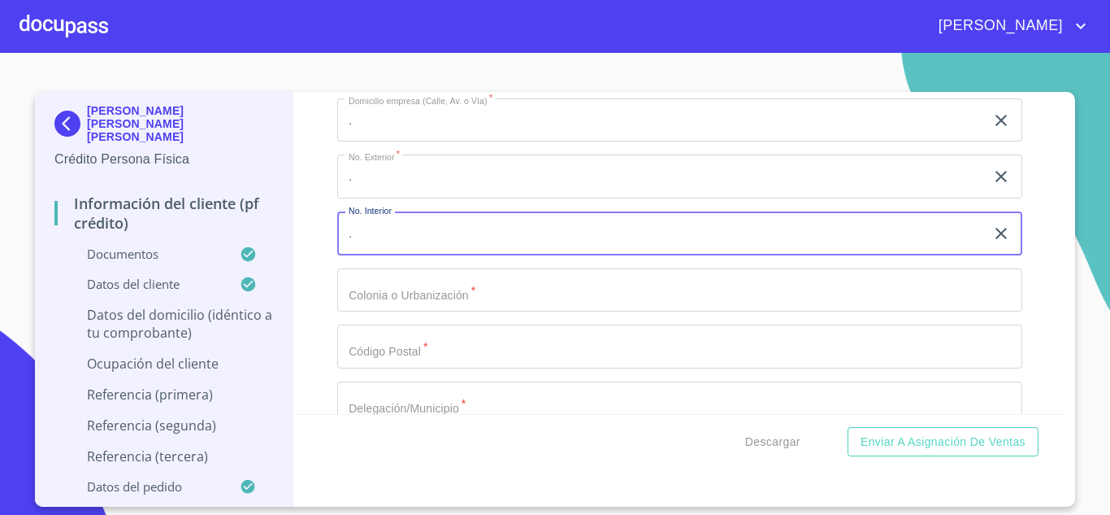
type input "."
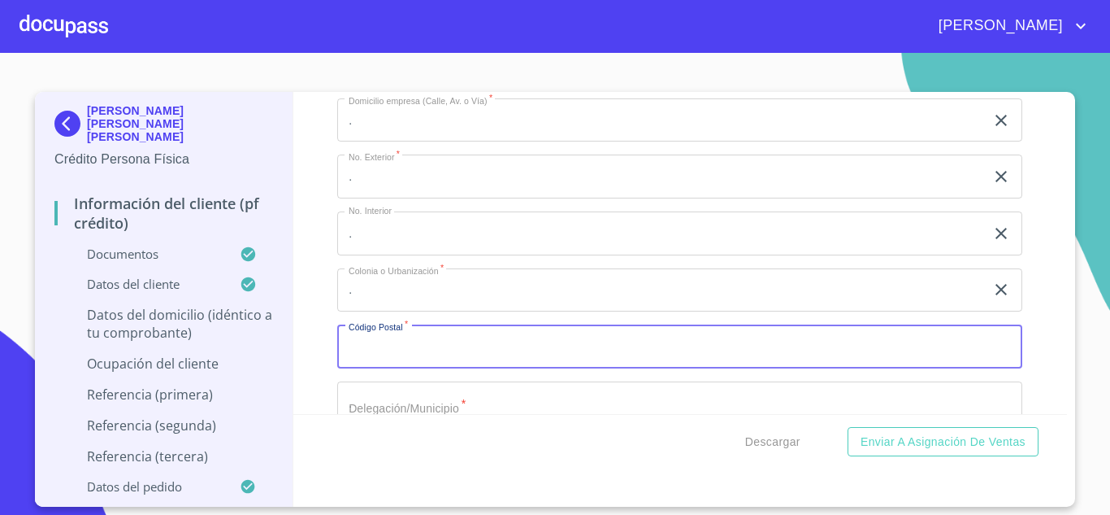
scroll to position [7417, 0]
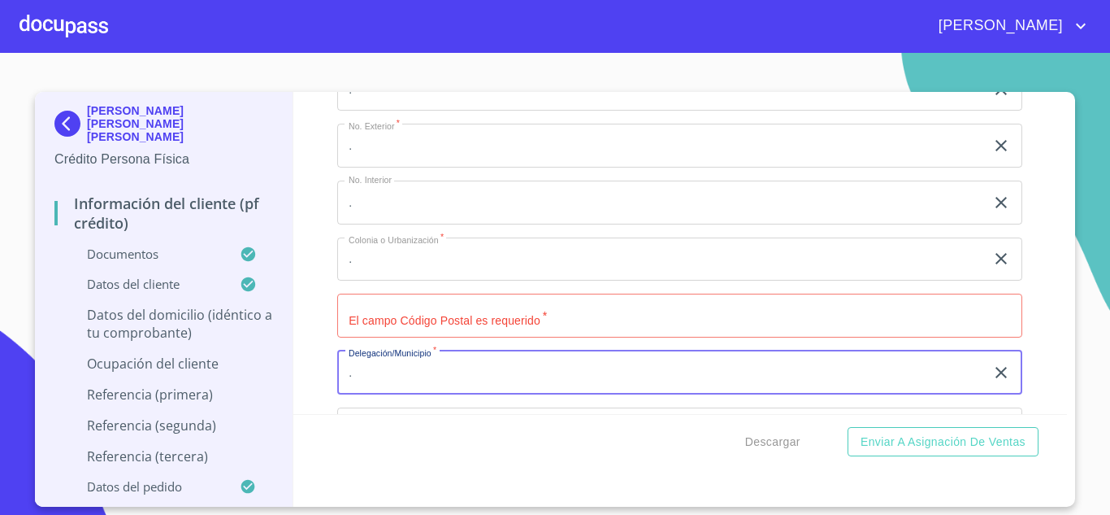
type input "."
click at [416, 337] on input "Documento de identificación.   *" at bounding box center [679, 315] width 685 height 44
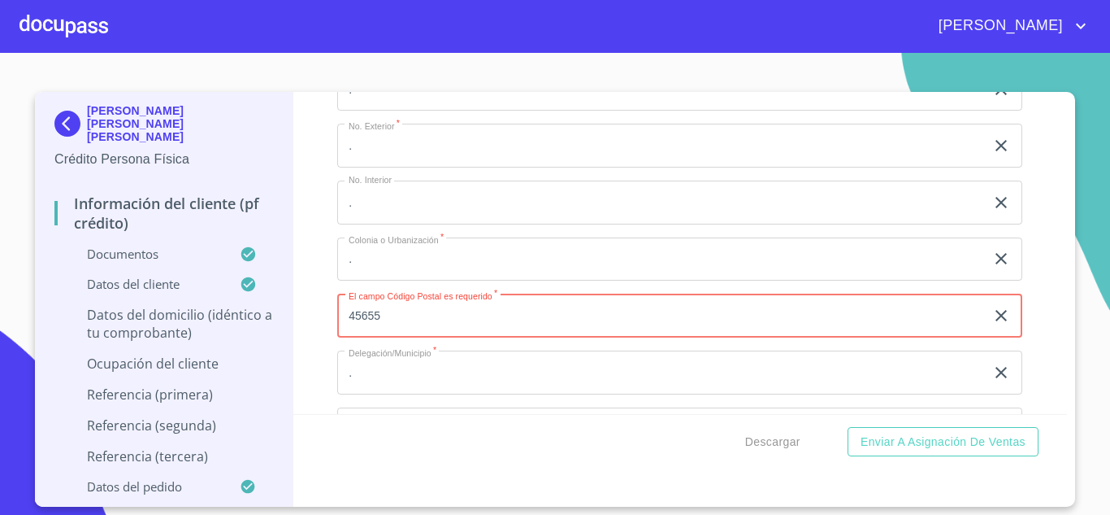
type input "45655"
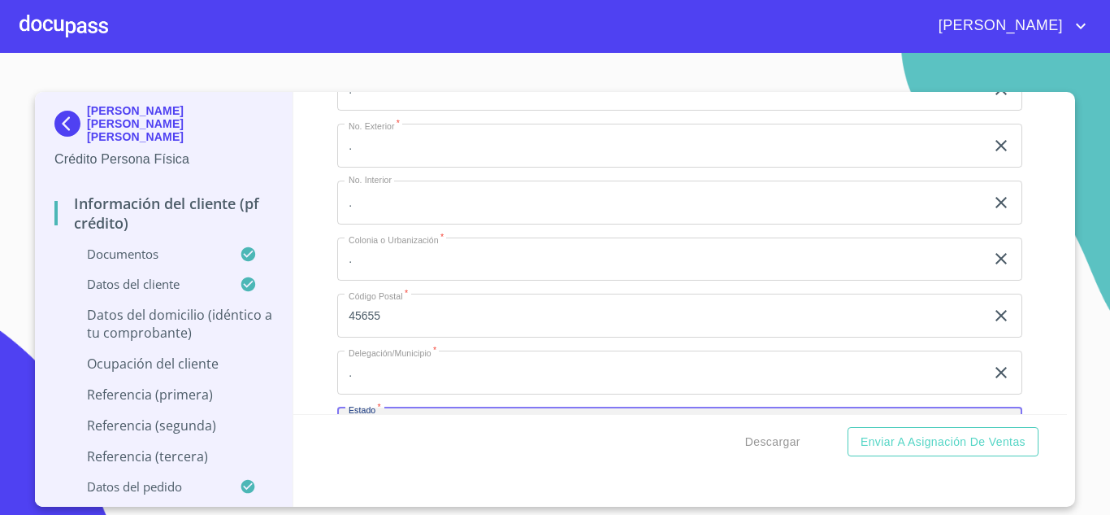
scroll to position [7613, 0]
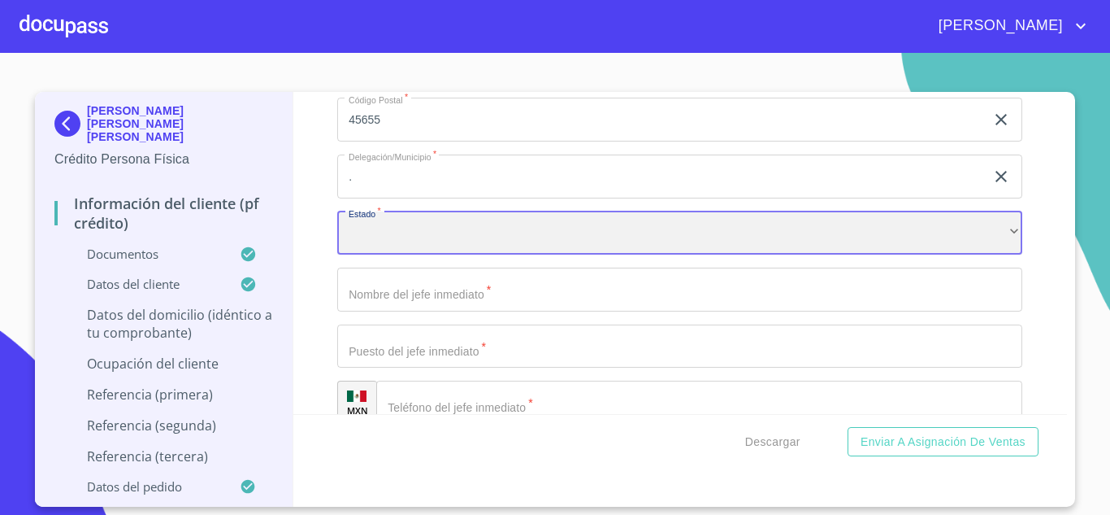
click at [415, 248] on div "​" at bounding box center [679, 233] width 685 height 44
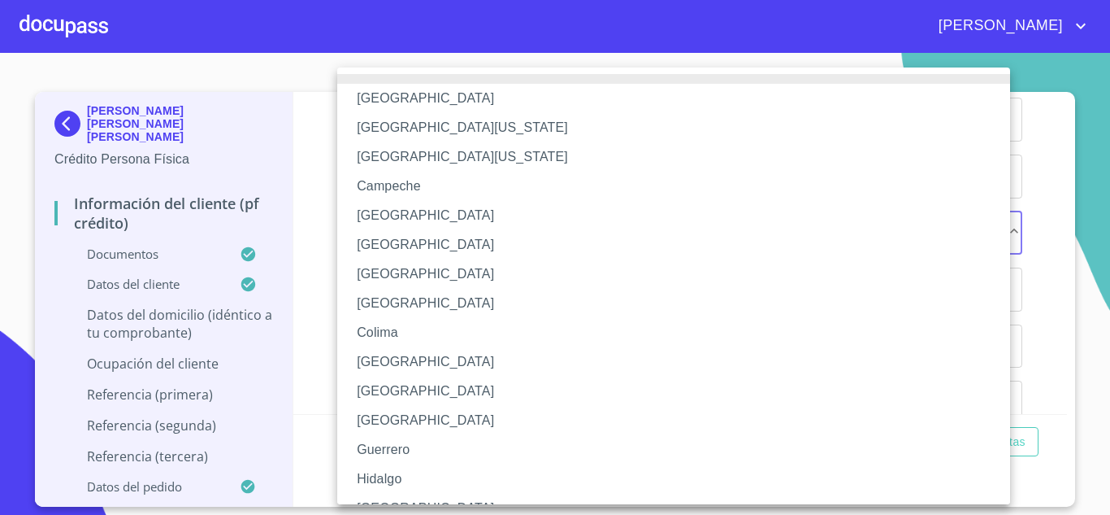
click at [392, 491] on li "Hidalgo" at bounding box center [679, 478] width 685 height 29
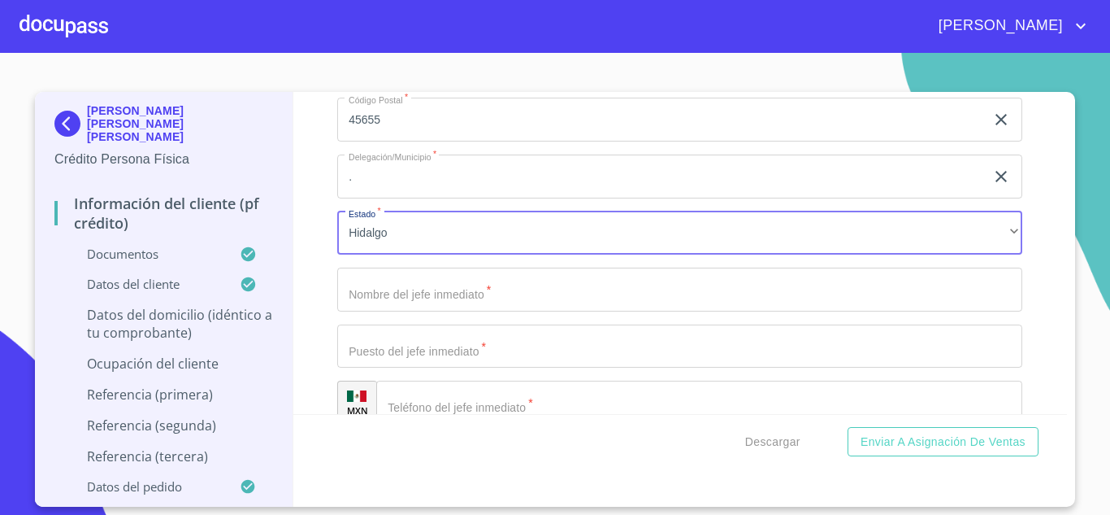
click at [387, 311] on input "Documento de identificación.   *" at bounding box center [679, 289] width 685 height 44
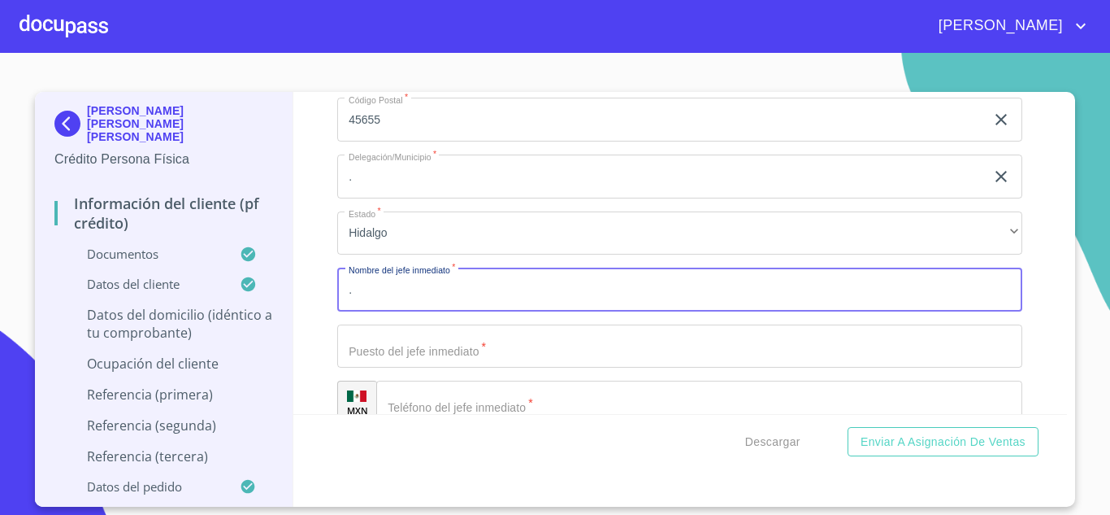
type input "."
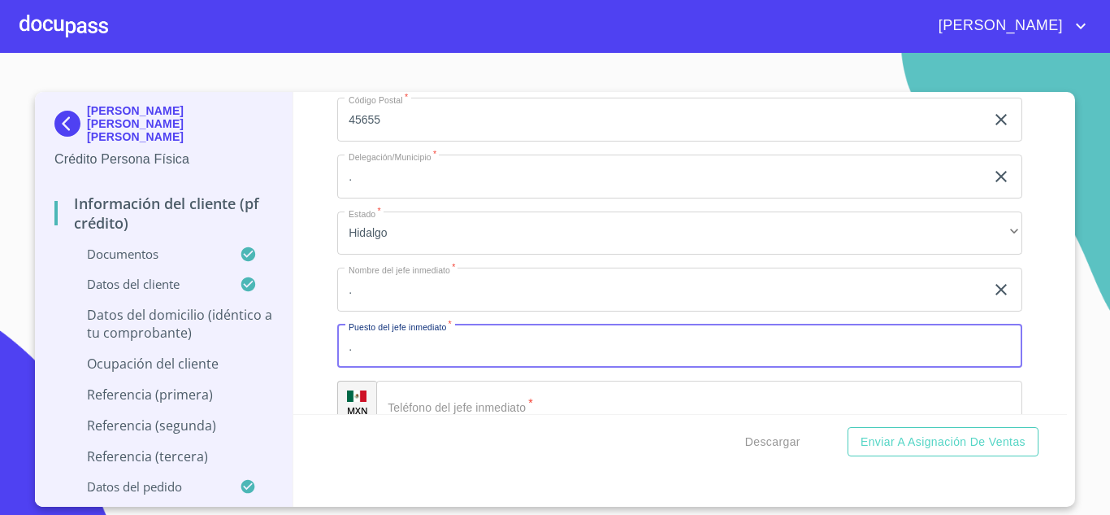
type input "."
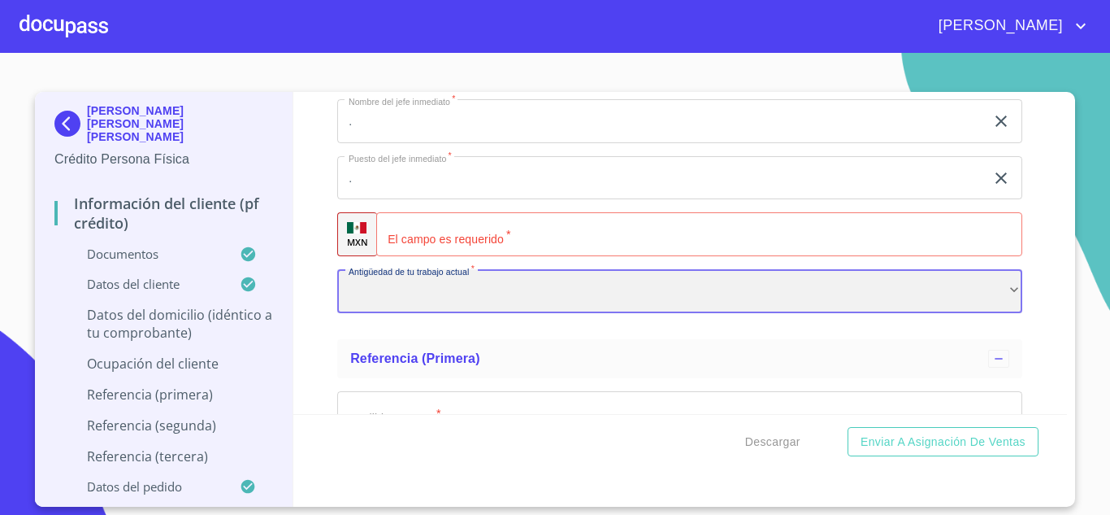
scroll to position [7757, 0]
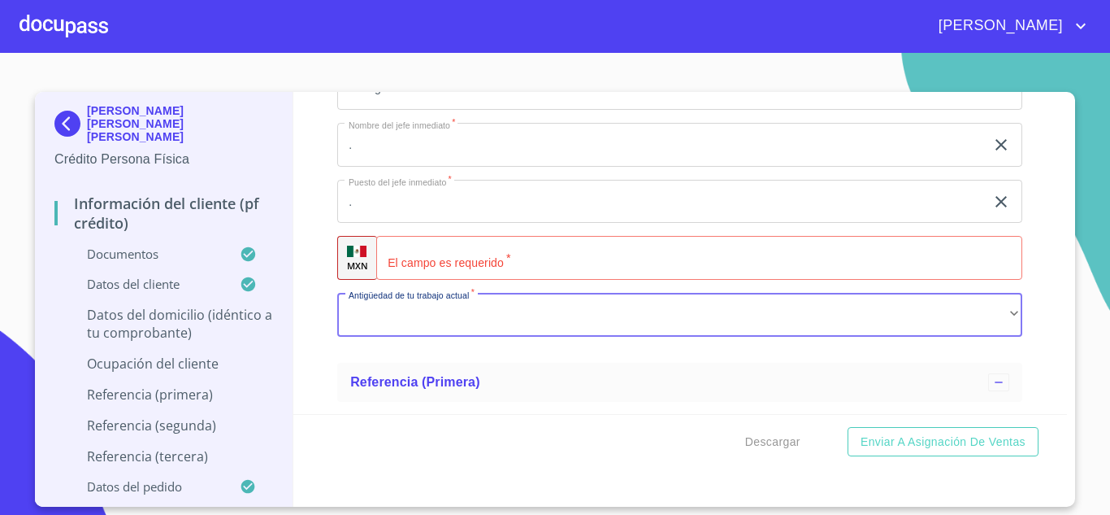
click at [441, 280] on input "Documento de identificación.   *" at bounding box center [699, 258] width 646 height 44
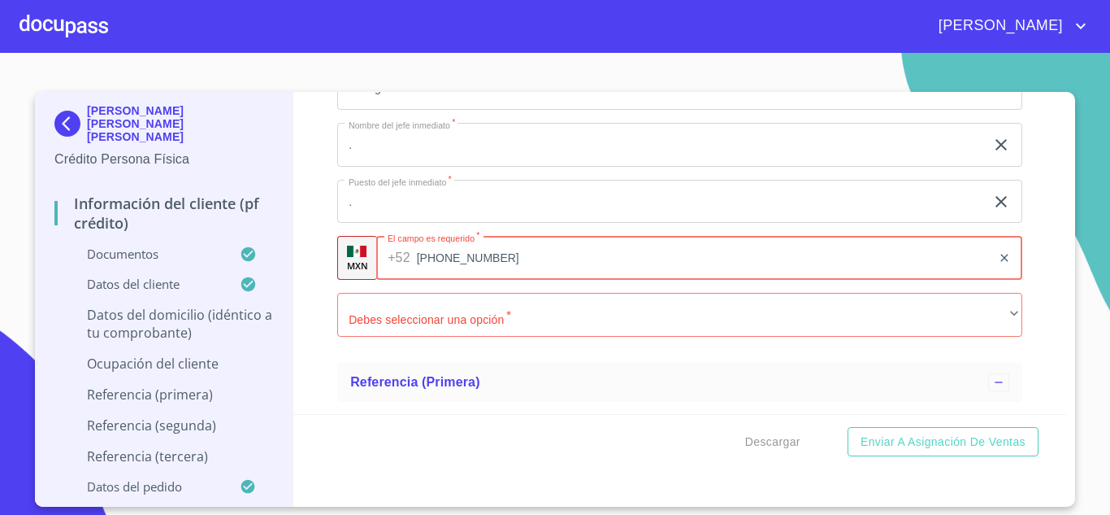
type input "[PHONE_NUMBER]"
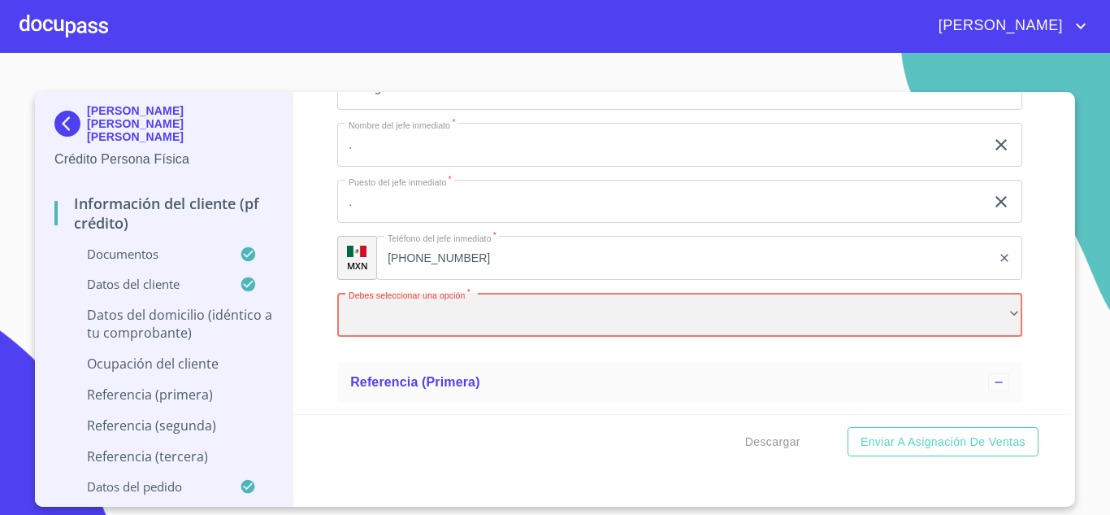
click at [417, 331] on div "​" at bounding box center [679, 315] width 685 height 44
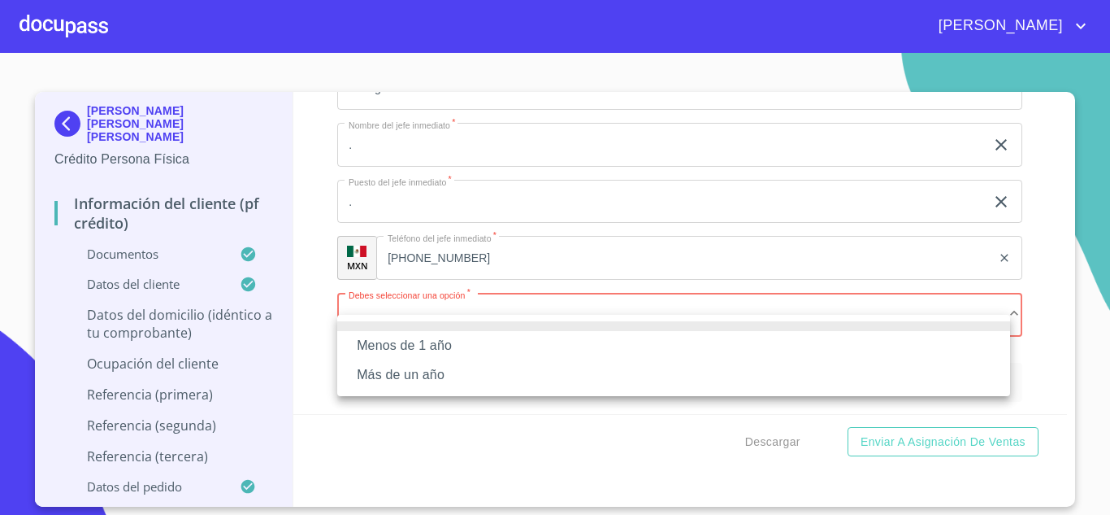
click at [402, 341] on li "Menos de 1 año" at bounding box center [673, 345] width 673 height 29
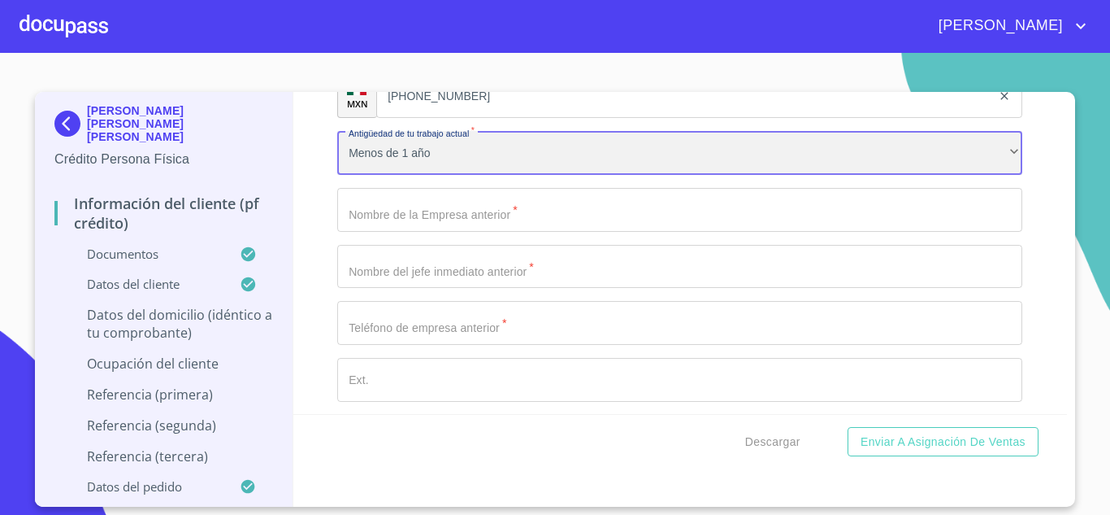
scroll to position [7920, 0]
click at [443, 167] on div "Menos de 1 año" at bounding box center [679, 152] width 685 height 44
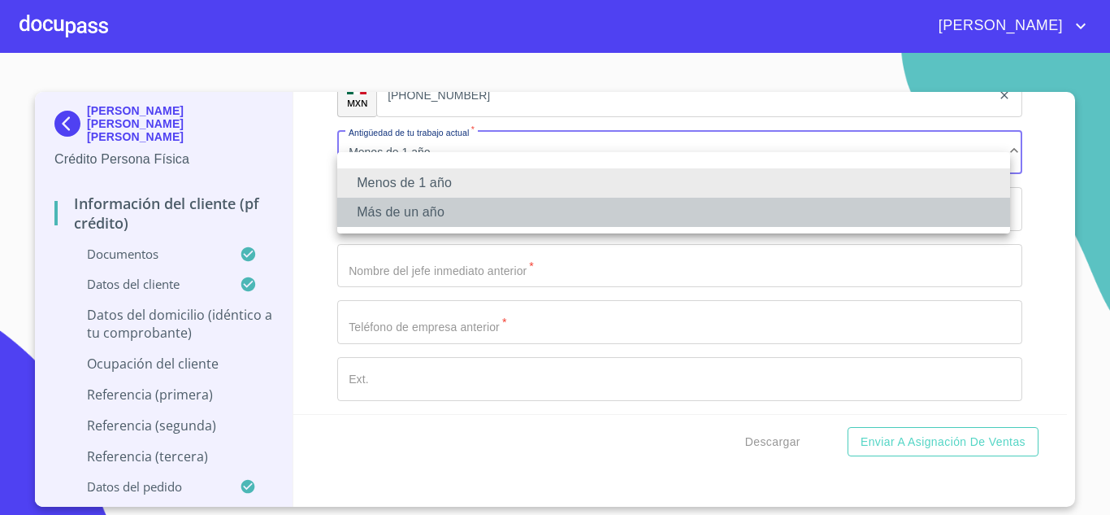
click at [397, 203] on li "Más de un año" at bounding box center [673, 212] width 673 height 29
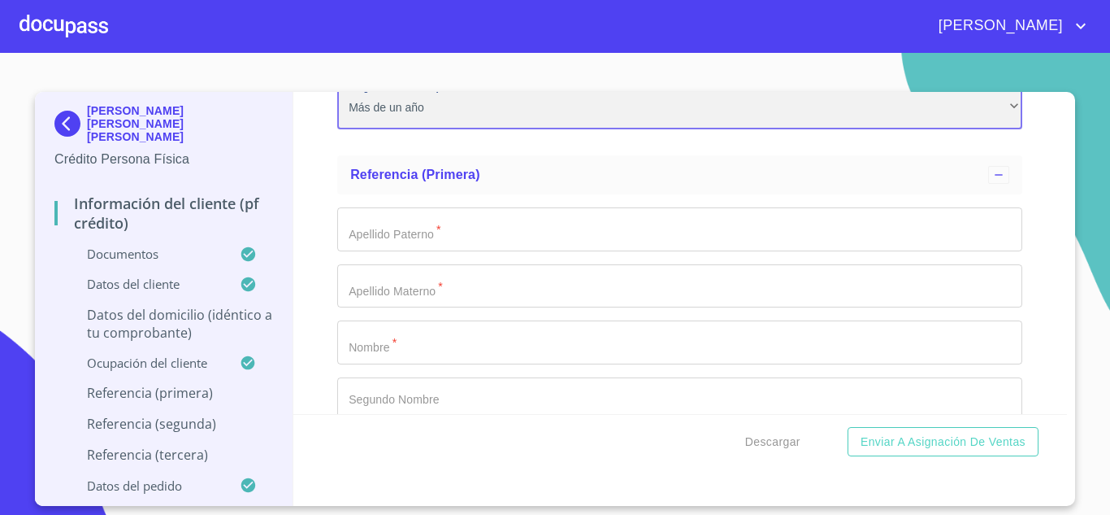
scroll to position [8001, 0]
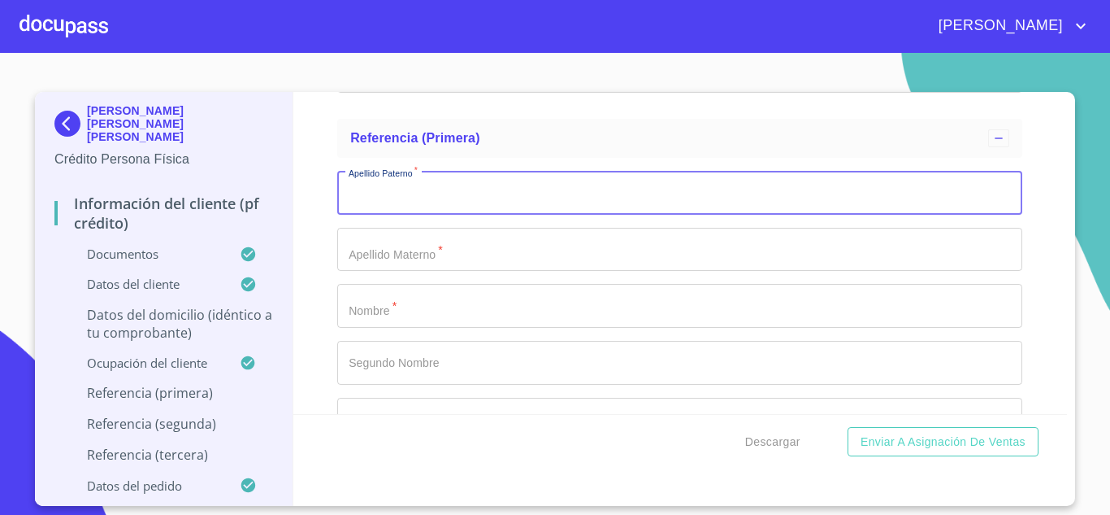
click at [403, 215] on input "Documento de identificación.   *" at bounding box center [679, 193] width 685 height 44
type input "."
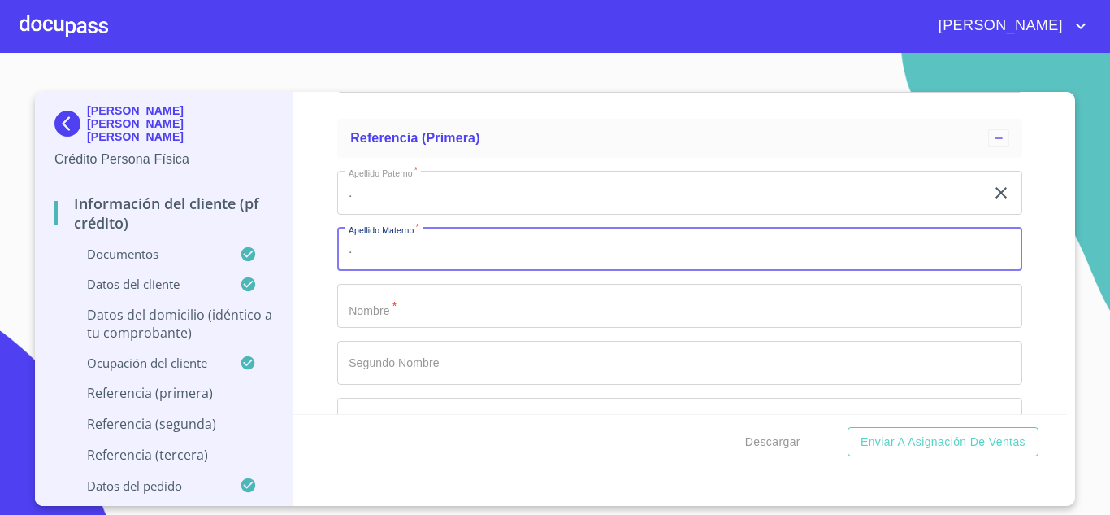
type input "."
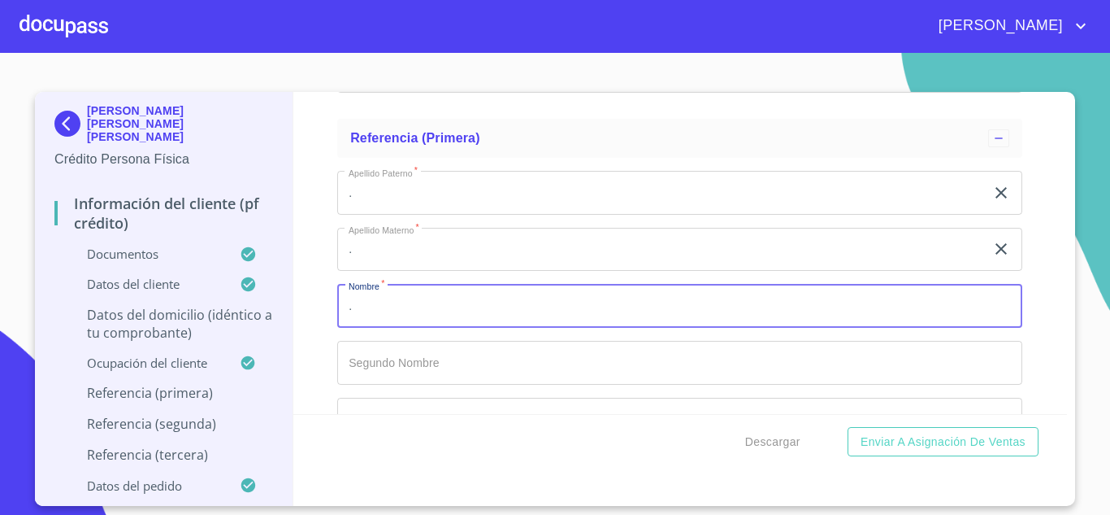
type input "."
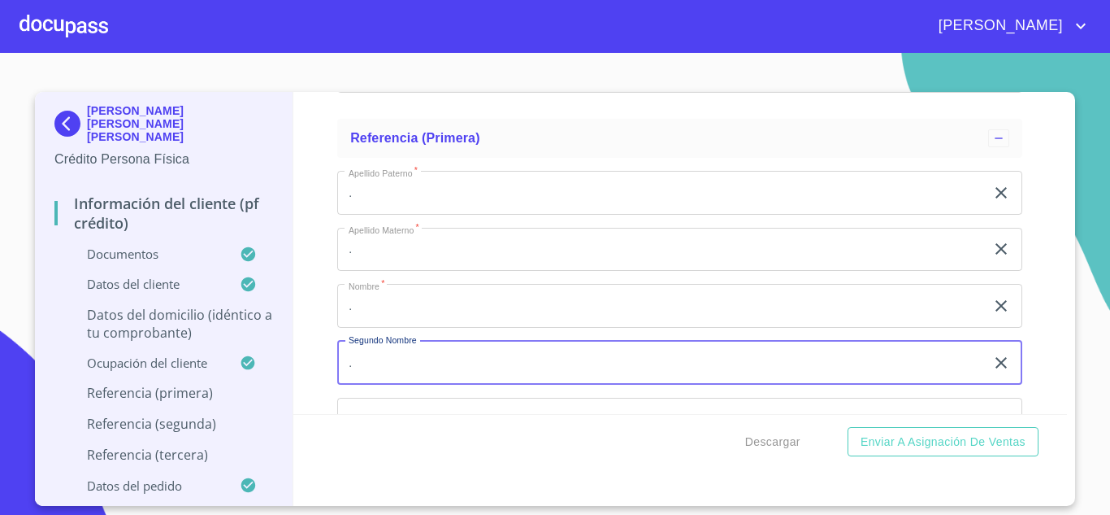
type input "."
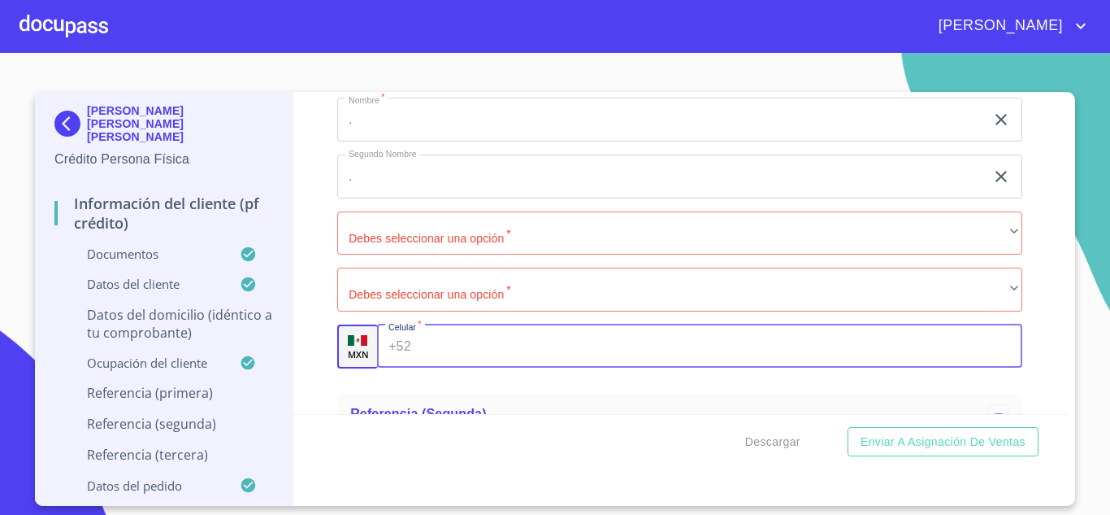
click at [412, 277] on div "Apellido [PERSON_NAME]   * . ​ Apellido Materno   * . ​ Nombre   * . ​ Segundo …" at bounding box center [679, 177] width 685 height 410
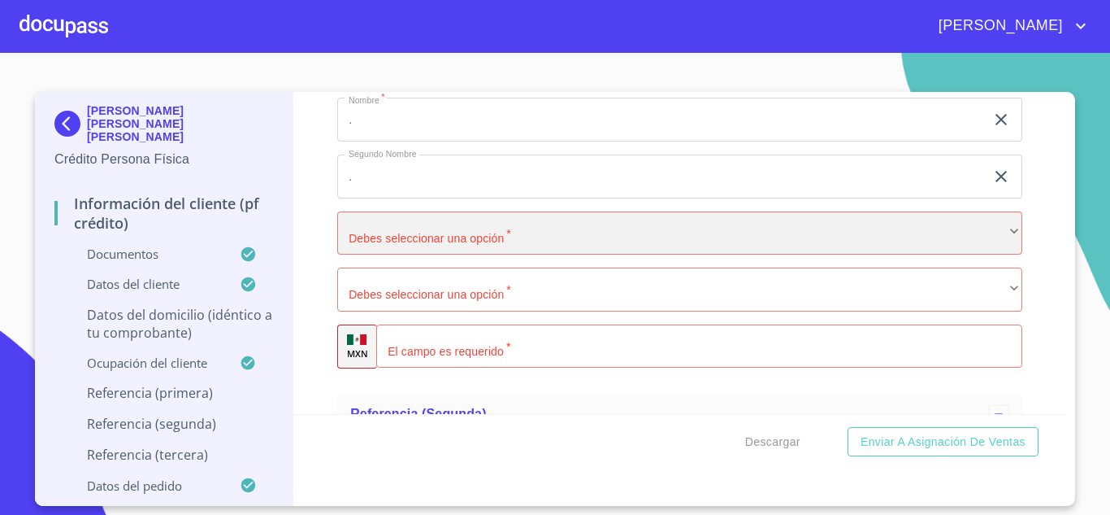
click at [406, 255] on div "​" at bounding box center [679, 233] width 685 height 44
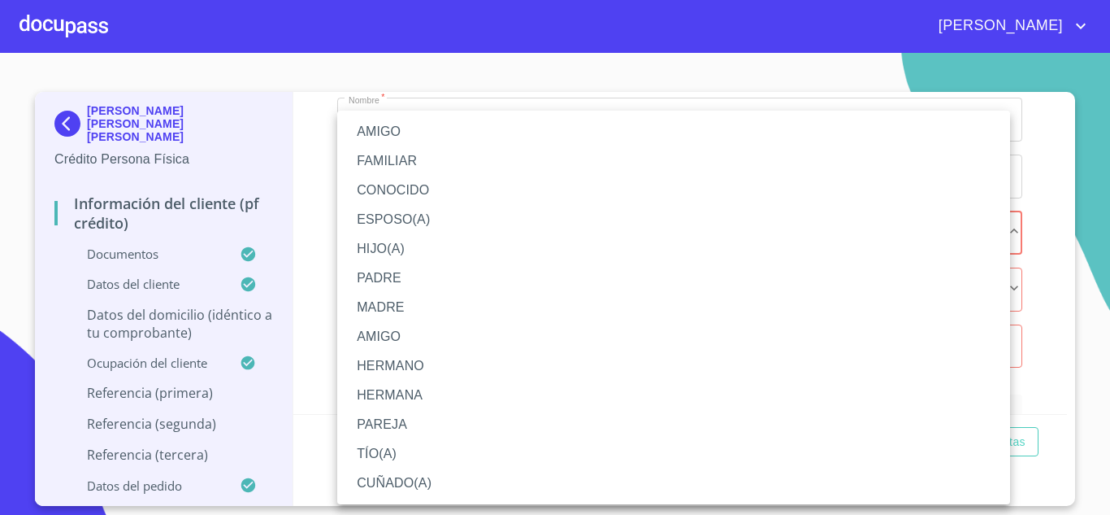
click at [389, 277] on li "PADRE" at bounding box center [673, 277] width 673 height 29
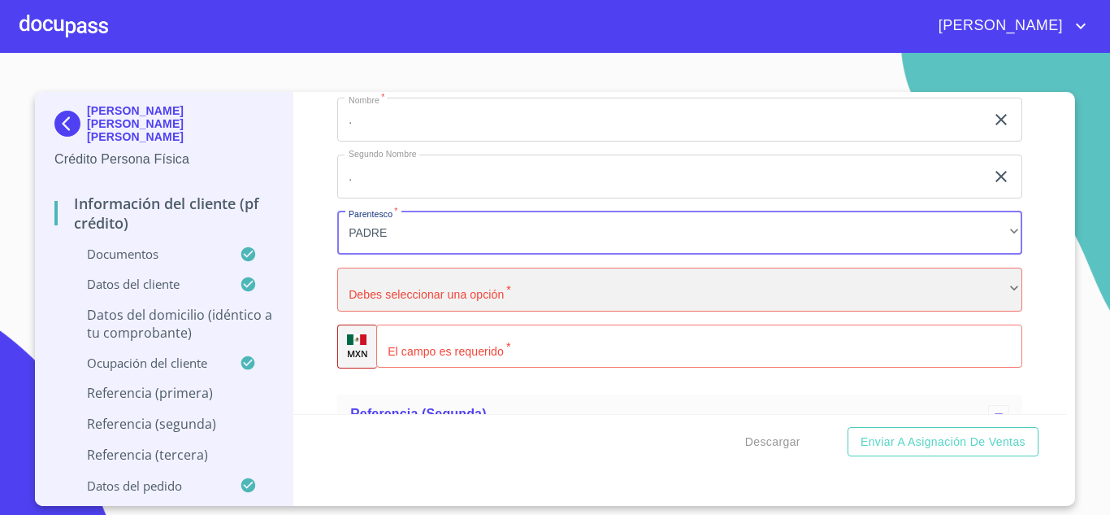
click at [415, 303] on div "​" at bounding box center [679, 289] width 685 height 44
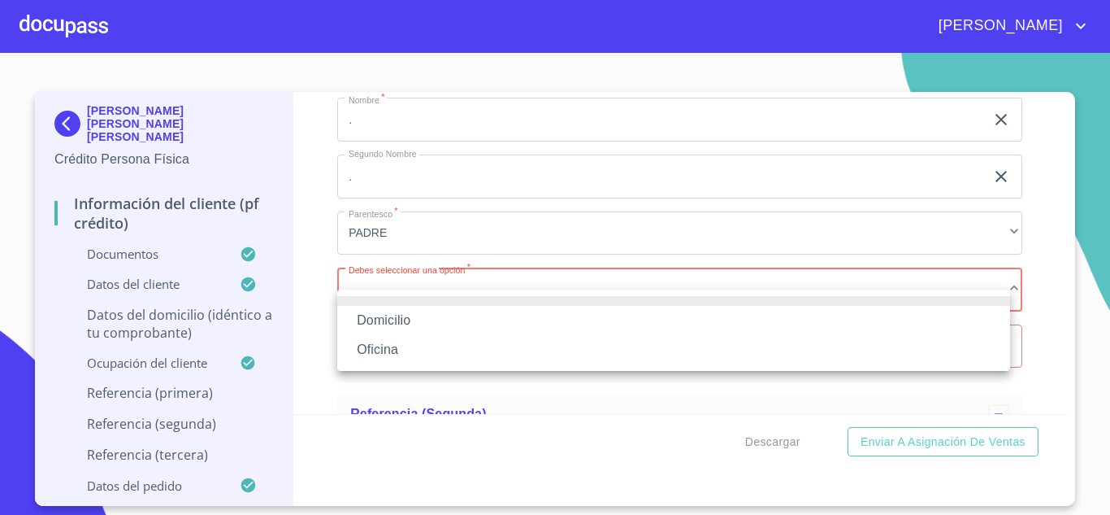
click at [395, 326] on li "Domicilio" at bounding box center [673, 320] width 673 height 29
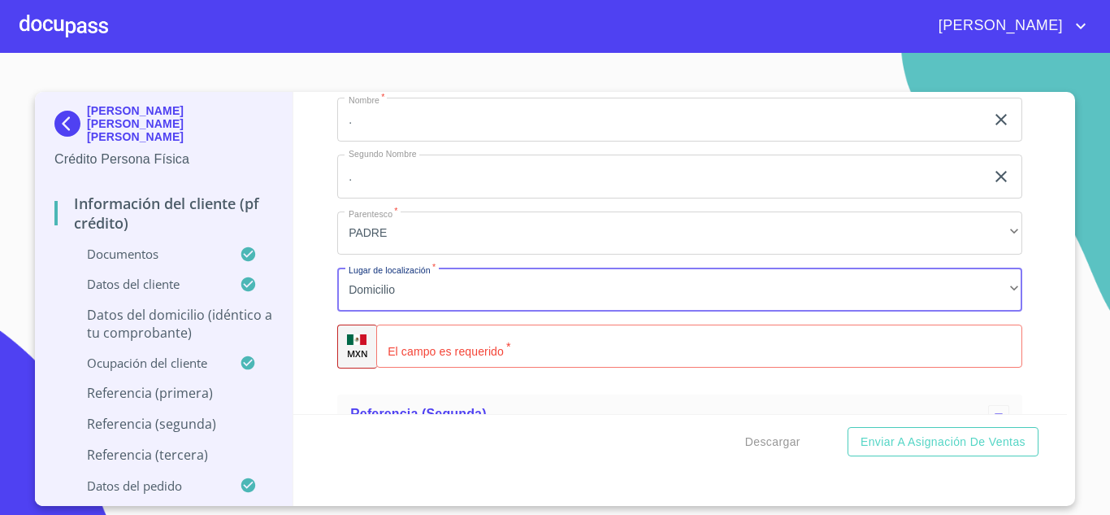
click at [441, 367] on input "Documento de identificación.   *" at bounding box center [699, 346] width 646 height 44
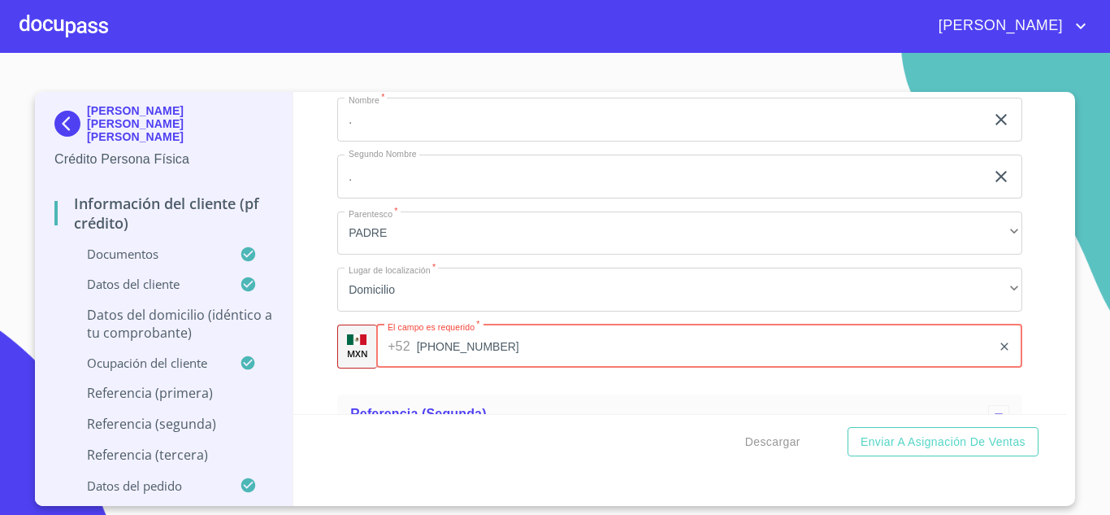
scroll to position [8368, 0]
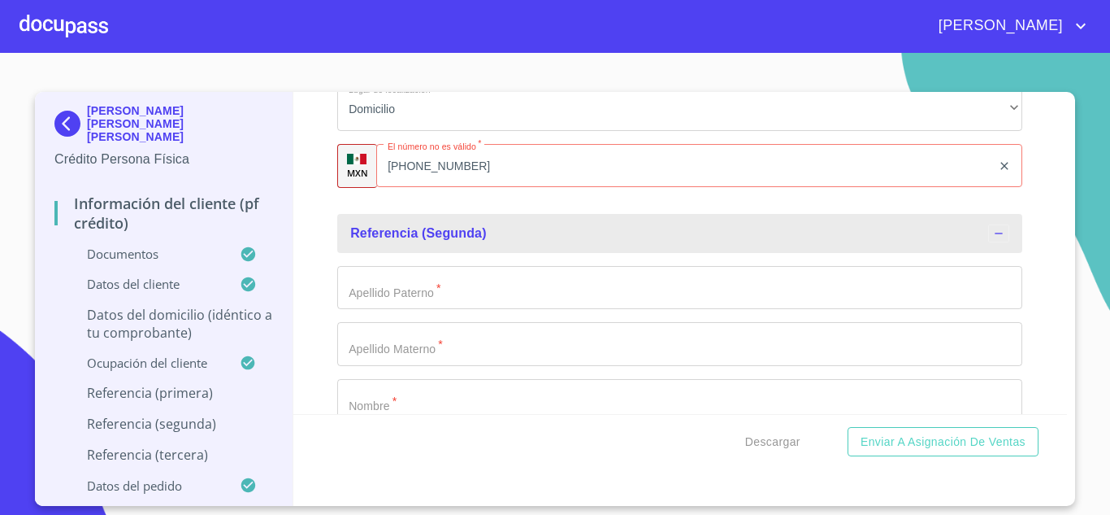
drag, startPoint x: 497, startPoint y: 185, endPoint x: 507, endPoint y: 183, distance: 10.8
click at [498, 185] on input "[PHONE_NUMBER]" at bounding box center [683, 166] width 615 height 44
click at [473, 188] on input "[PHONE_NUMBER]" at bounding box center [683, 166] width 615 height 44
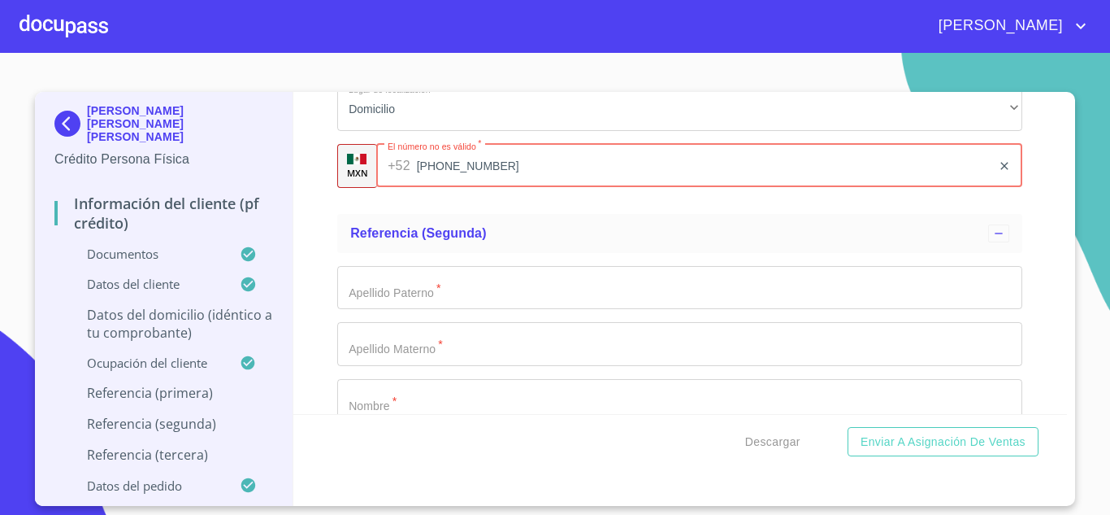
type input "[PHONE_NUMBER]"
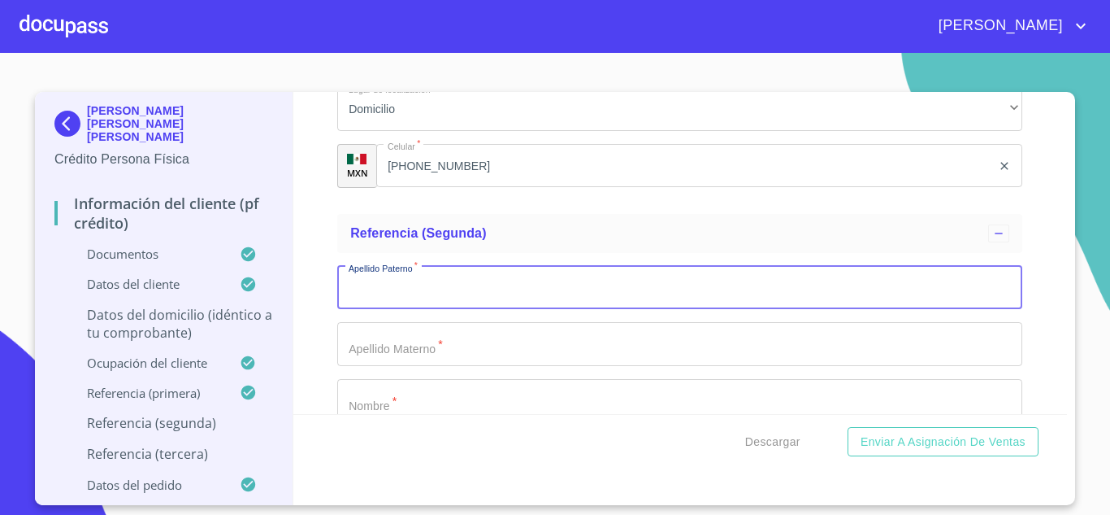
drag, startPoint x: 406, startPoint y: 301, endPoint x: 415, endPoint y: 297, distance: 10.3
click at [406, 302] on input "Documento de identificación.   *" at bounding box center [679, 288] width 685 height 44
type input "."
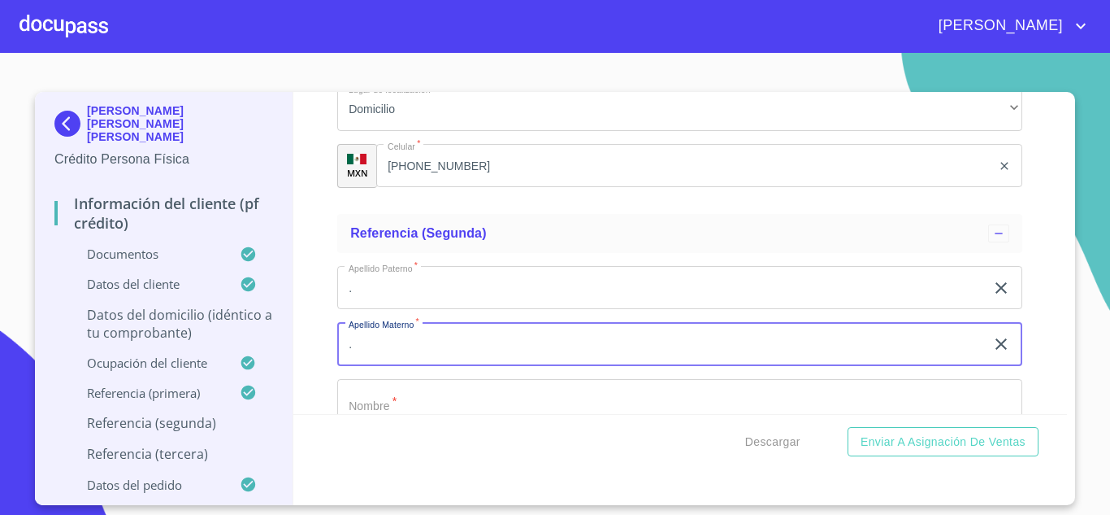
type input "."
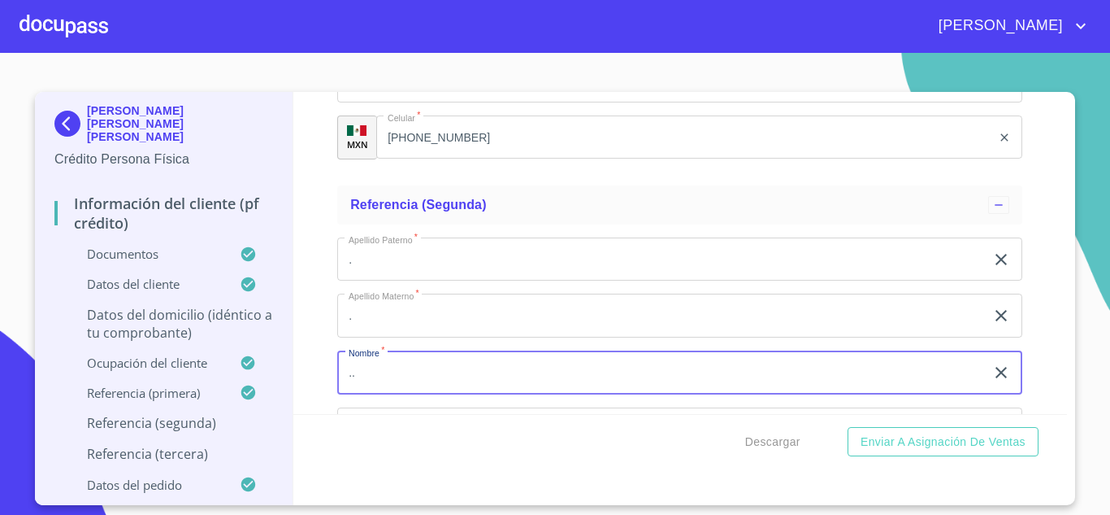
type input ".."
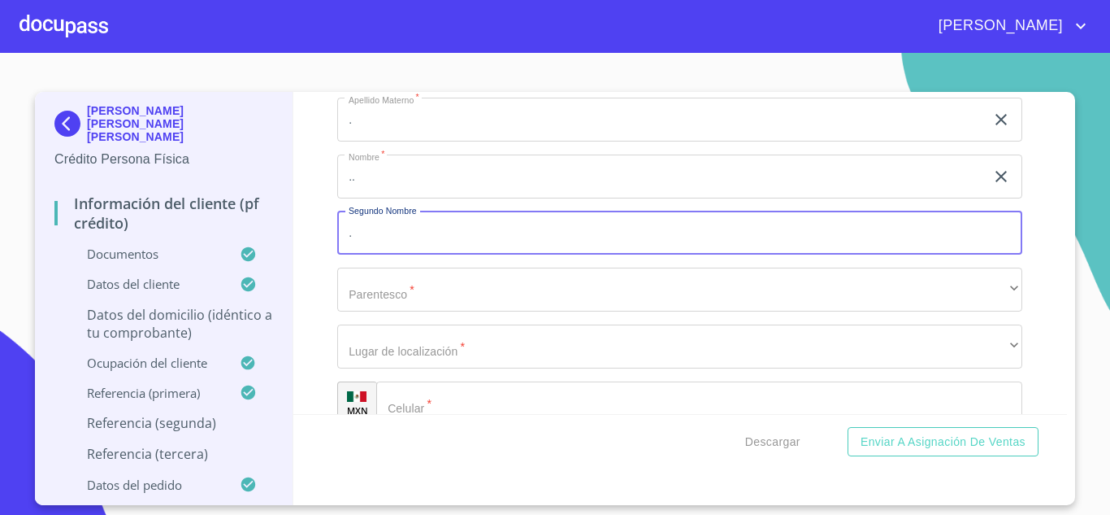
type input "."
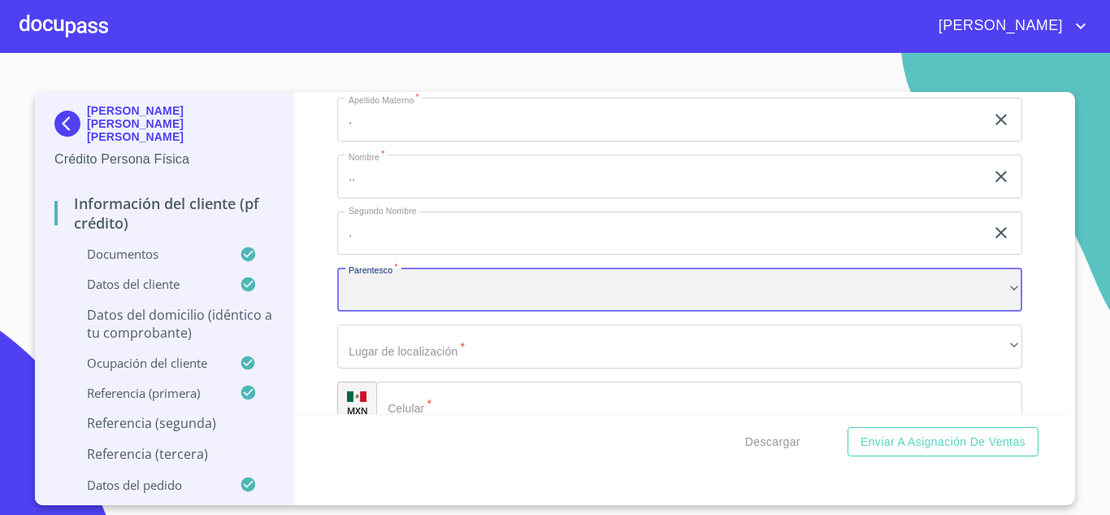
click at [387, 311] on div "​" at bounding box center [679, 289] width 685 height 44
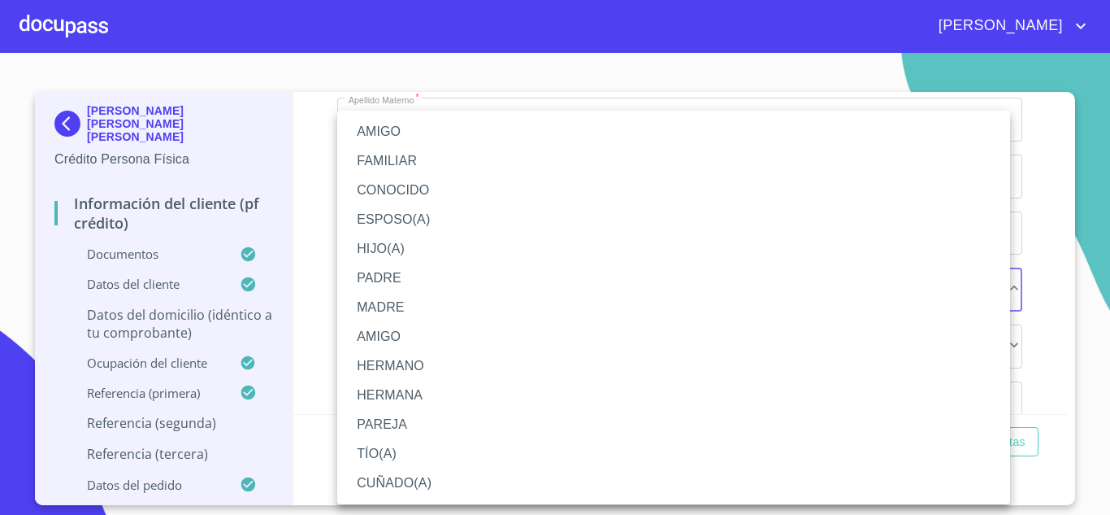
click at [374, 335] on li "AMIGO" at bounding box center [673, 336] width 673 height 29
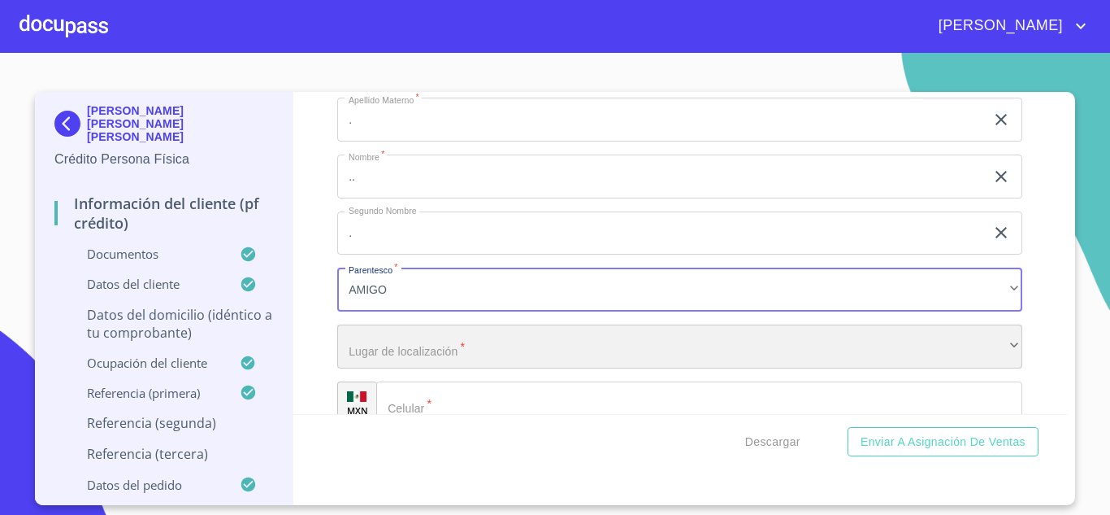
click at [376, 368] on div "​" at bounding box center [679, 346] width 685 height 44
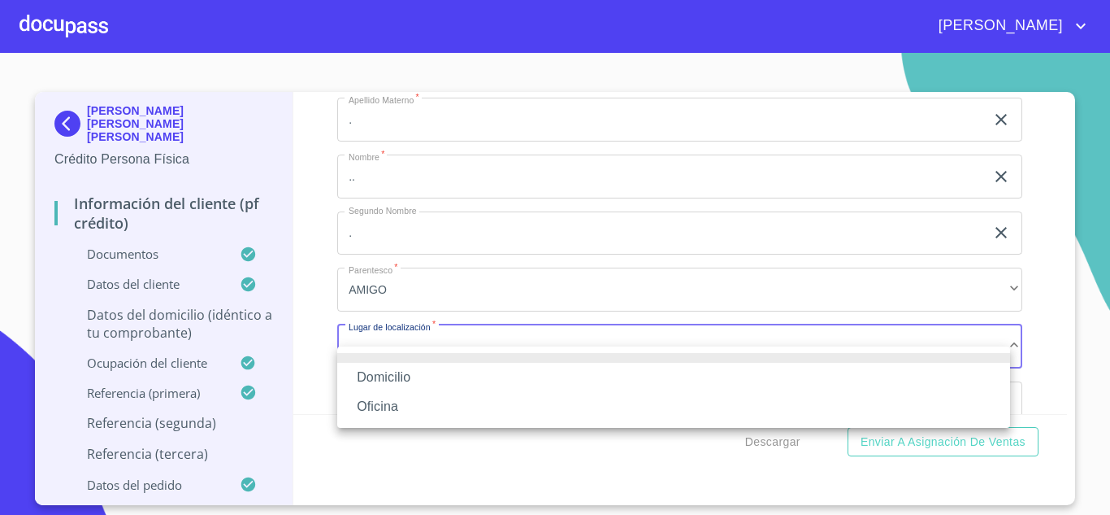
click at [389, 381] on li "Domicilio" at bounding box center [673, 377] width 673 height 29
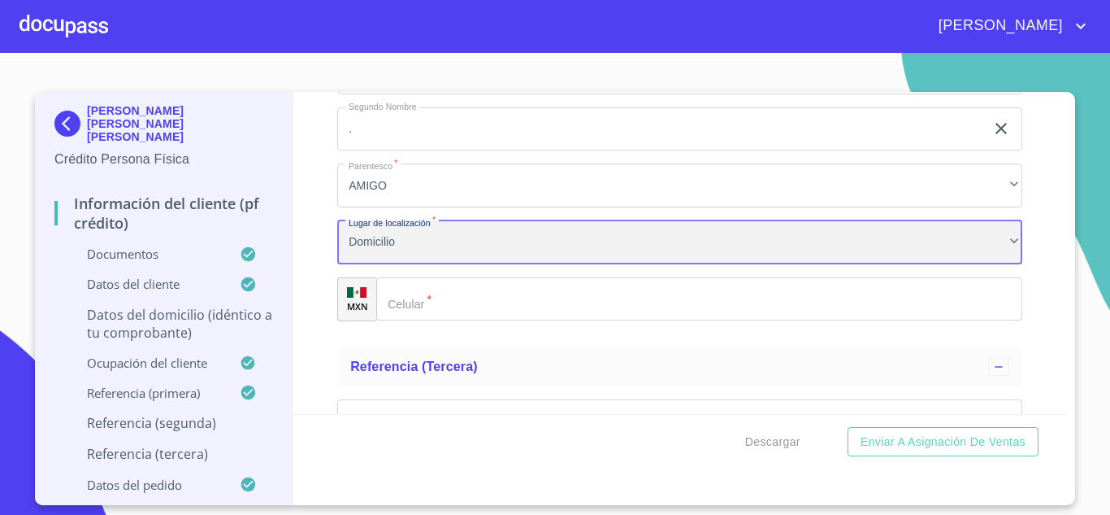
scroll to position [8755, 0]
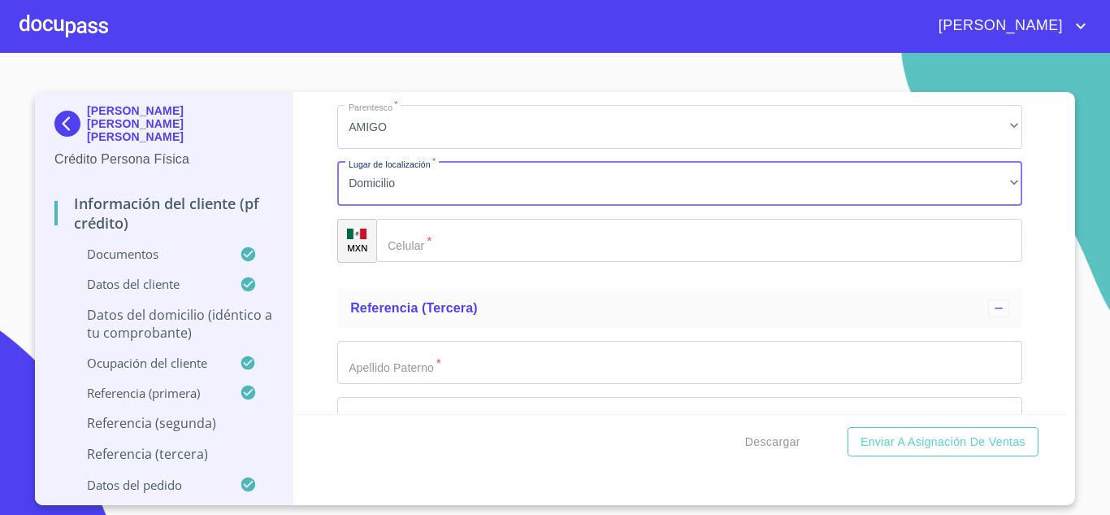
click at [419, 263] on input "Documento de identificación.   *" at bounding box center [699, 241] width 646 height 44
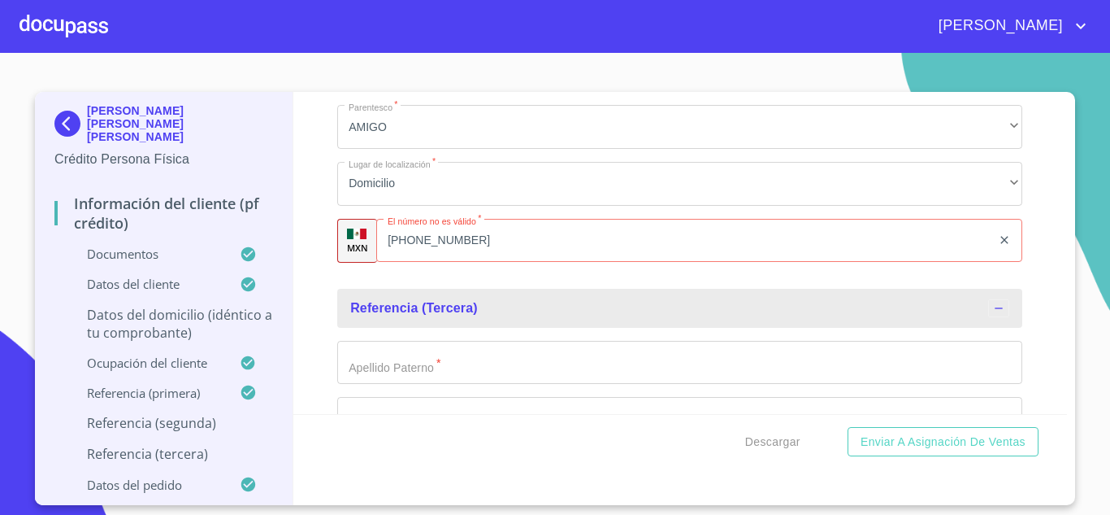
click at [486, 258] on input "[PHONE_NUMBER]" at bounding box center [683, 241] width 615 height 44
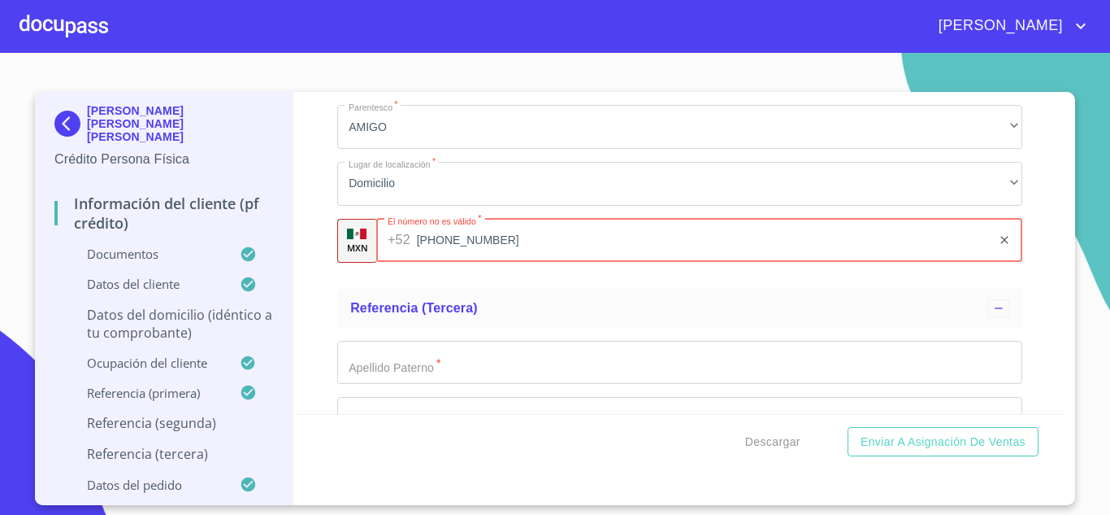
drag, startPoint x: 438, startPoint y: 256, endPoint x: 499, endPoint y: 277, distance: 64.5
click at [440, 256] on input "[PHONE_NUMBER]" at bounding box center [704, 241] width 575 height 44
type input "[PHONE_NUMBER]"
click at [416, 380] on input "Documento de identificación.   *" at bounding box center [679, 363] width 685 height 44
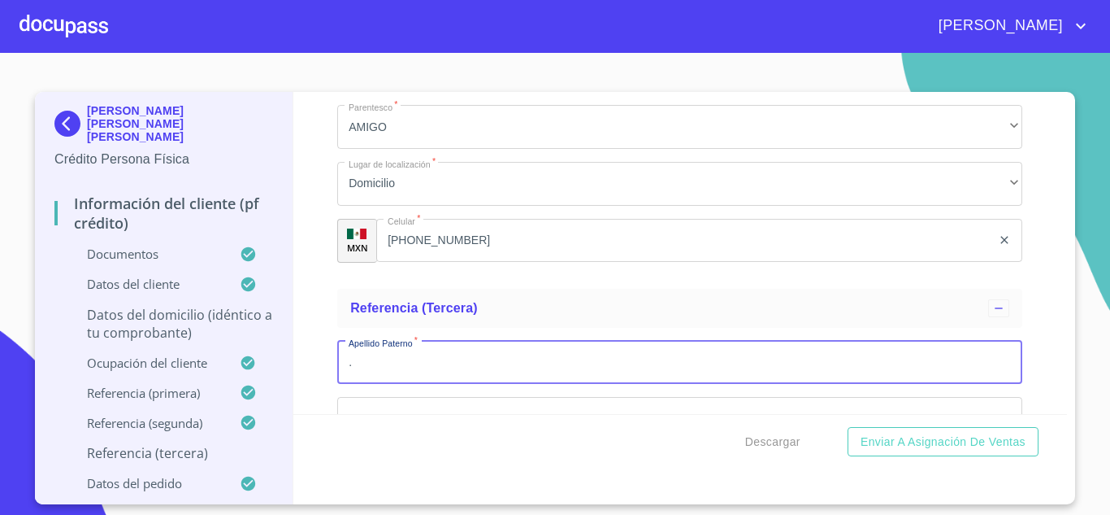
type input "."
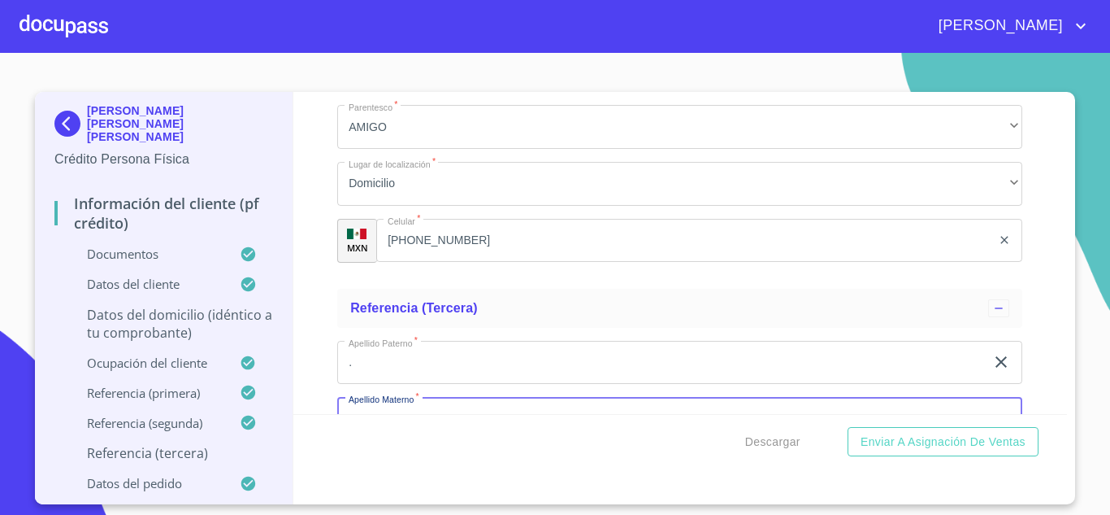
scroll to position [8940, 0]
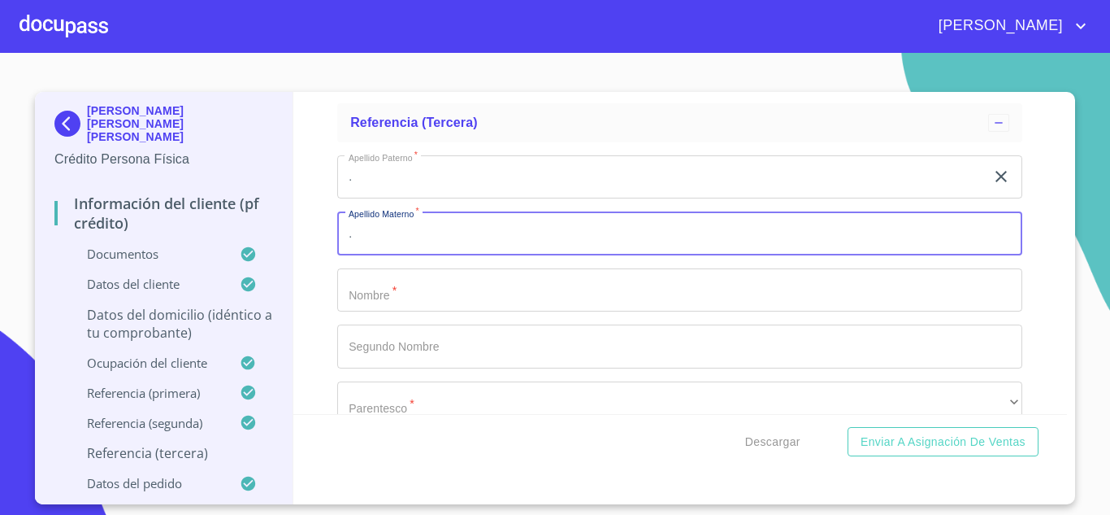
type input "."
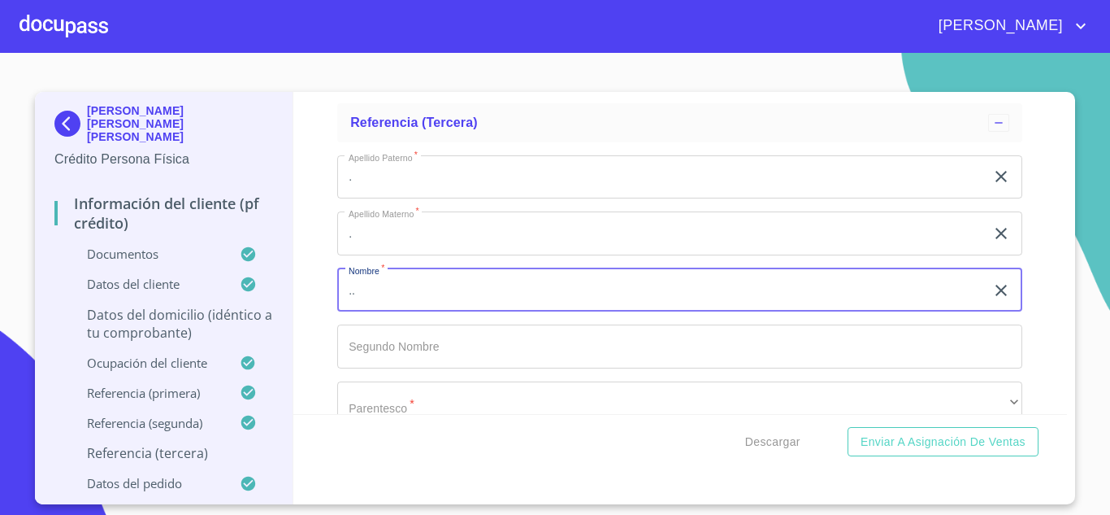
type input ".."
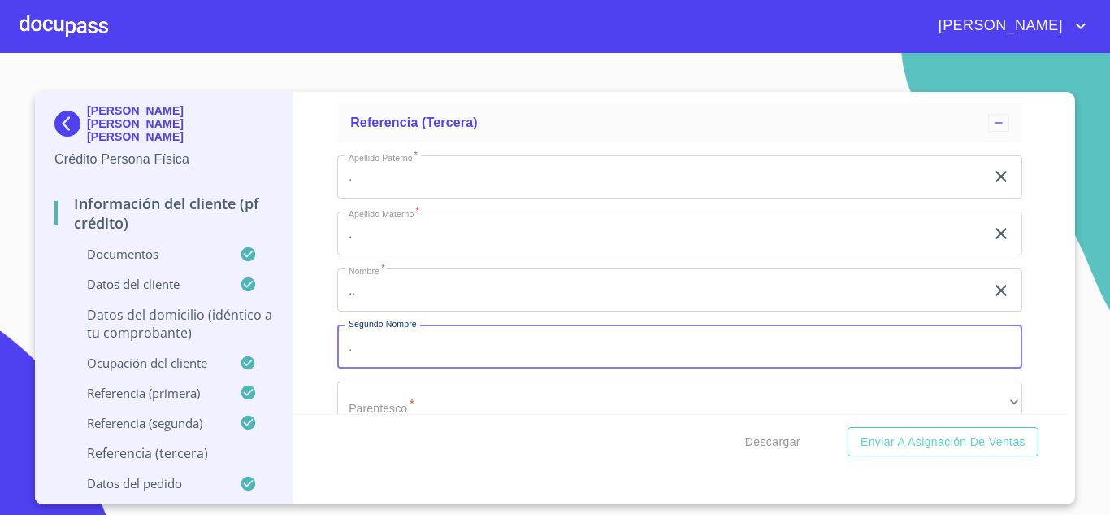
type input "."
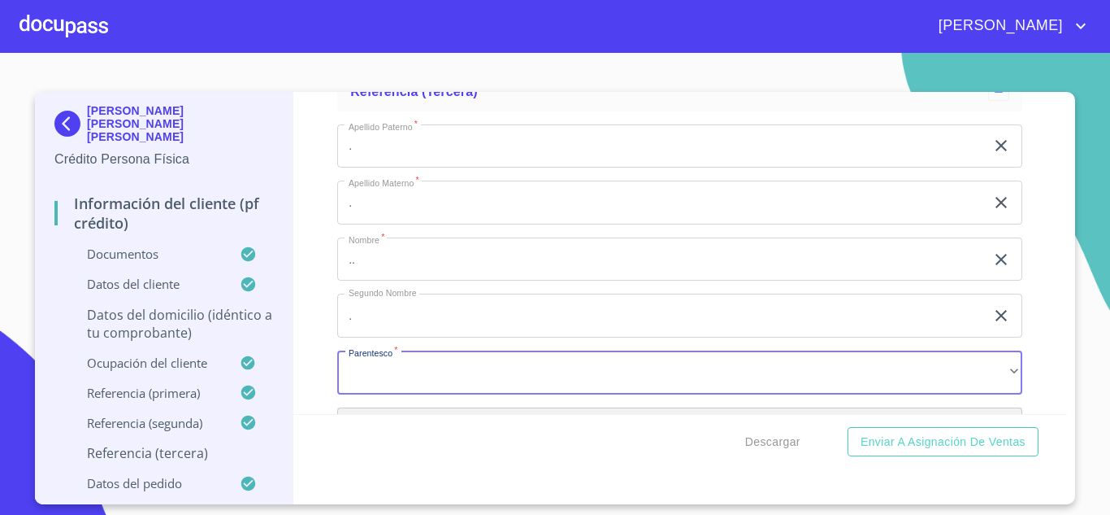
scroll to position [9167, 0]
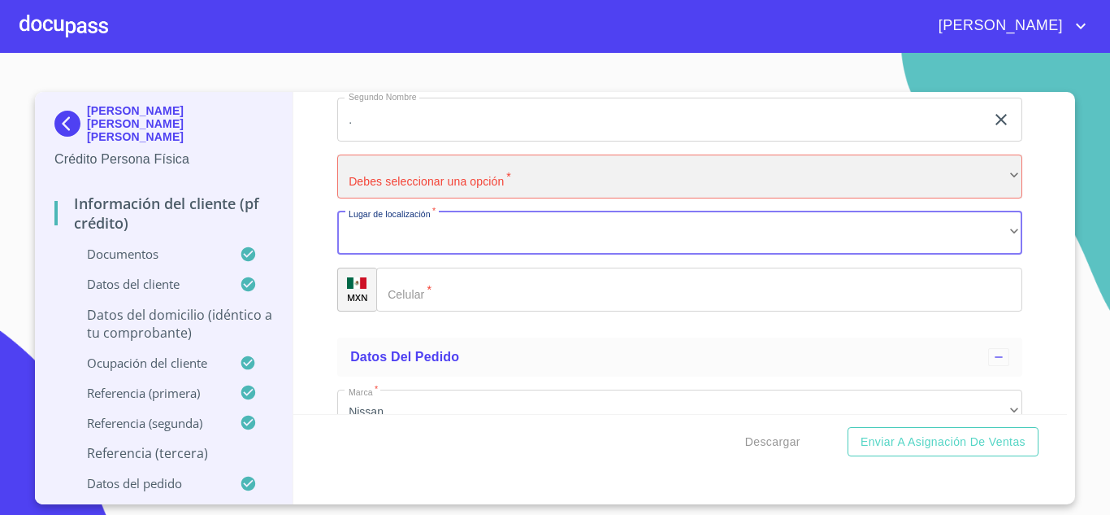
click at [405, 197] on div "​" at bounding box center [679, 176] width 685 height 44
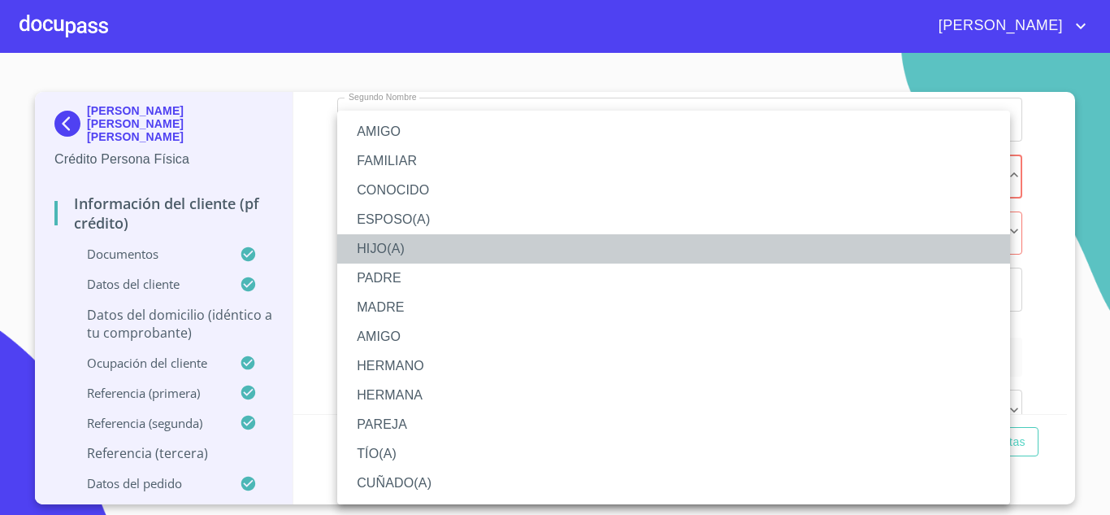
click at [376, 248] on li "HIJO(A)" at bounding box center [673, 248] width 673 height 29
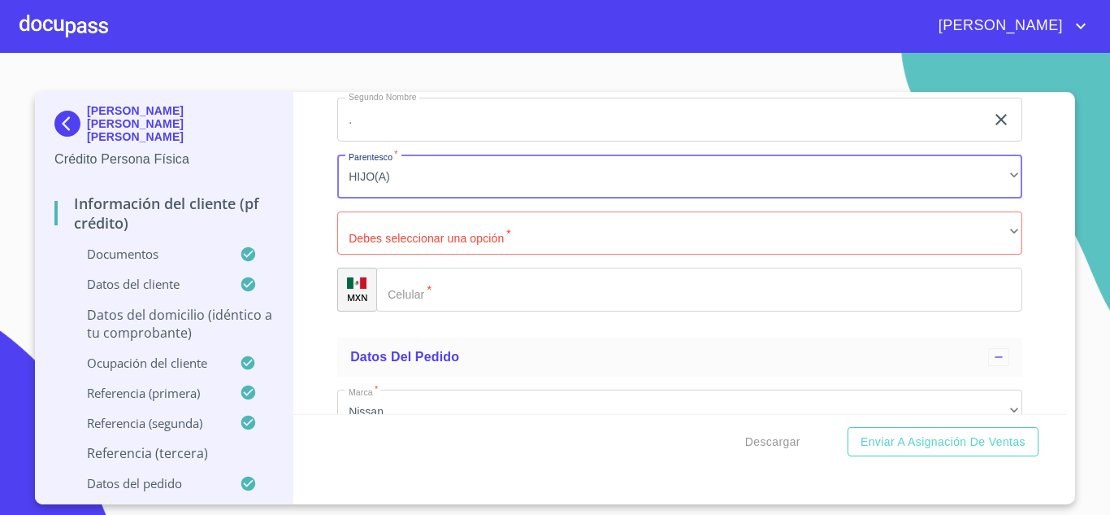
click at [393, 293] on div "​" at bounding box center [699, 289] width 646 height 44
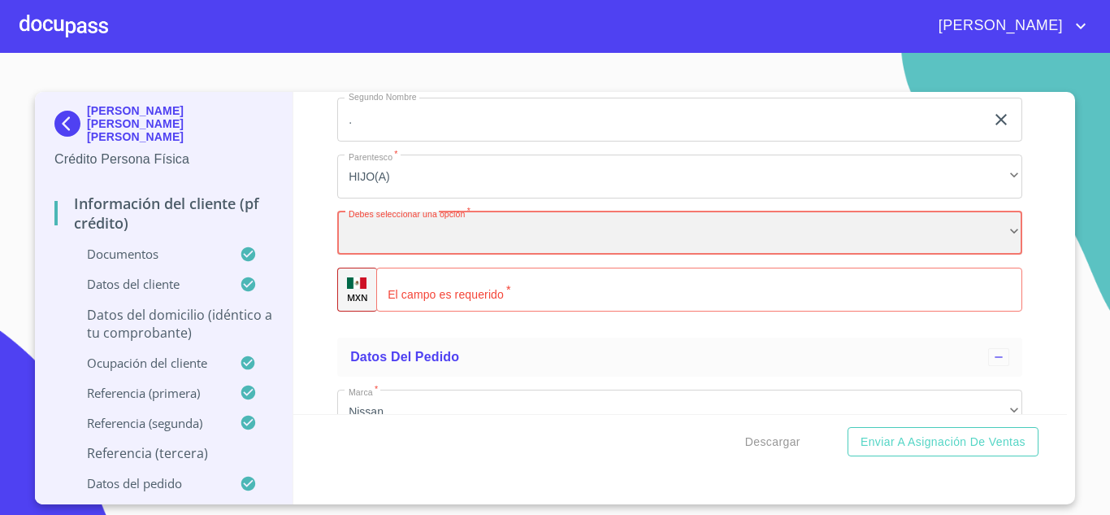
click at [382, 255] on div "​" at bounding box center [679, 233] width 685 height 44
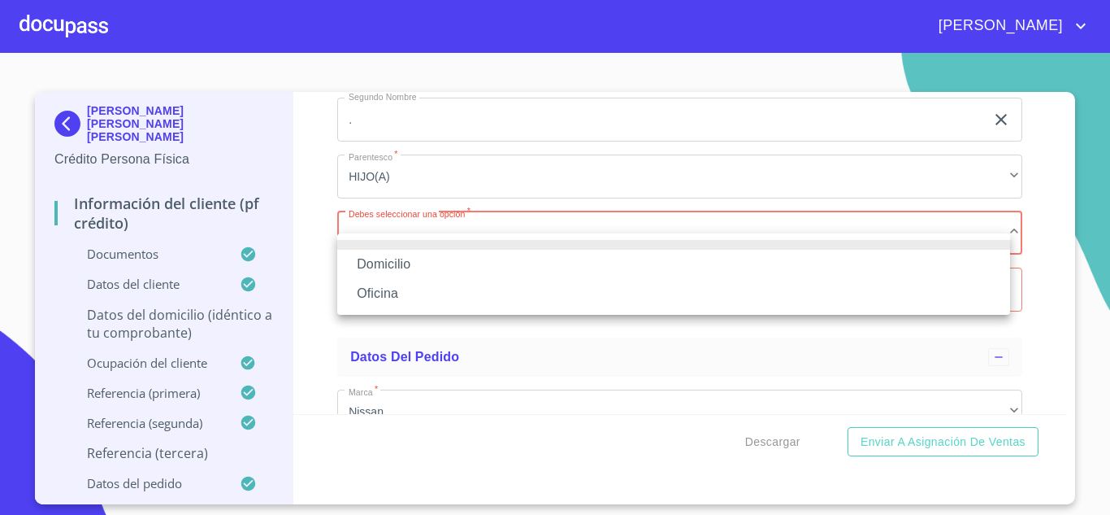
click at [399, 271] on li "Domicilio" at bounding box center [673, 264] width 673 height 29
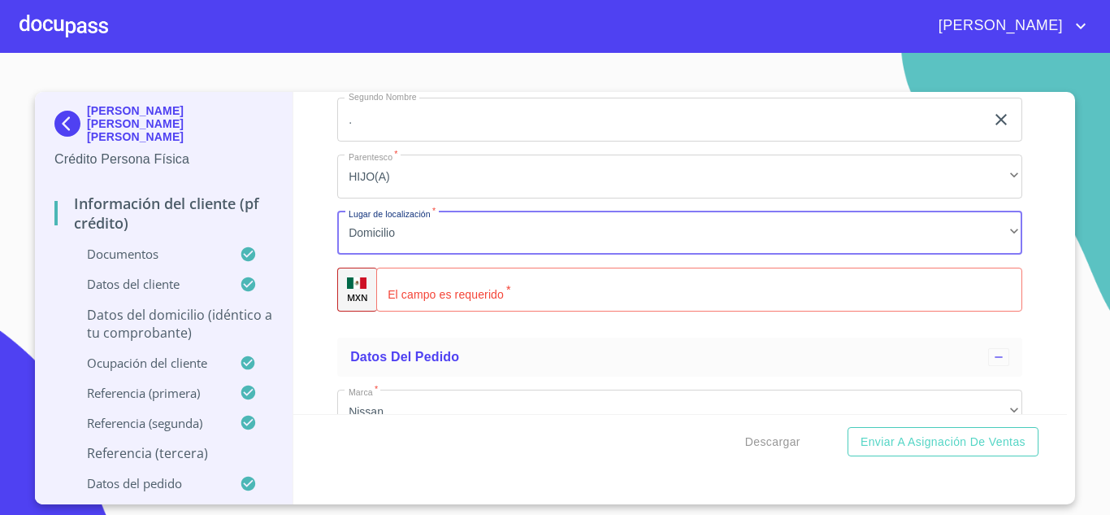
click at [449, 311] on input "Documento de identificación.   *" at bounding box center [699, 289] width 646 height 44
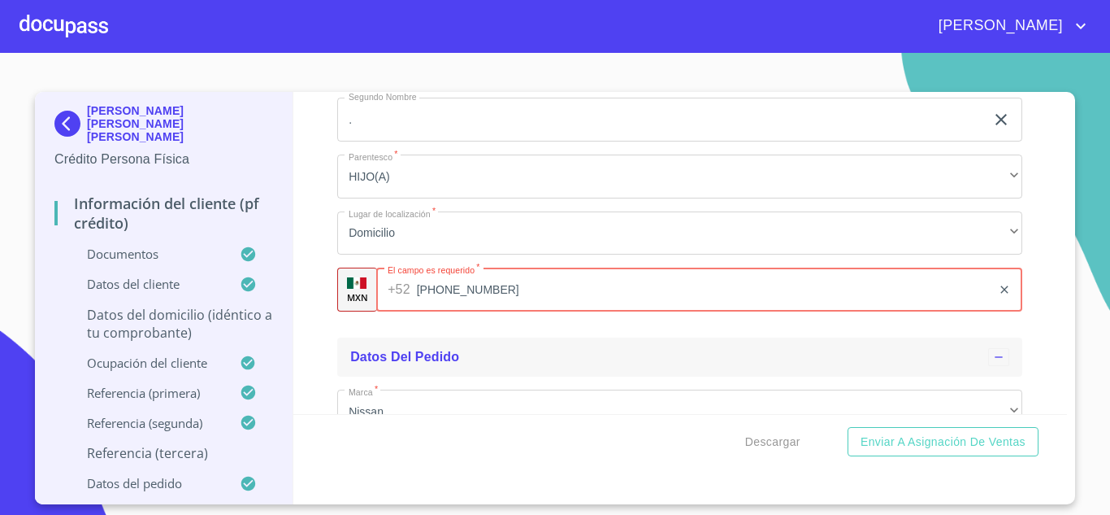
type input "[PHONE_NUMBER]"
click at [514, 366] on div "Datos del pedido" at bounding box center [679, 356] width 685 height 39
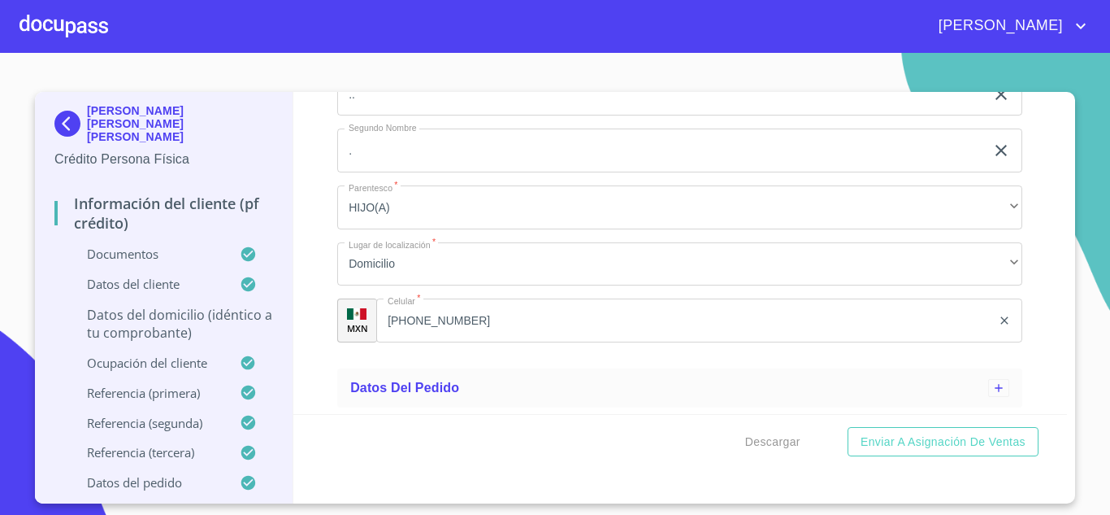
scroll to position [9156, 0]
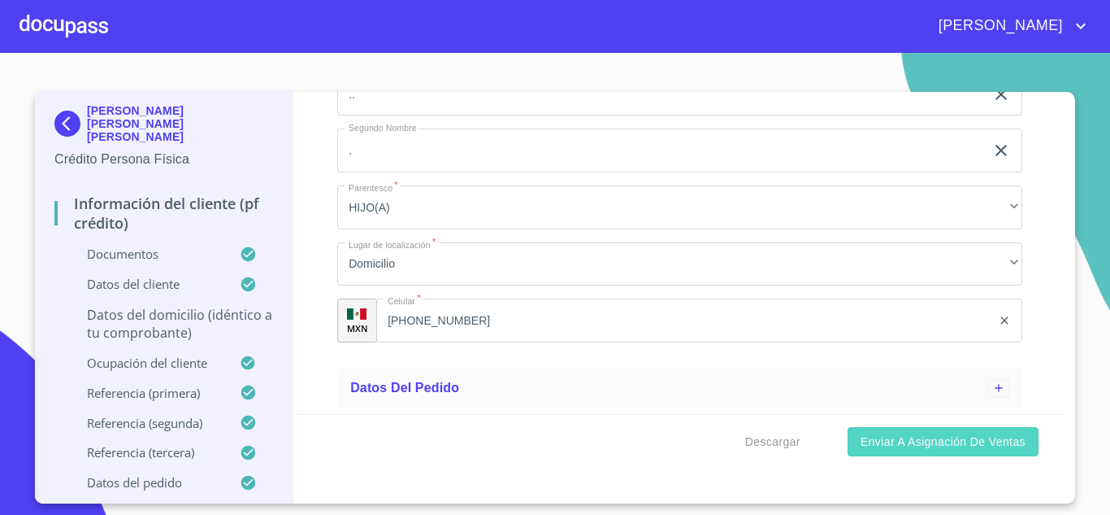
click at [918, 440] on span "Enviar a Asignación de Ventas" at bounding box center [943, 442] width 165 height 20
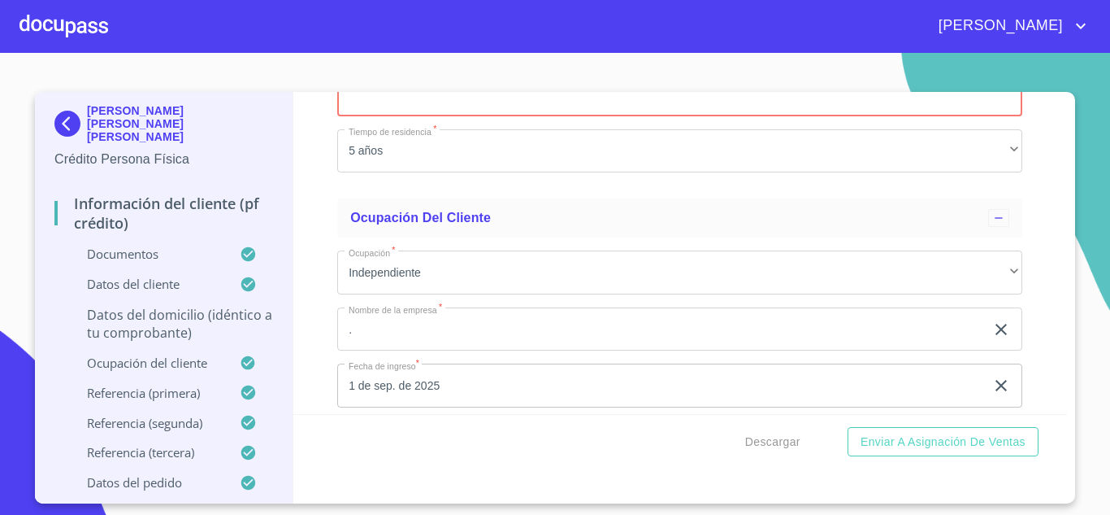
click at [380, 116] on input "Documento de identificación.   *" at bounding box center [679, 94] width 685 height 44
type input "45620"
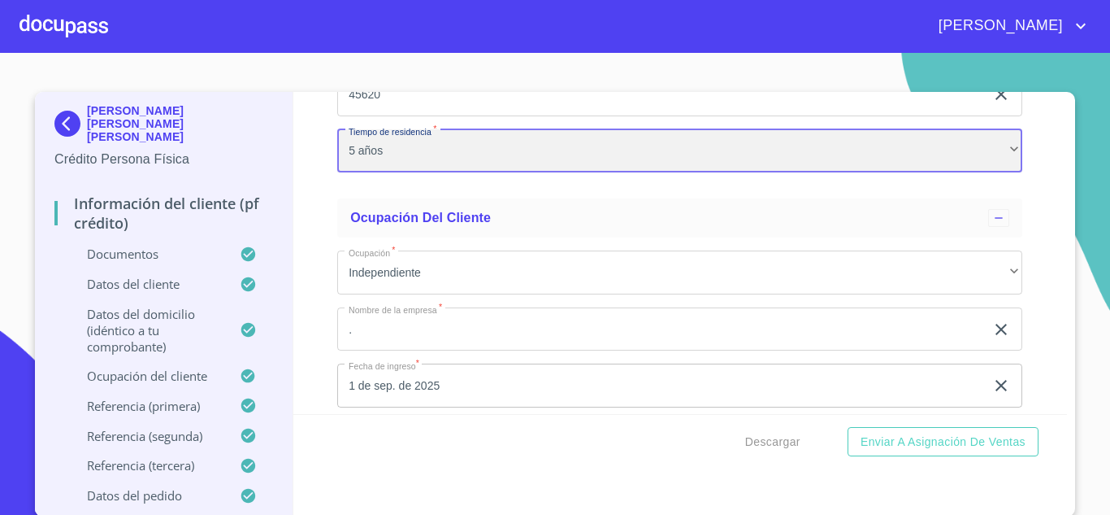
click at [458, 153] on div "5 años" at bounding box center [679, 151] width 685 height 44
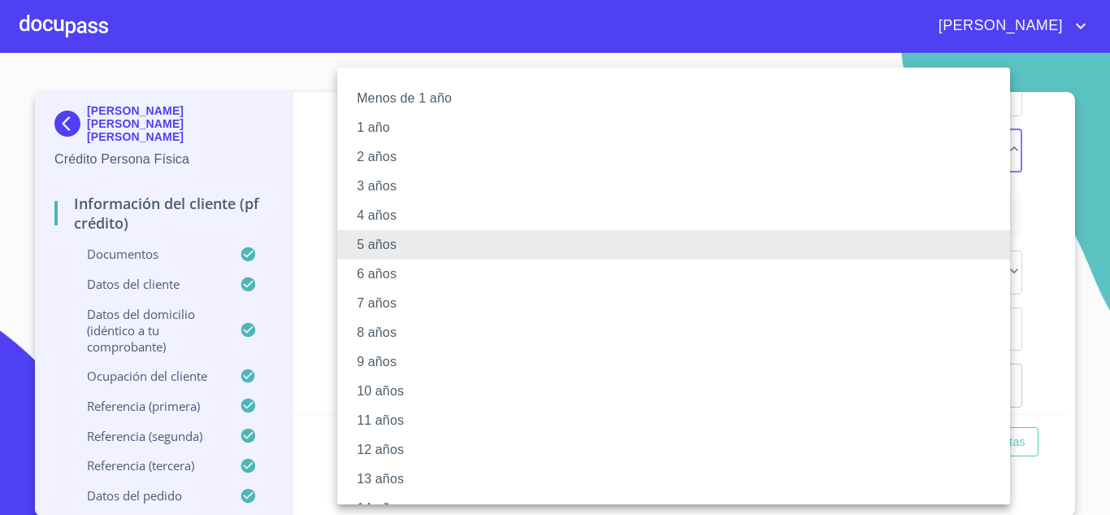
click at [383, 254] on li "5 años" at bounding box center [679, 244] width 685 height 29
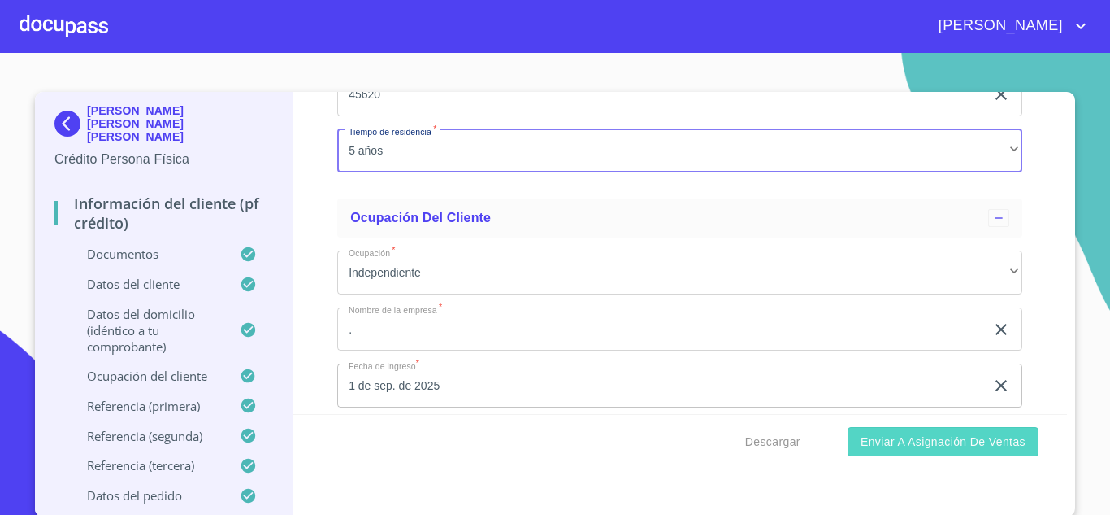
click at [917, 438] on span "Enviar a Asignación de Ventas" at bounding box center [943, 442] width 165 height 20
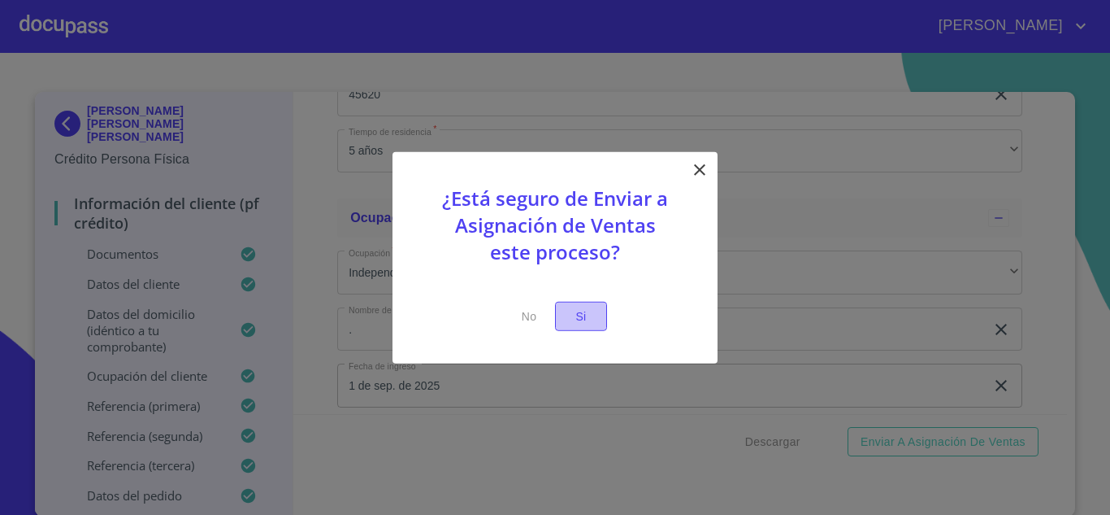
click at [577, 320] on span "Si" at bounding box center [581, 316] width 26 height 20
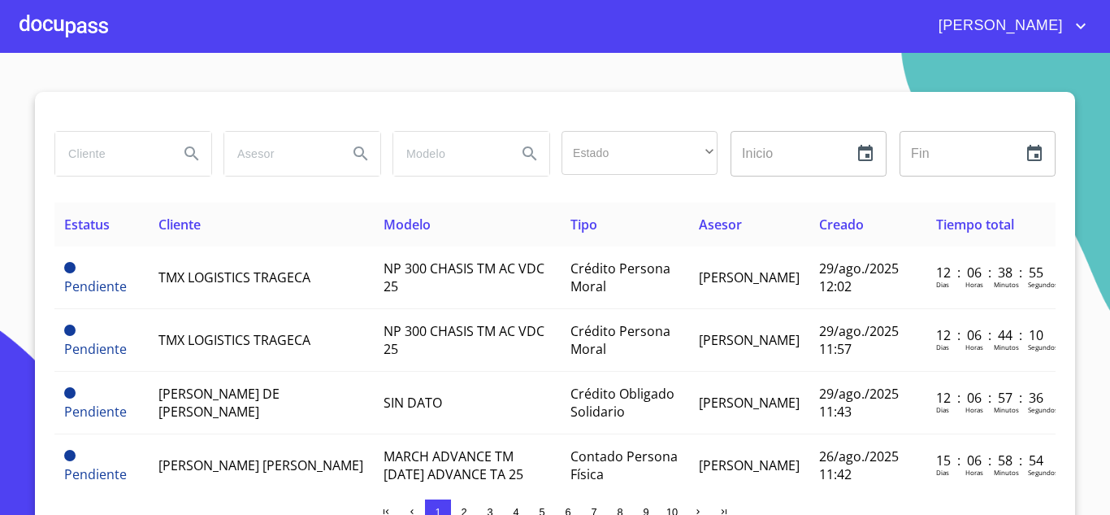
click at [80, 18] on div at bounding box center [64, 26] width 89 height 52
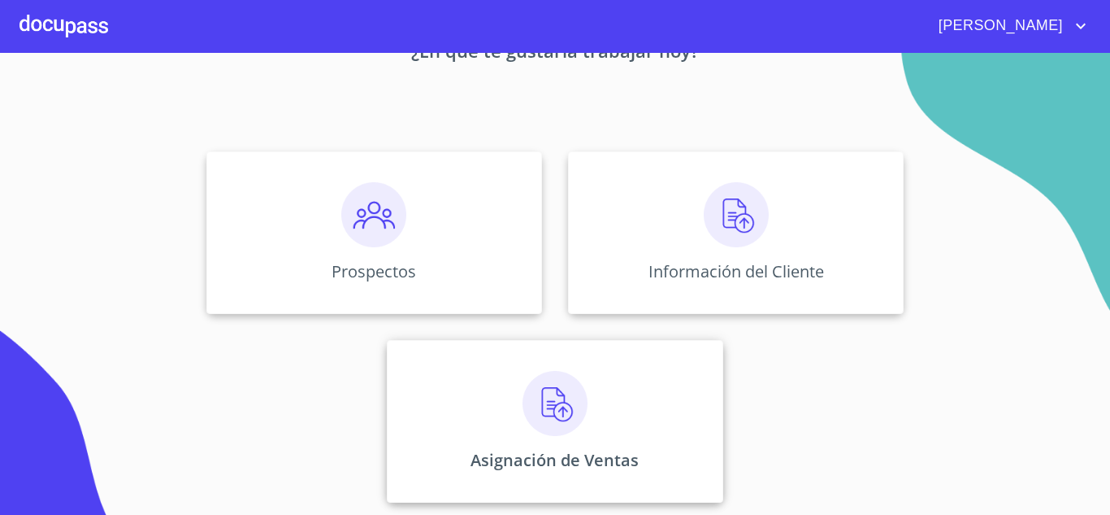
scroll to position [114, 0]
click at [541, 410] on img at bounding box center [555, 402] width 65 height 65
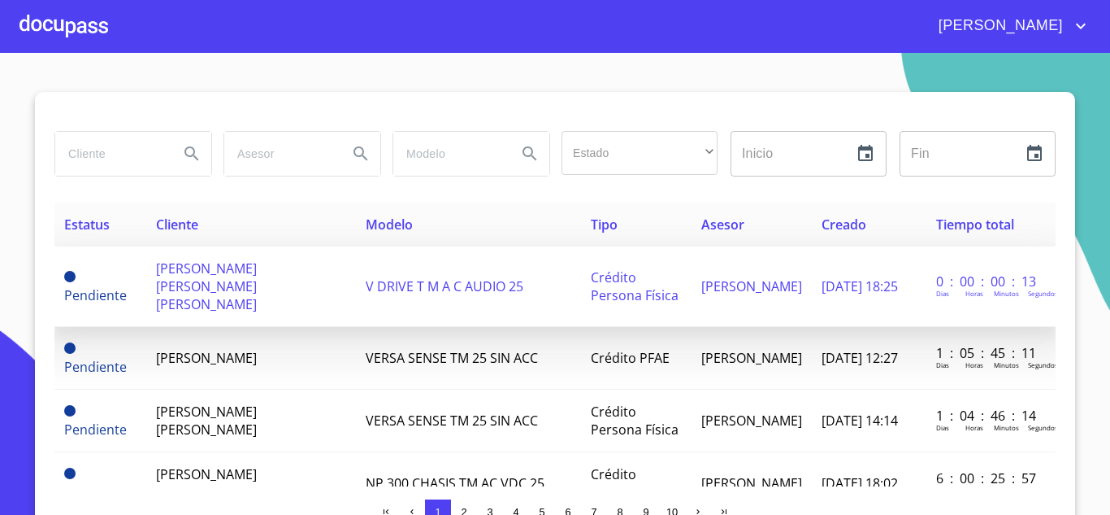
click at [175, 267] on span "[PERSON_NAME] [PERSON_NAME] [PERSON_NAME]" at bounding box center [206, 286] width 101 height 54
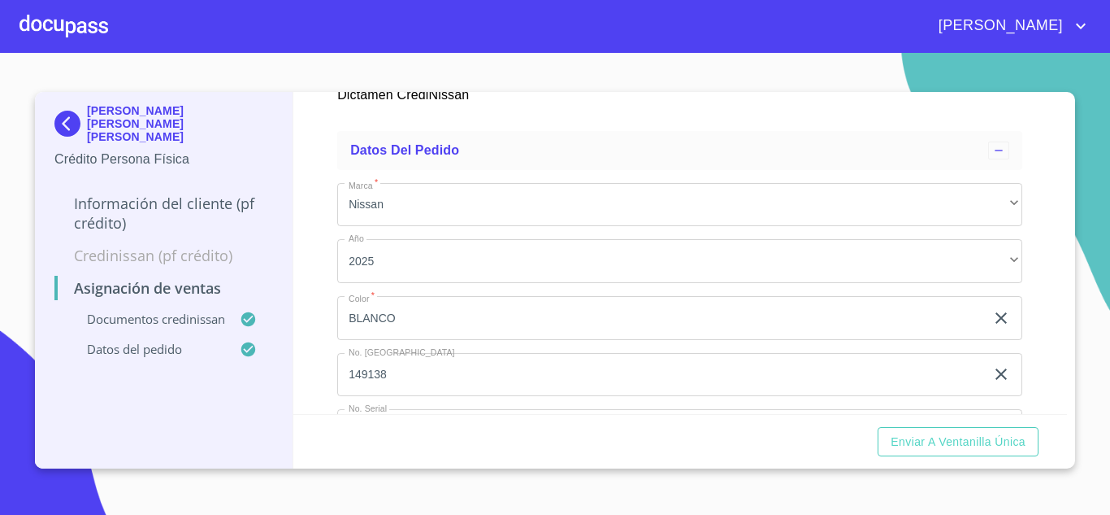
scroll to position [851, 0]
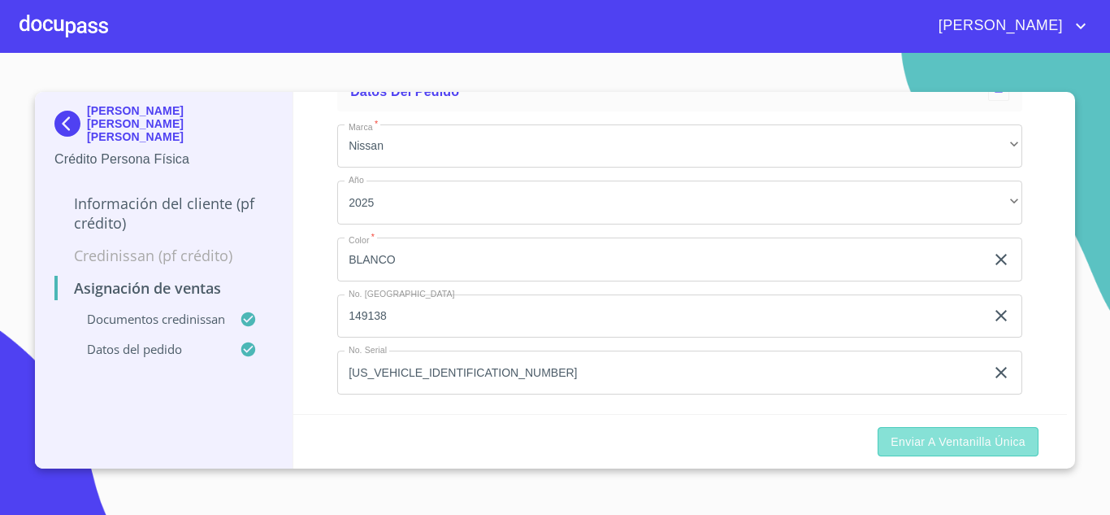
click at [937, 441] on span "Enviar a Ventanilla única" at bounding box center [958, 442] width 135 height 20
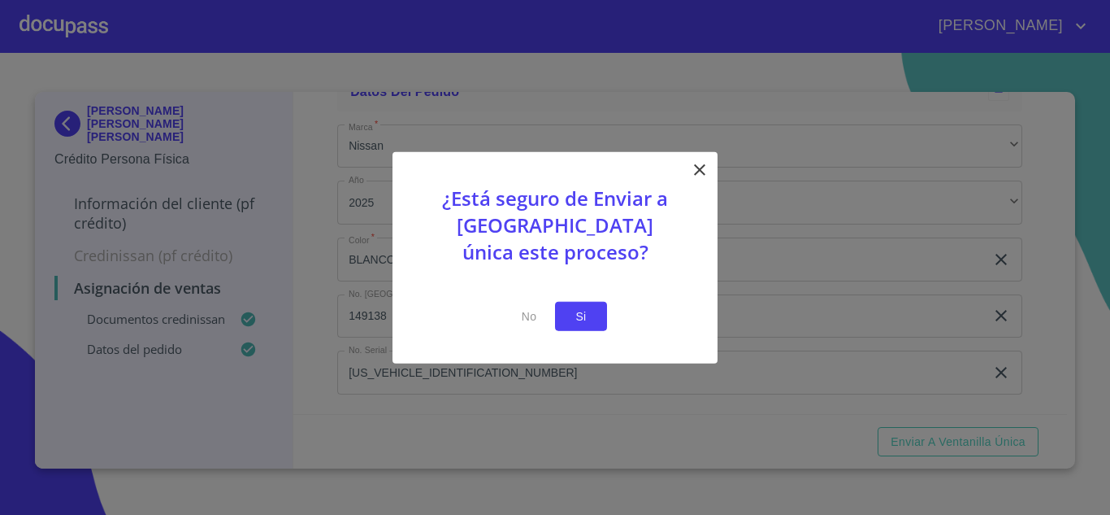
click at [576, 319] on span "Si" at bounding box center [581, 316] width 26 height 20
